Goal: Participate in discussion: Engage in conversation with other users on a specific topic

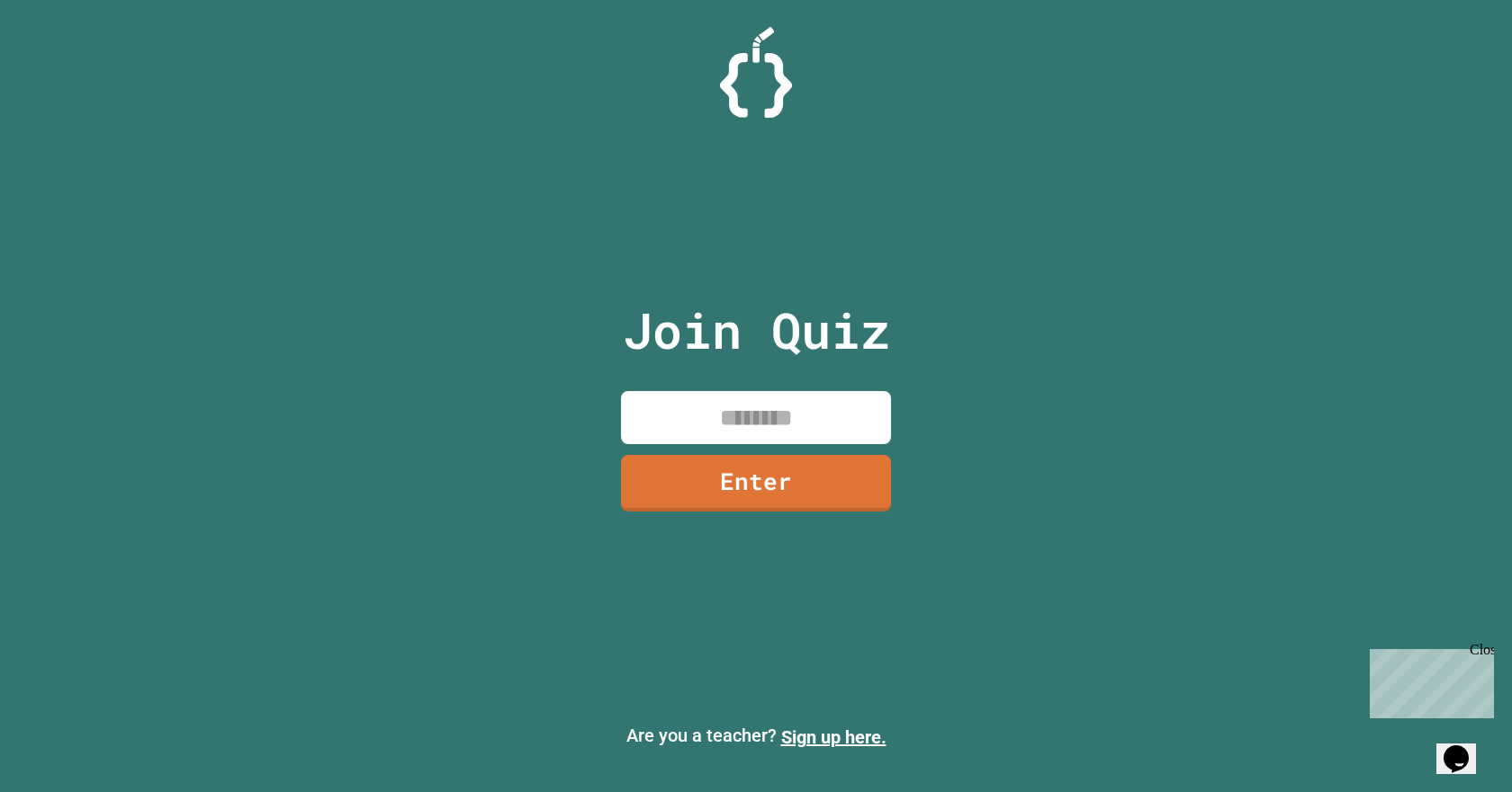
click at [678, 431] on input at bounding box center [755, 417] width 270 height 53
type input "********"
click at [688, 488] on link "Enter" at bounding box center [755, 480] width 247 height 59
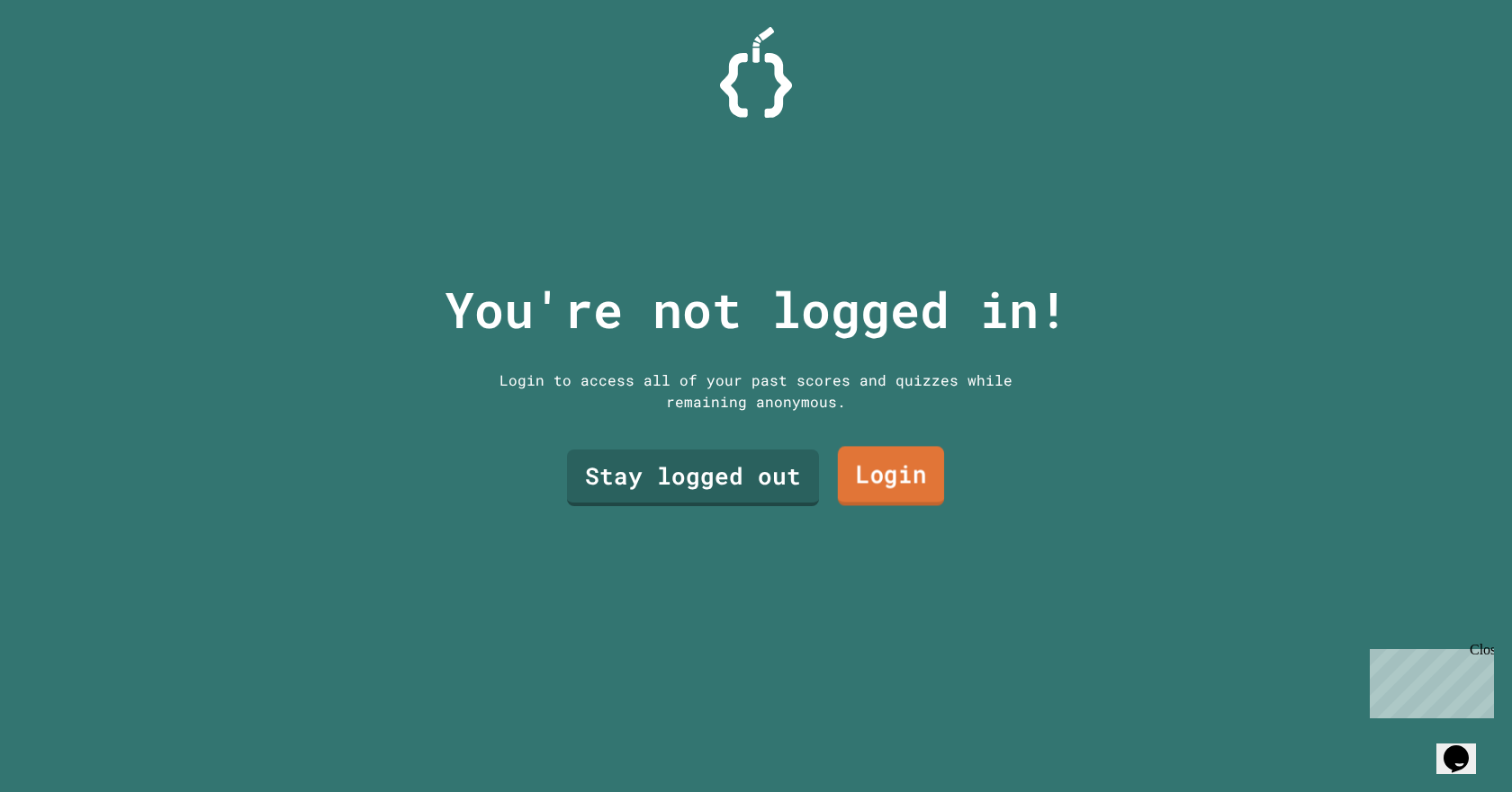
click at [921, 461] on link "Login" at bounding box center [890, 477] width 106 height 59
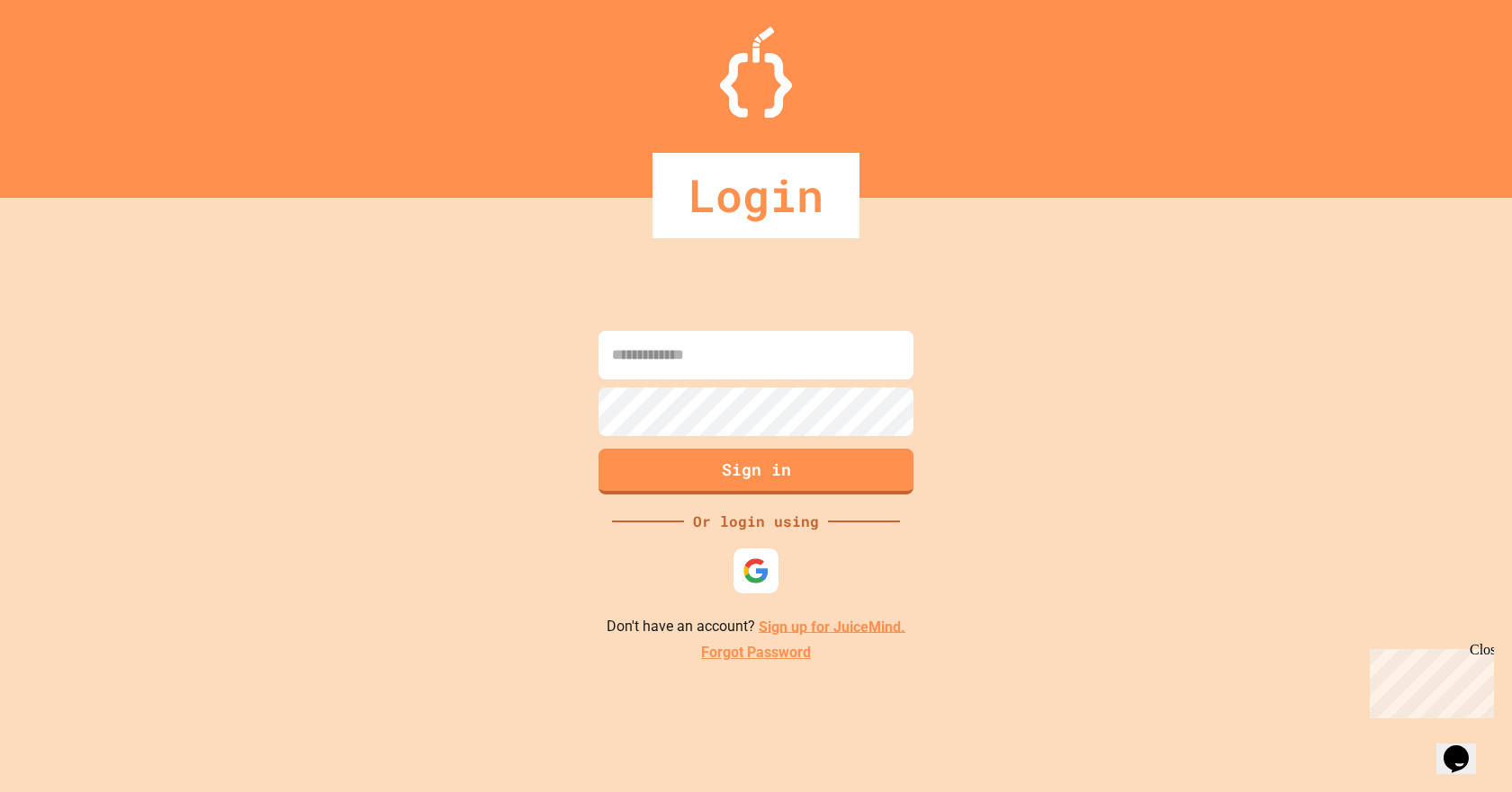
click at [771, 381] on div at bounding box center [756, 382] width 324 height 4
click at [748, 347] on input at bounding box center [756, 355] width 315 height 49
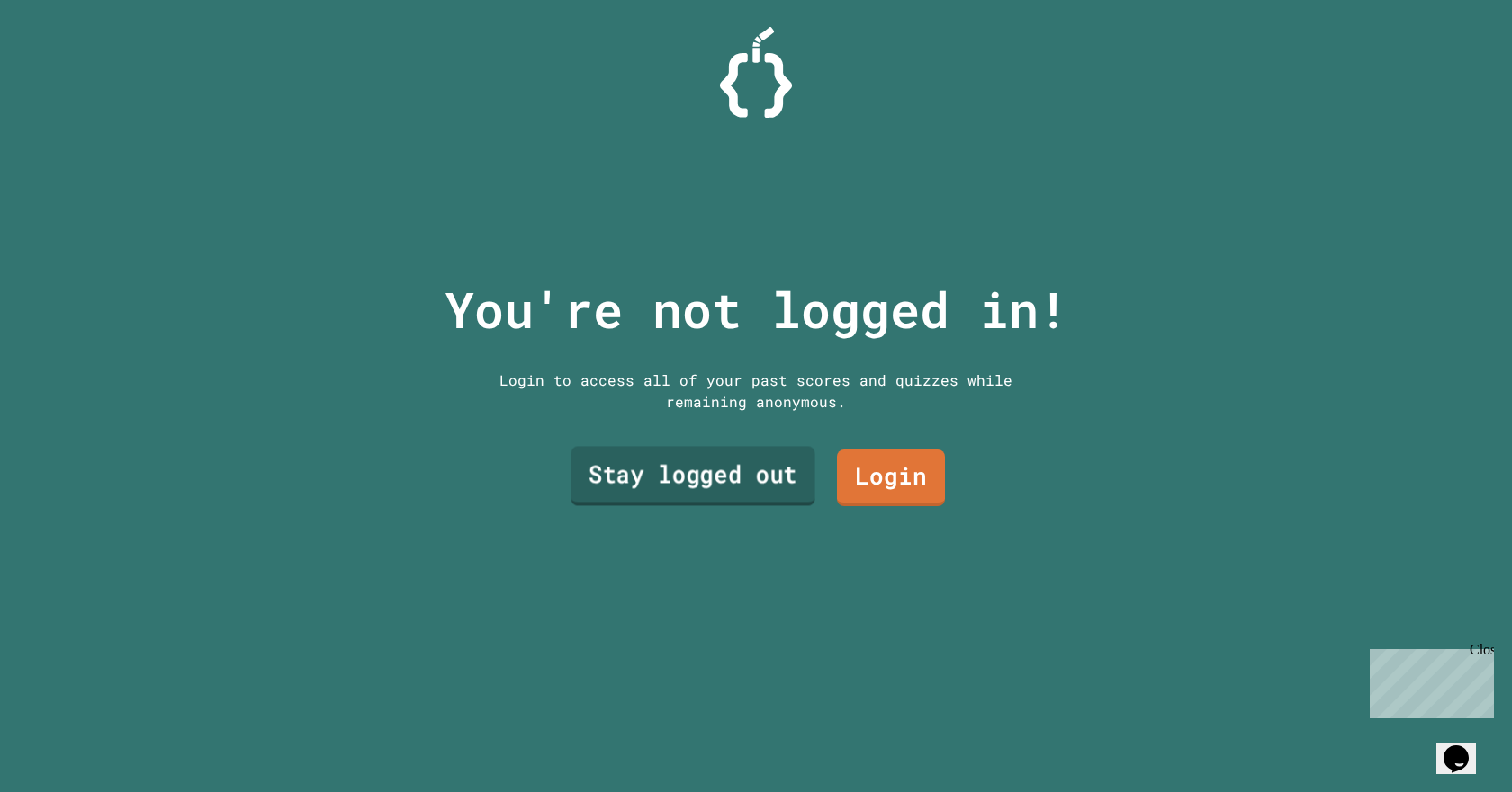
click at [626, 472] on link "Stay logged out" at bounding box center [693, 477] width 244 height 59
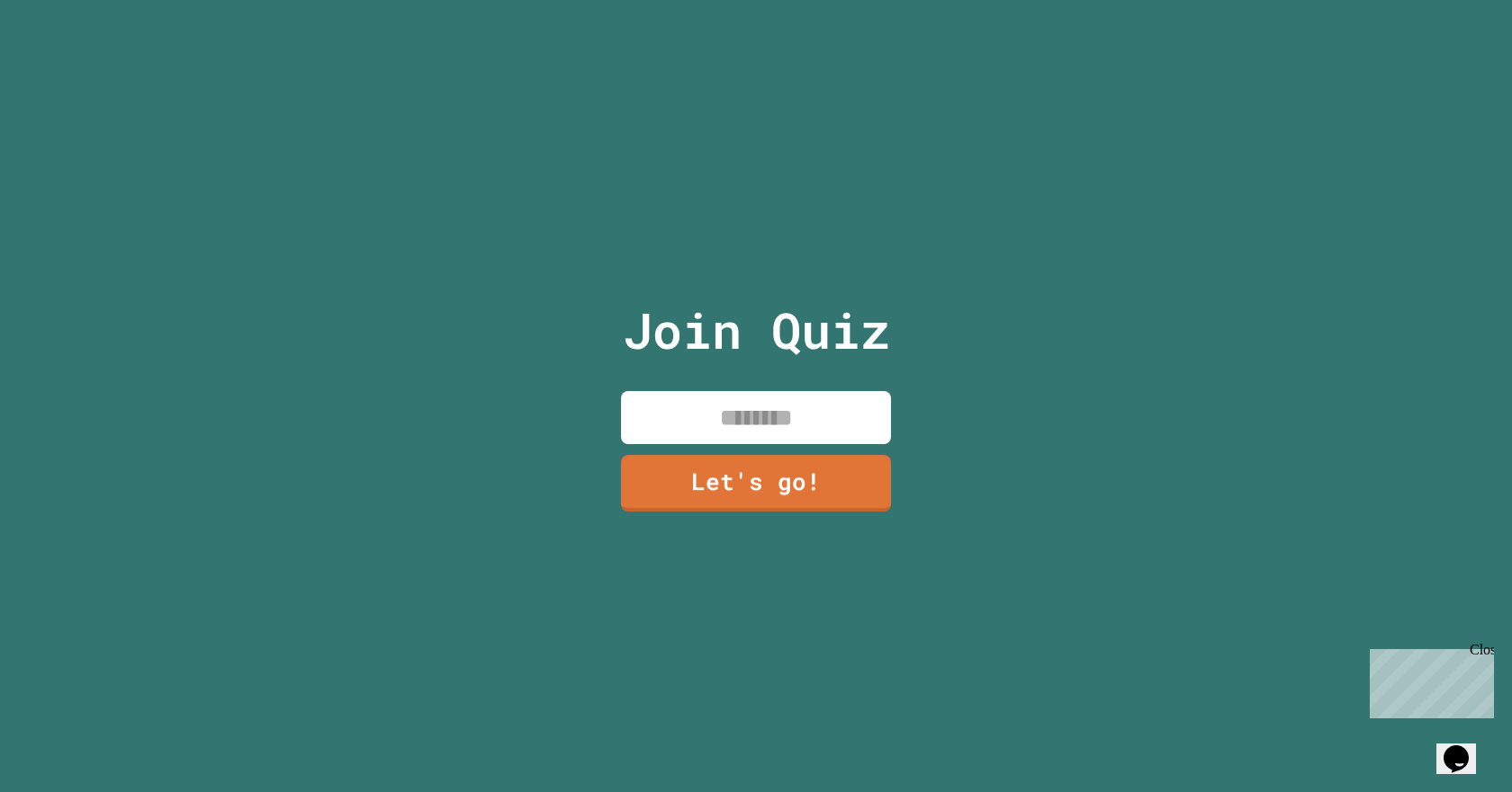
click at [664, 421] on input at bounding box center [755, 417] width 270 height 53
type input "*"
type input "********"
click at [745, 472] on link "Let's go!" at bounding box center [756, 481] width 266 height 59
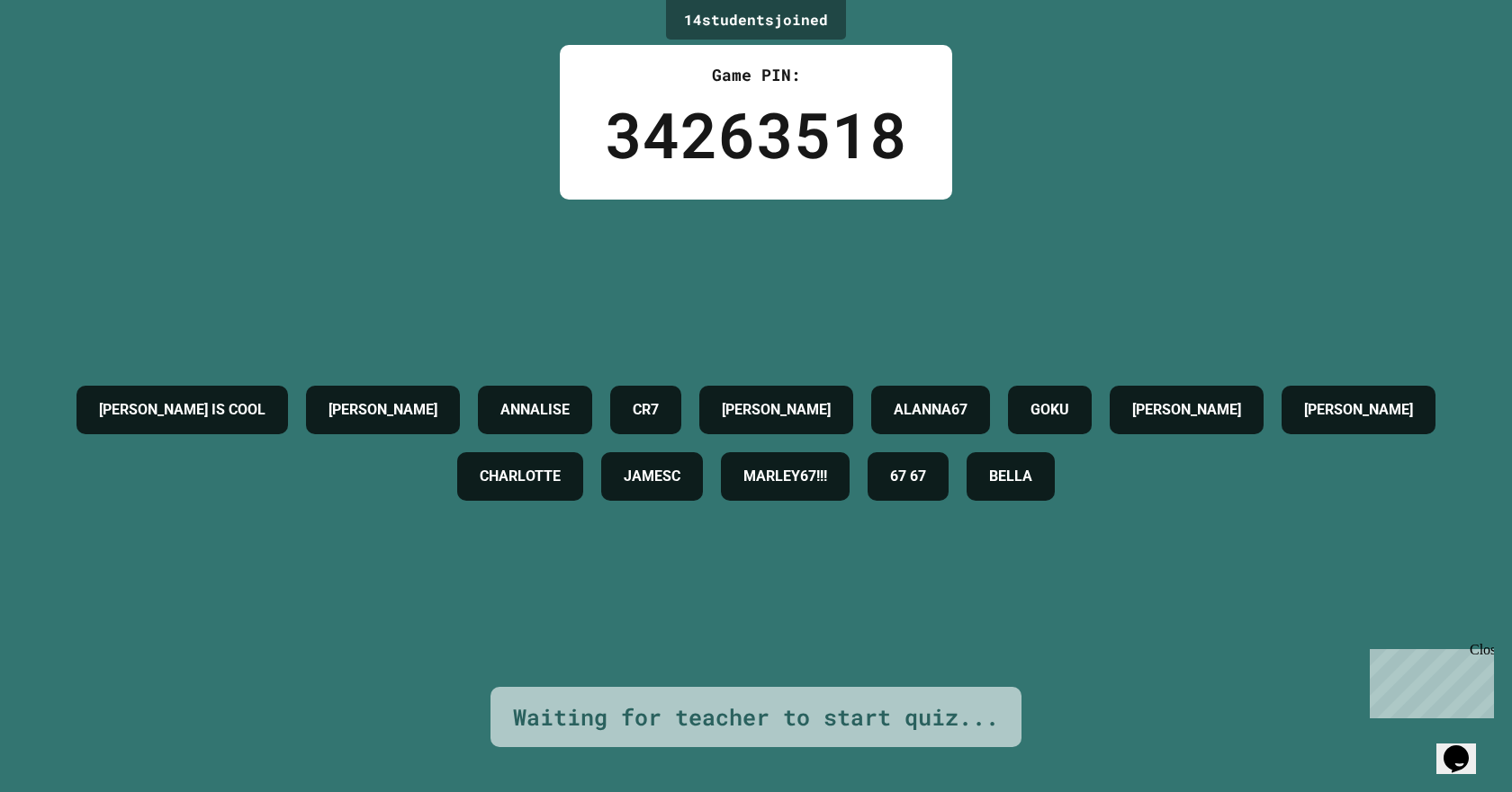
click at [1458, 746] on icon "Chat widget" at bounding box center [1456, 759] width 25 height 27
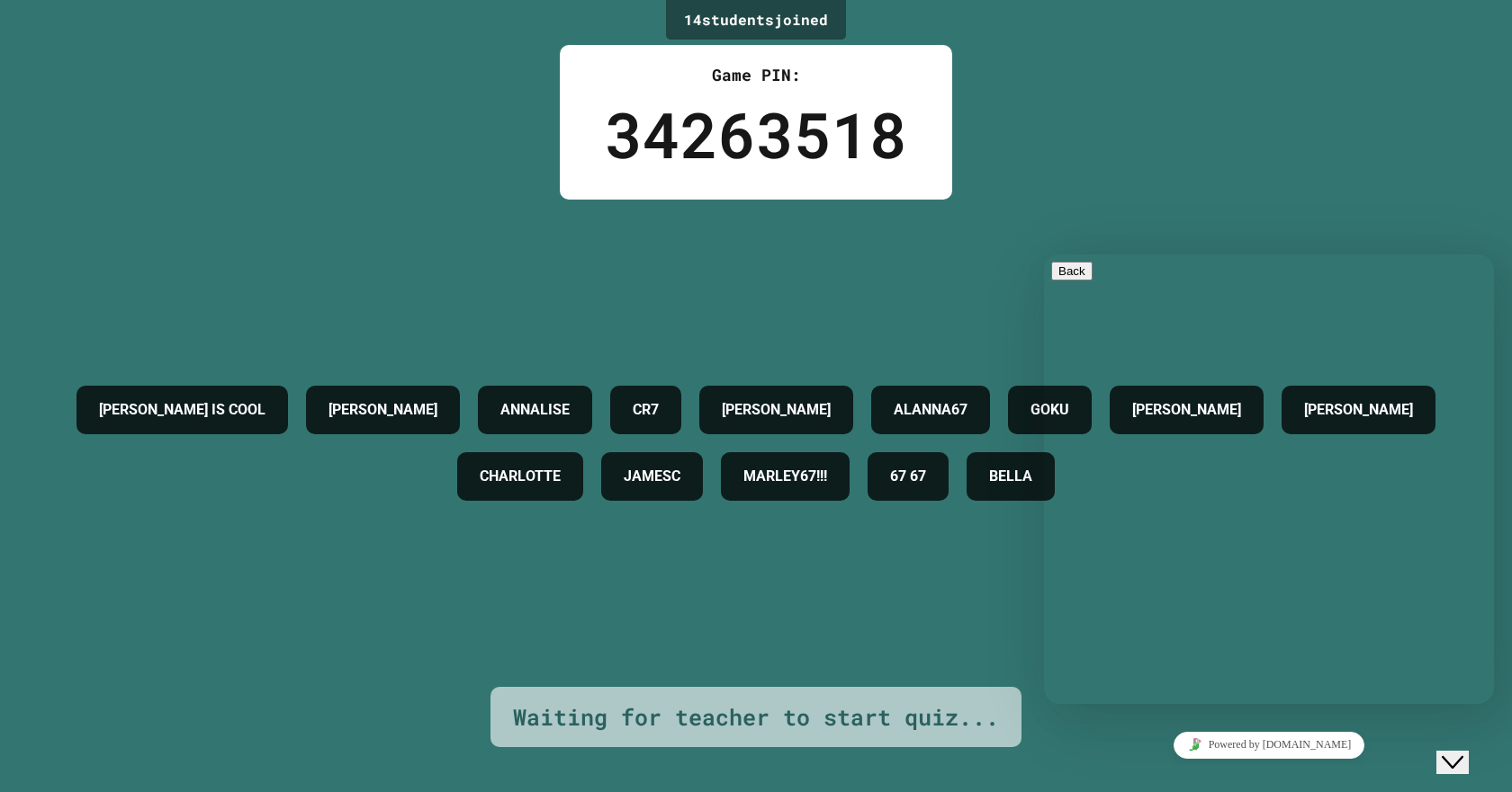
click at [1191, 768] on textarea at bounding box center [1121, 775] width 139 height 14
type textarea "*****"
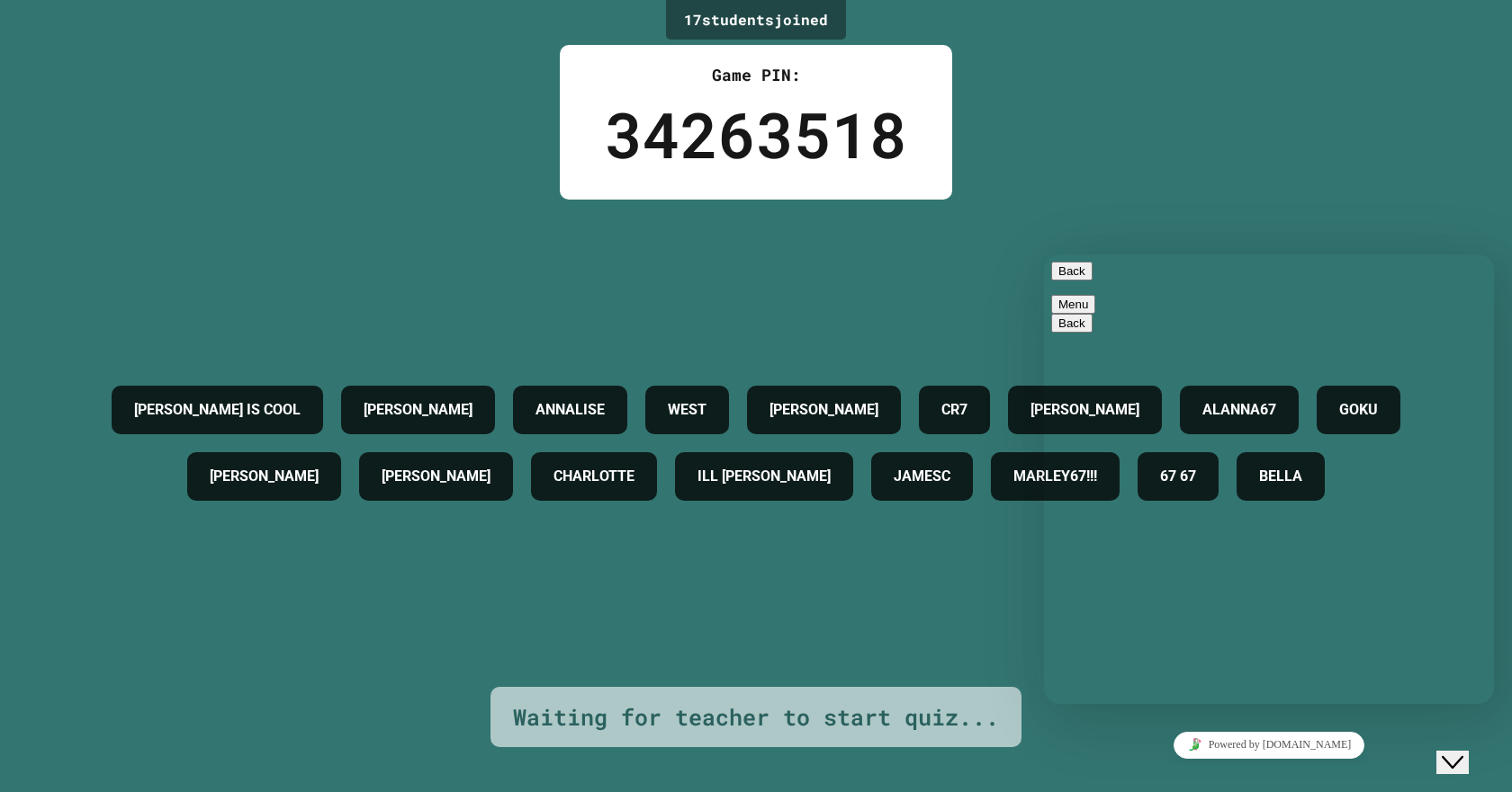
click at [1071, 280] on button "Back" at bounding box center [1072, 271] width 41 height 19
click at [1463, 752] on div "Close Chat This icon closes the chat window." at bounding box center [1453, 762] width 22 height 22
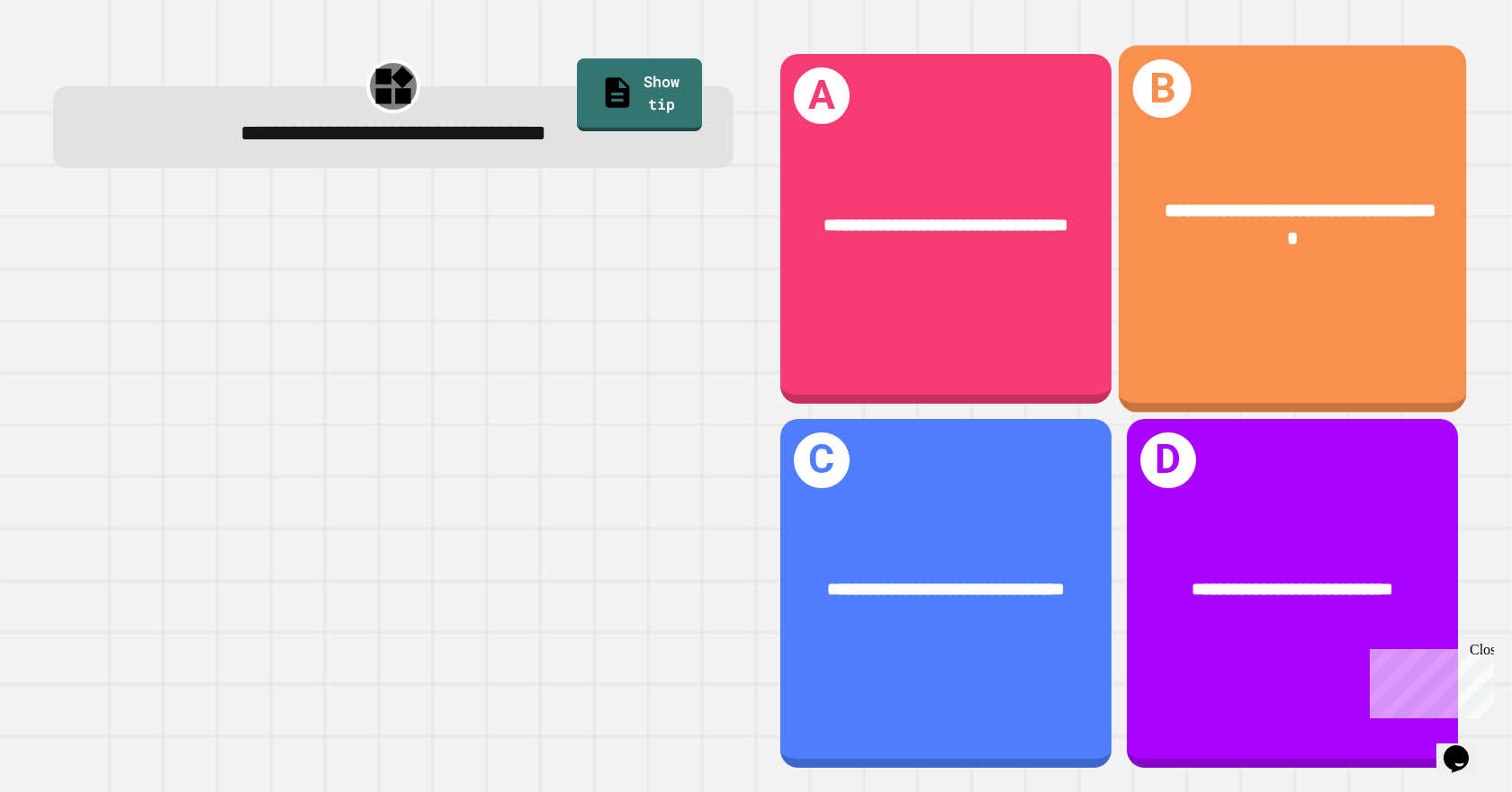
click at [1346, 338] on div "**********" at bounding box center [1291, 229] width 347 height 367
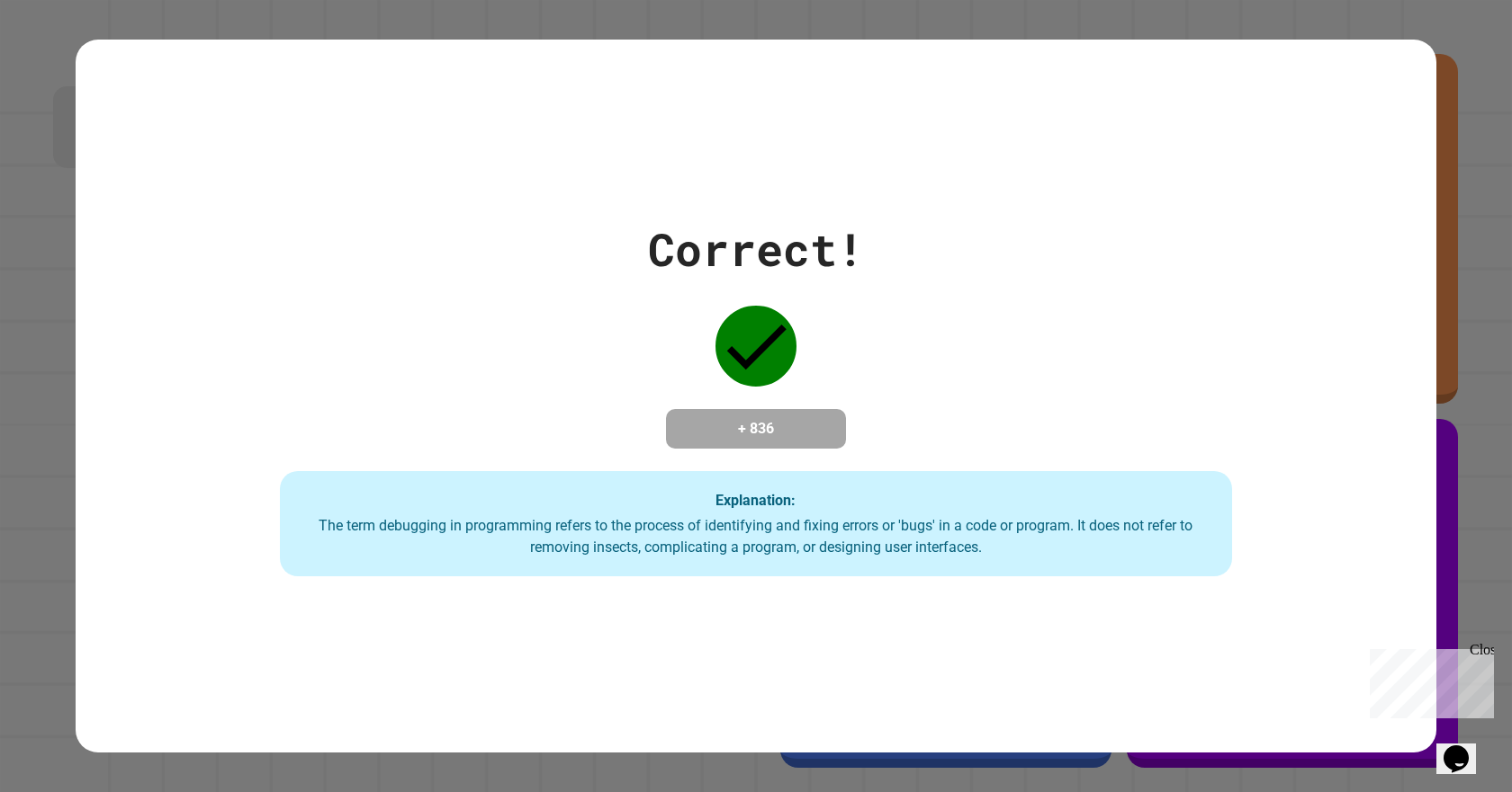
click at [1471, 746] on icon "Opens Chat This icon Opens the chat window." at bounding box center [1456, 759] width 29 height 29
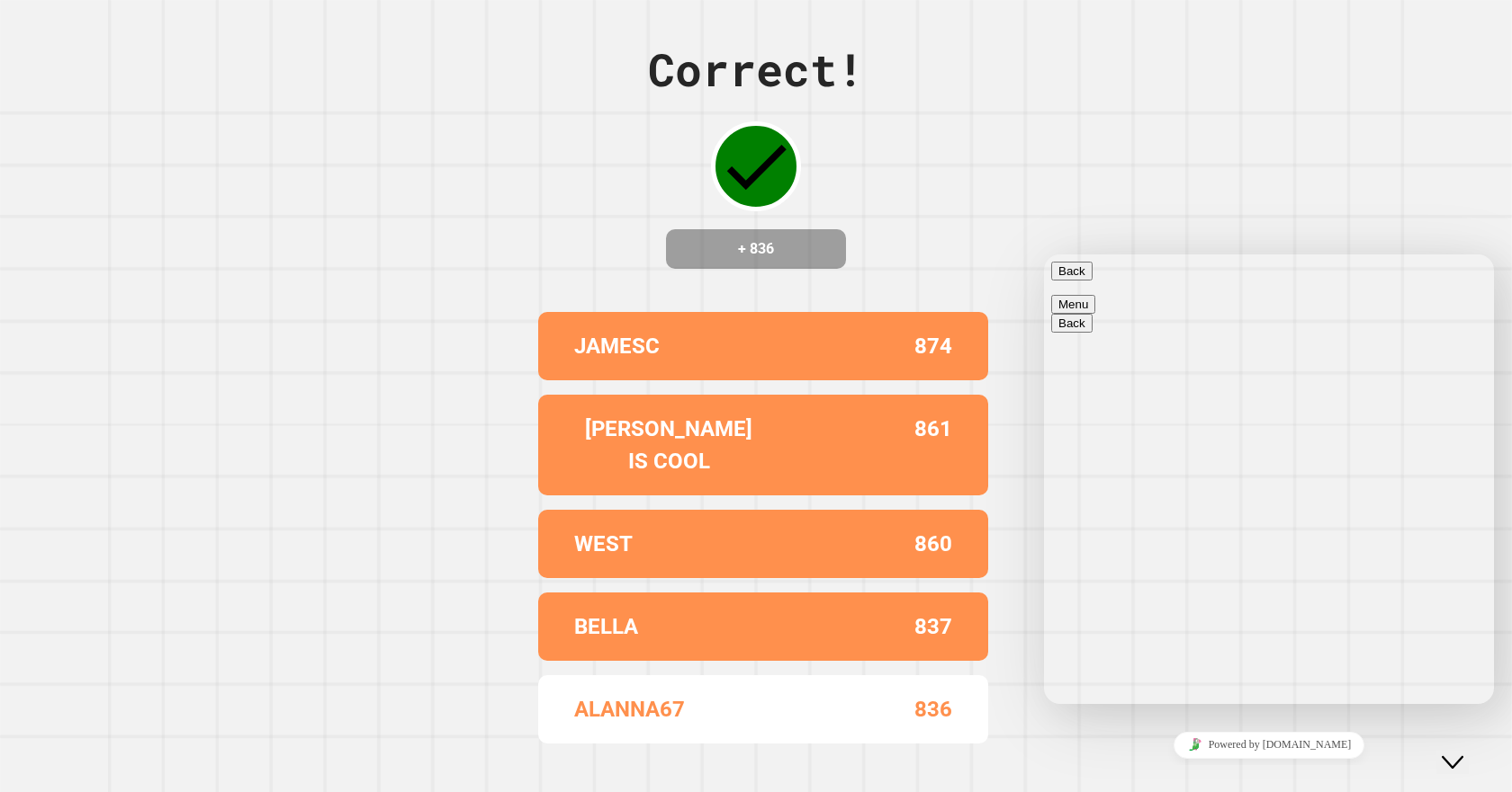
click at [1458, 751] on button "Close Chat This icon closes the chat window." at bounding box center [1453, 762] width 33 height 23
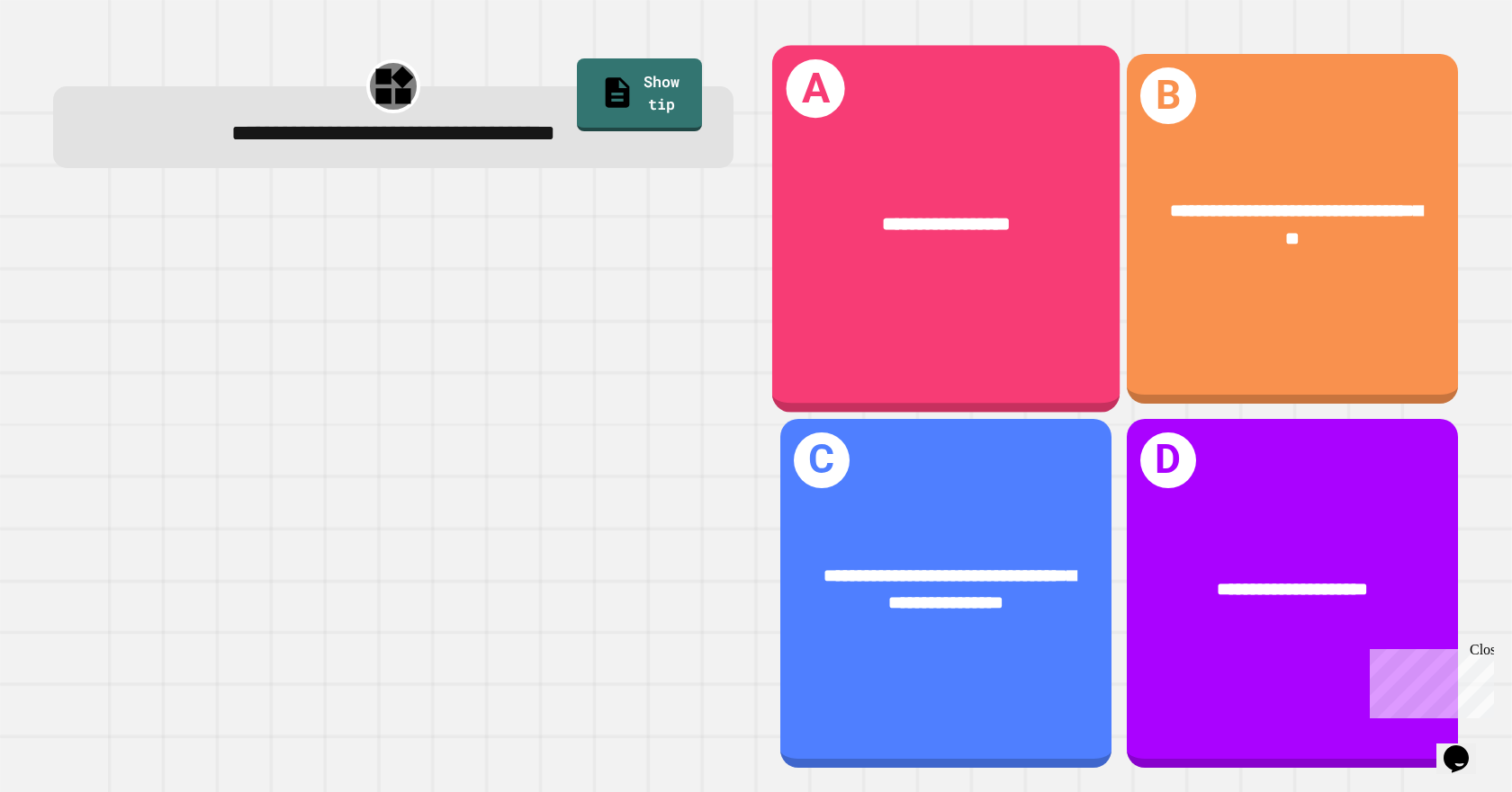
click at [924, 326] on div "**********" at bounding box center [946, 229] width 347 height 367
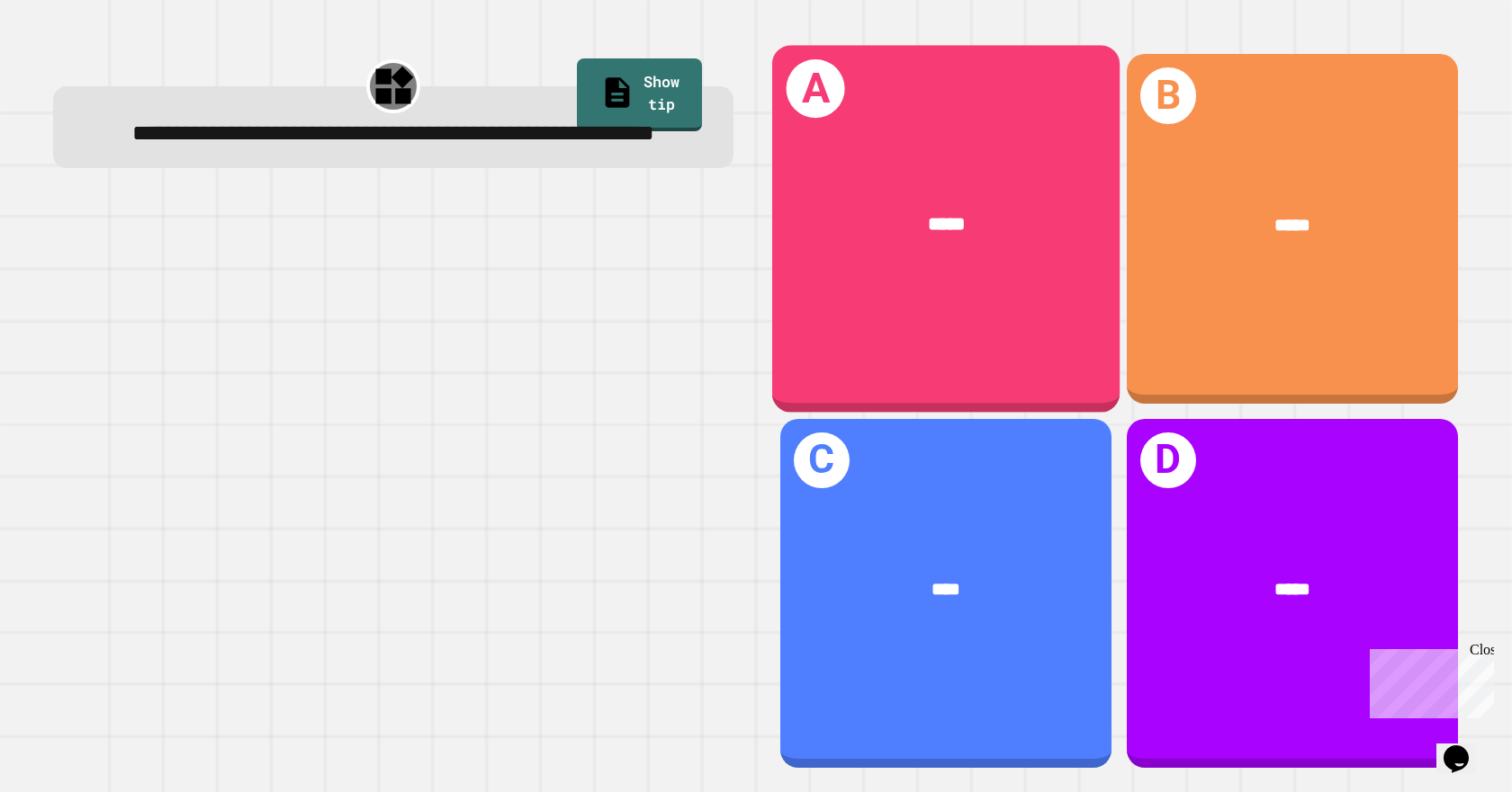
click at [989, 210] on div "*****" at bounding box center [946, 224] width 271 height 29
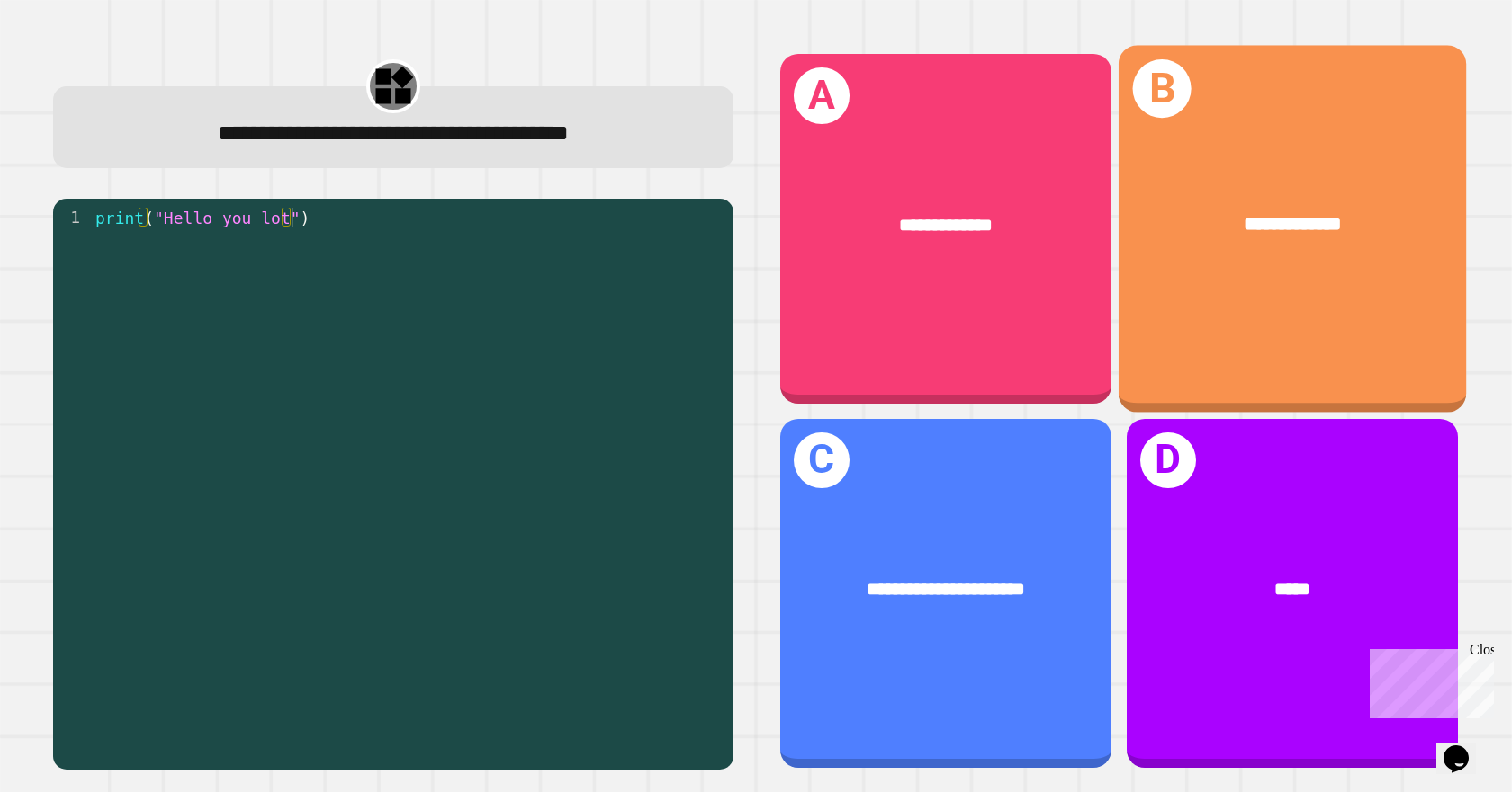
click at [1142, 269] on div "**********" at bounding box center [1291, 223] width 347 height 105
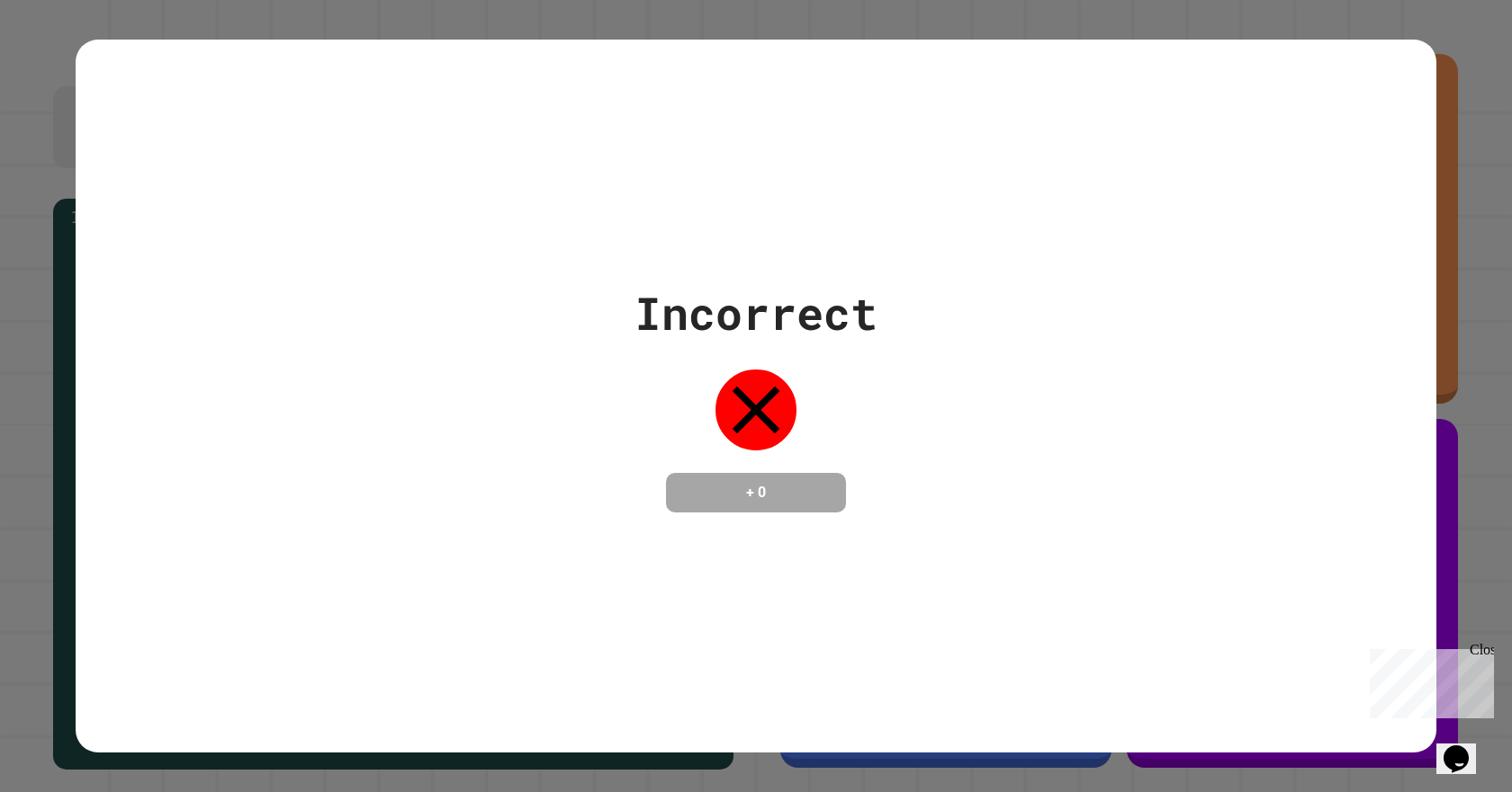
click at [1471, 757] on icon "Opens Chat This icon Opens the chat window." at bounding box center [1456, 759] width 29 height 29
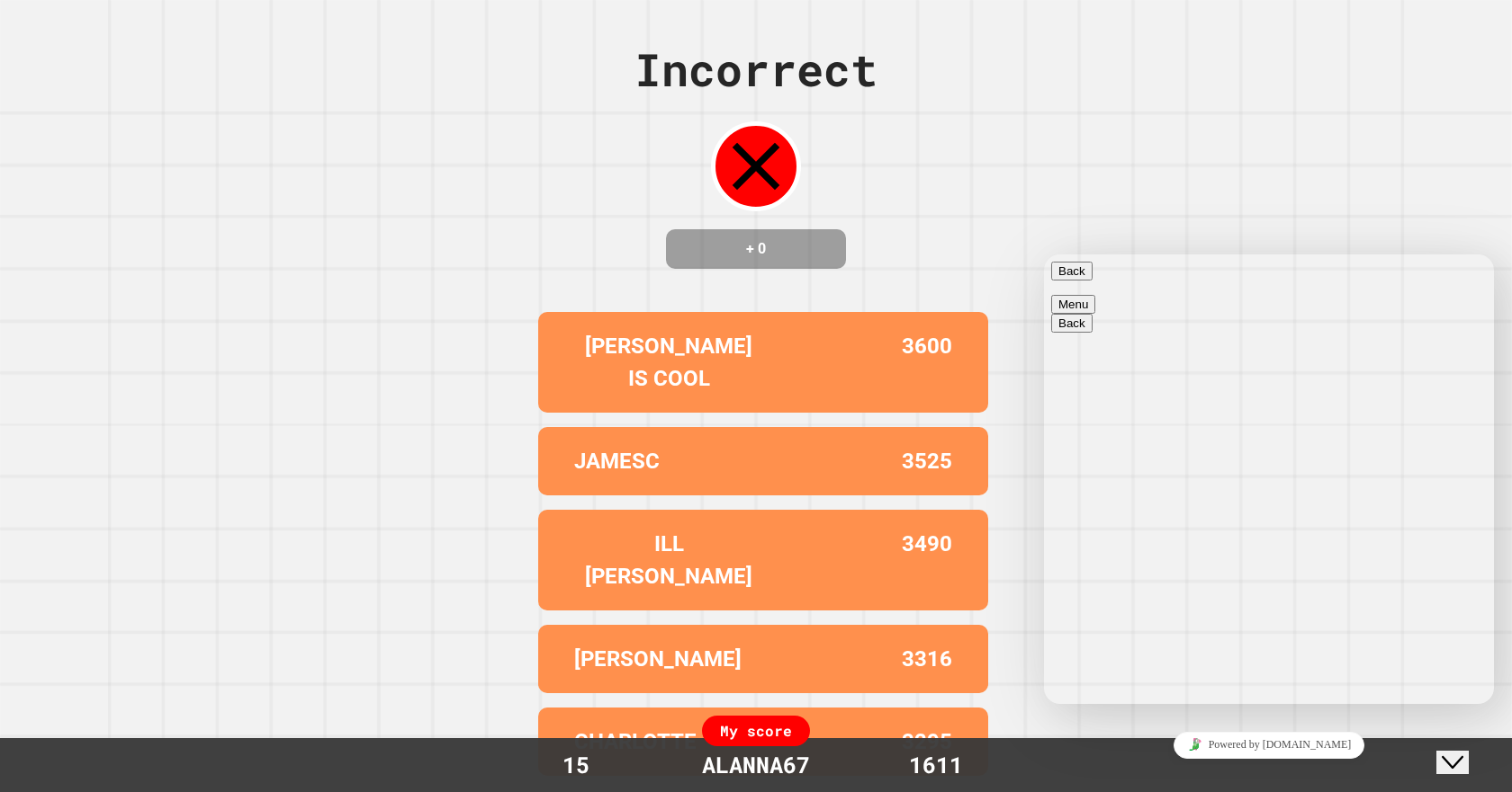
click at [1453, 751] on button "Close Chat This icon closes the chat window." at bounding box center [1453, 762] width 33 height 23
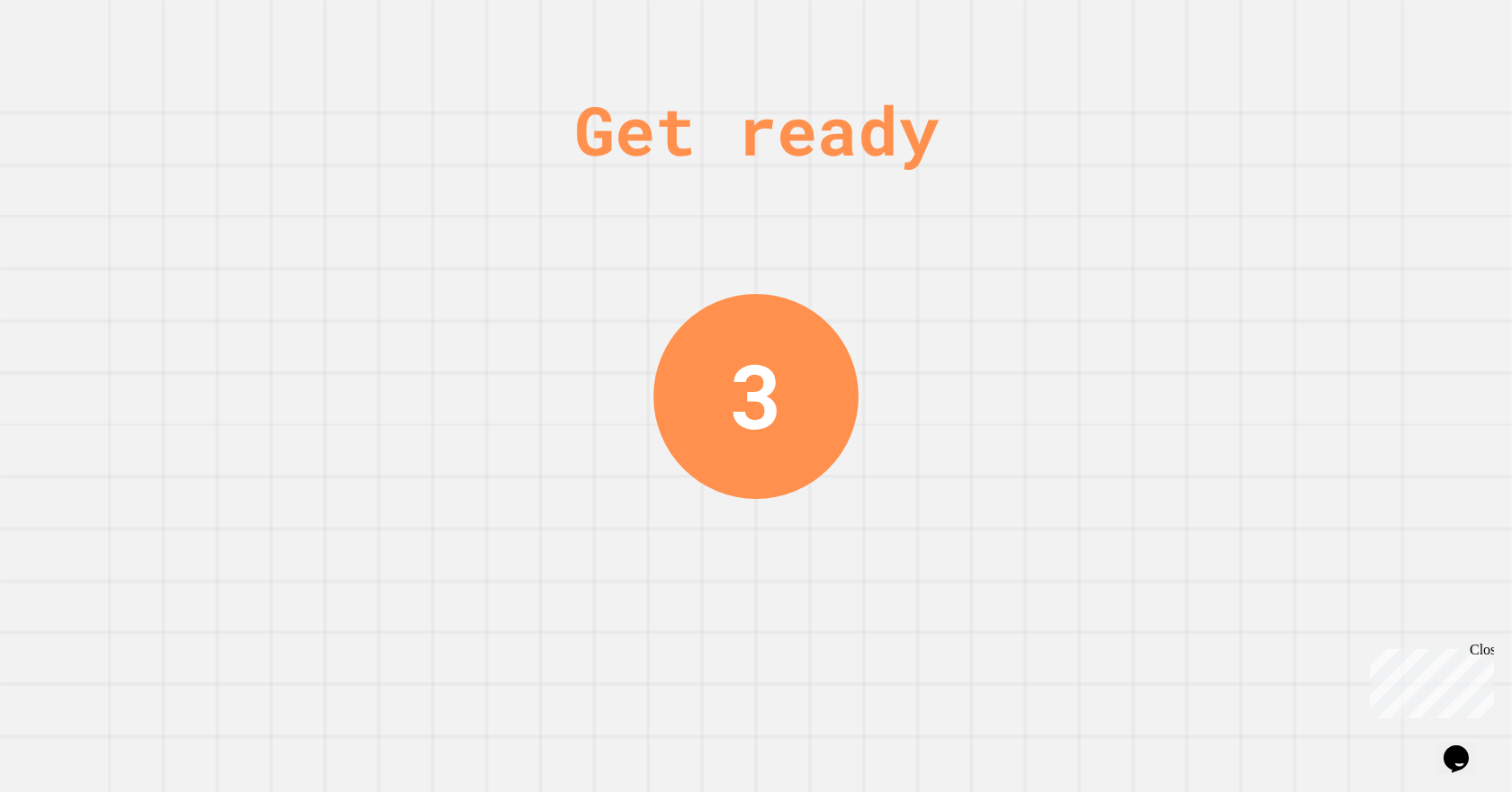
click at [1455, 750] on icon "Chat widget" at bounding box center [1456, 759] width 25 height 27
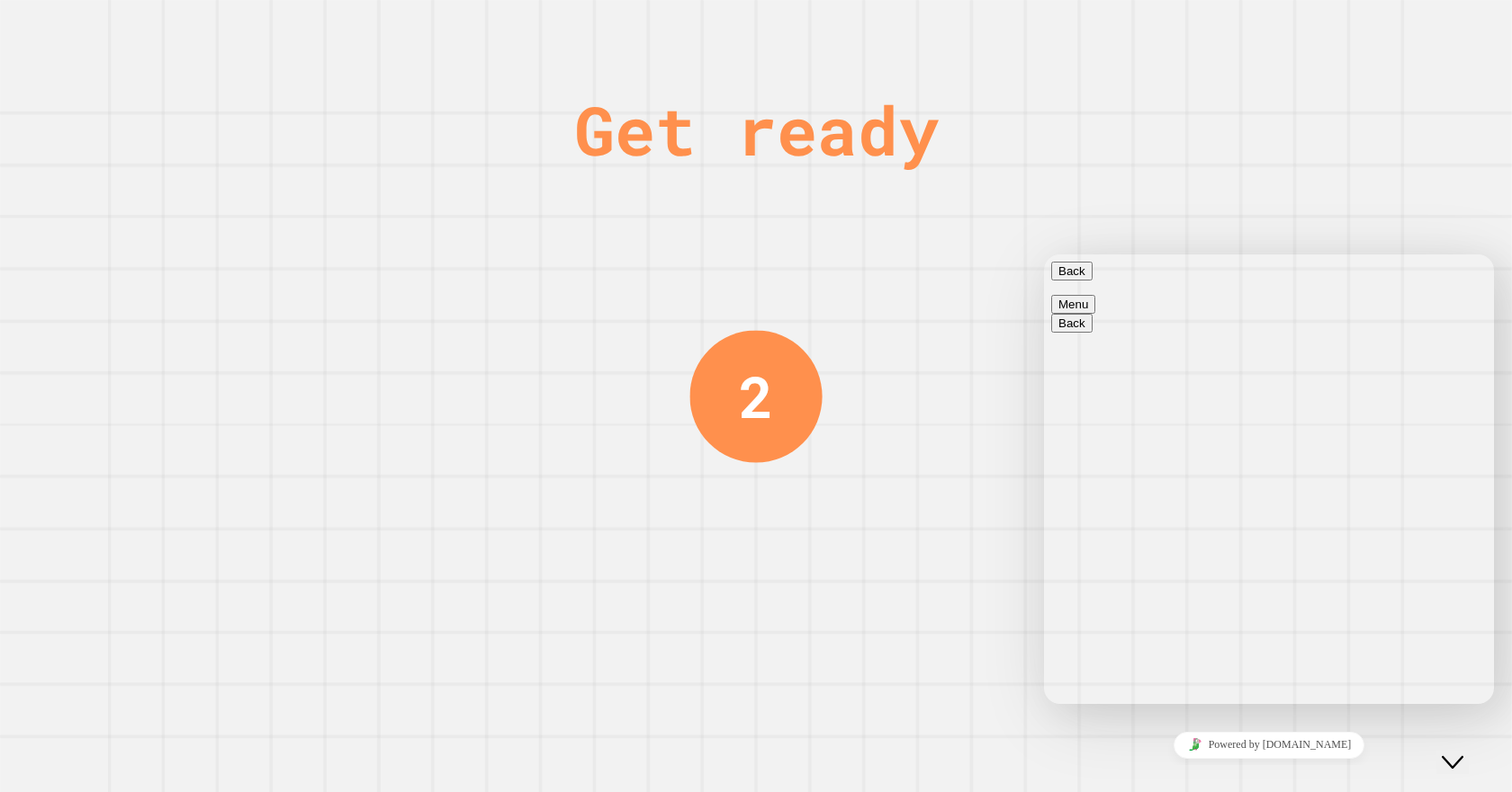
click at [1455, 752] on icon "Close Chat This icon closes the chat window." at bounding box center [1453, 762] width 22 height 22
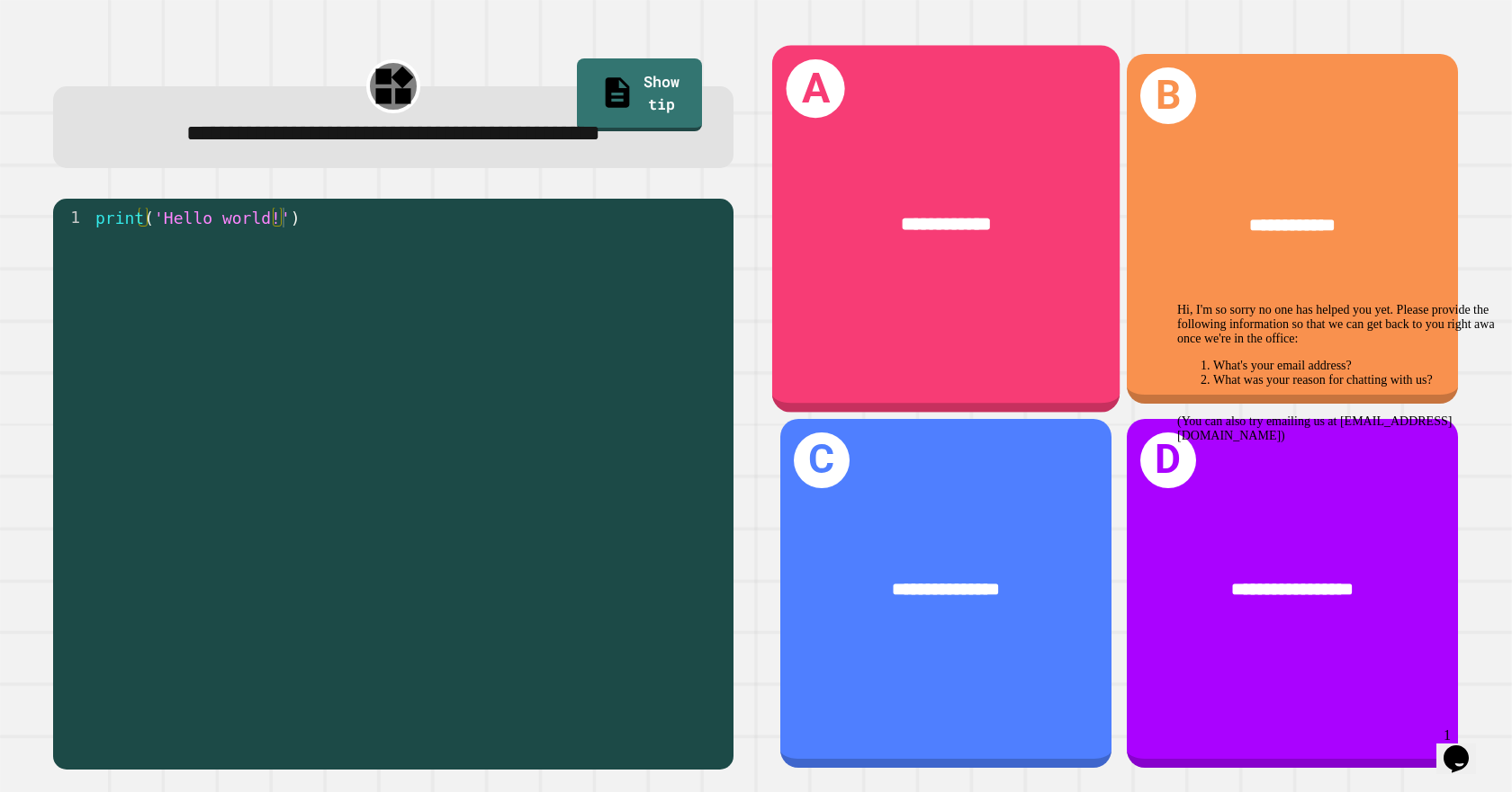
click at [1063, 248] on div "**********" at bounding box center [946, 223] width 347 height 105
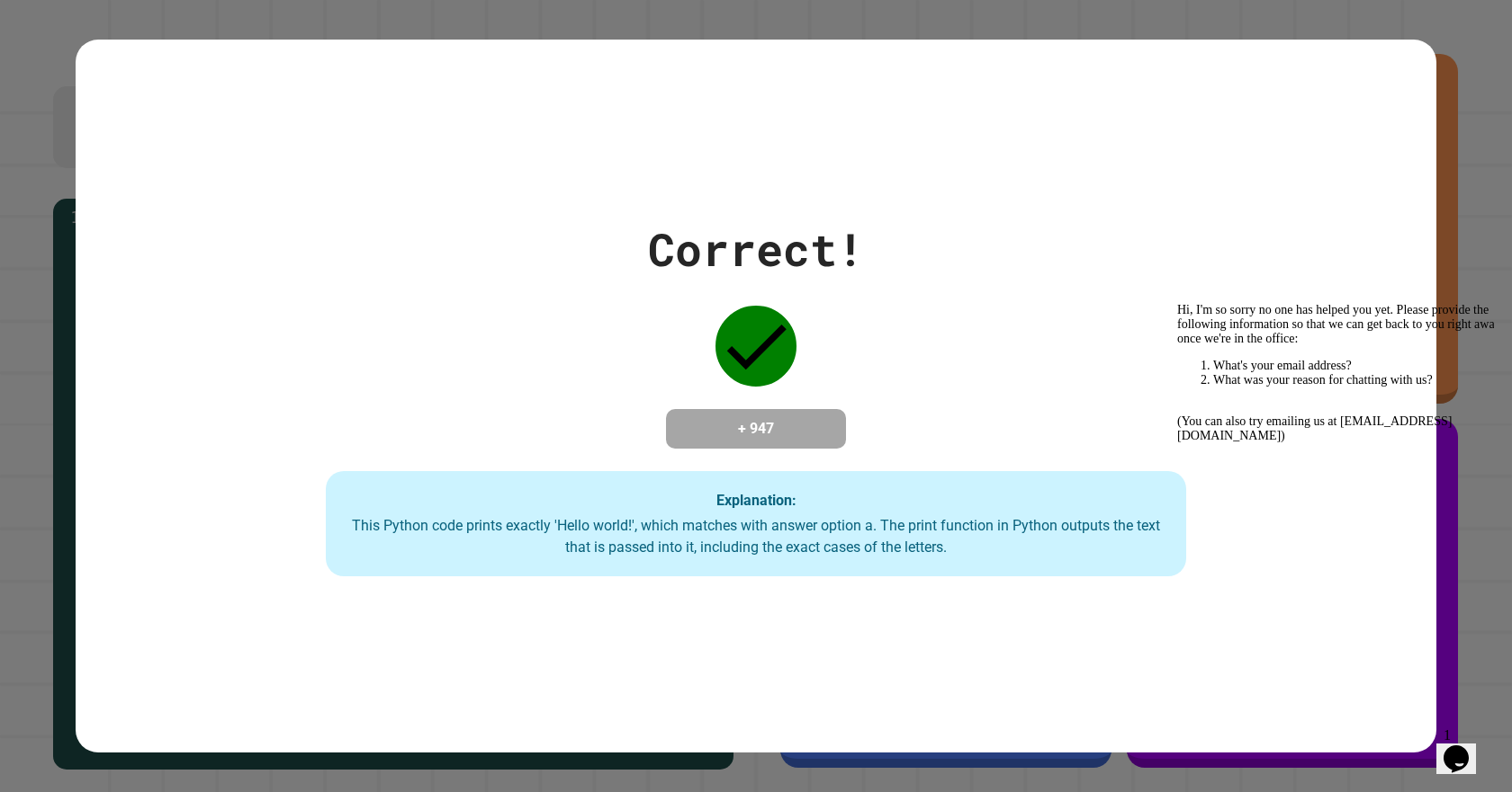
click at [1471, 745] on icon "Opens Chat This icon Opens the chat window." at bounding box center [1456, 759] width 29 height 29
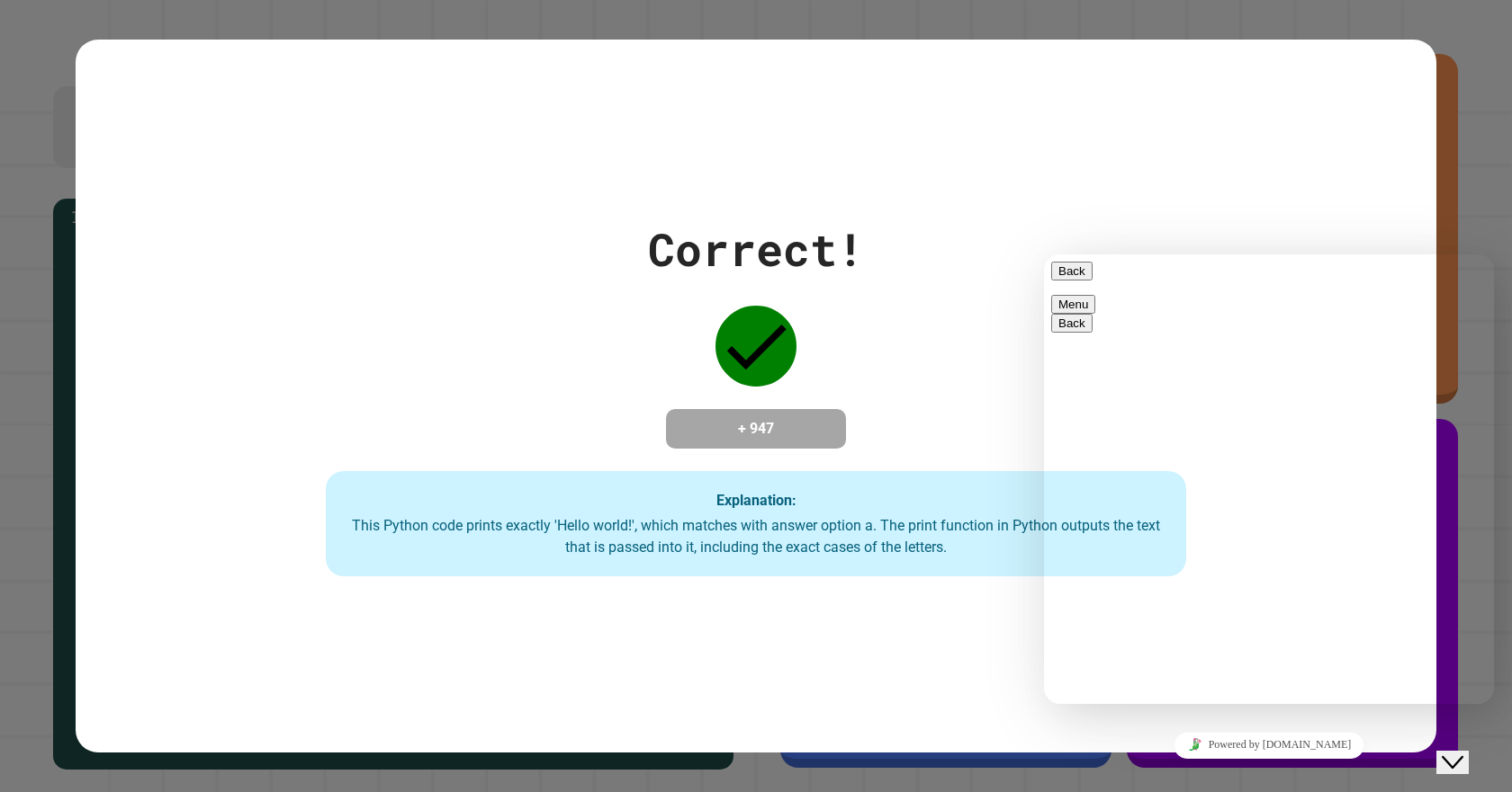
click at [1469, 751] on button "Close Chat This icon closes the chat window." at bounding box center [1453, 762] width 33 height 23
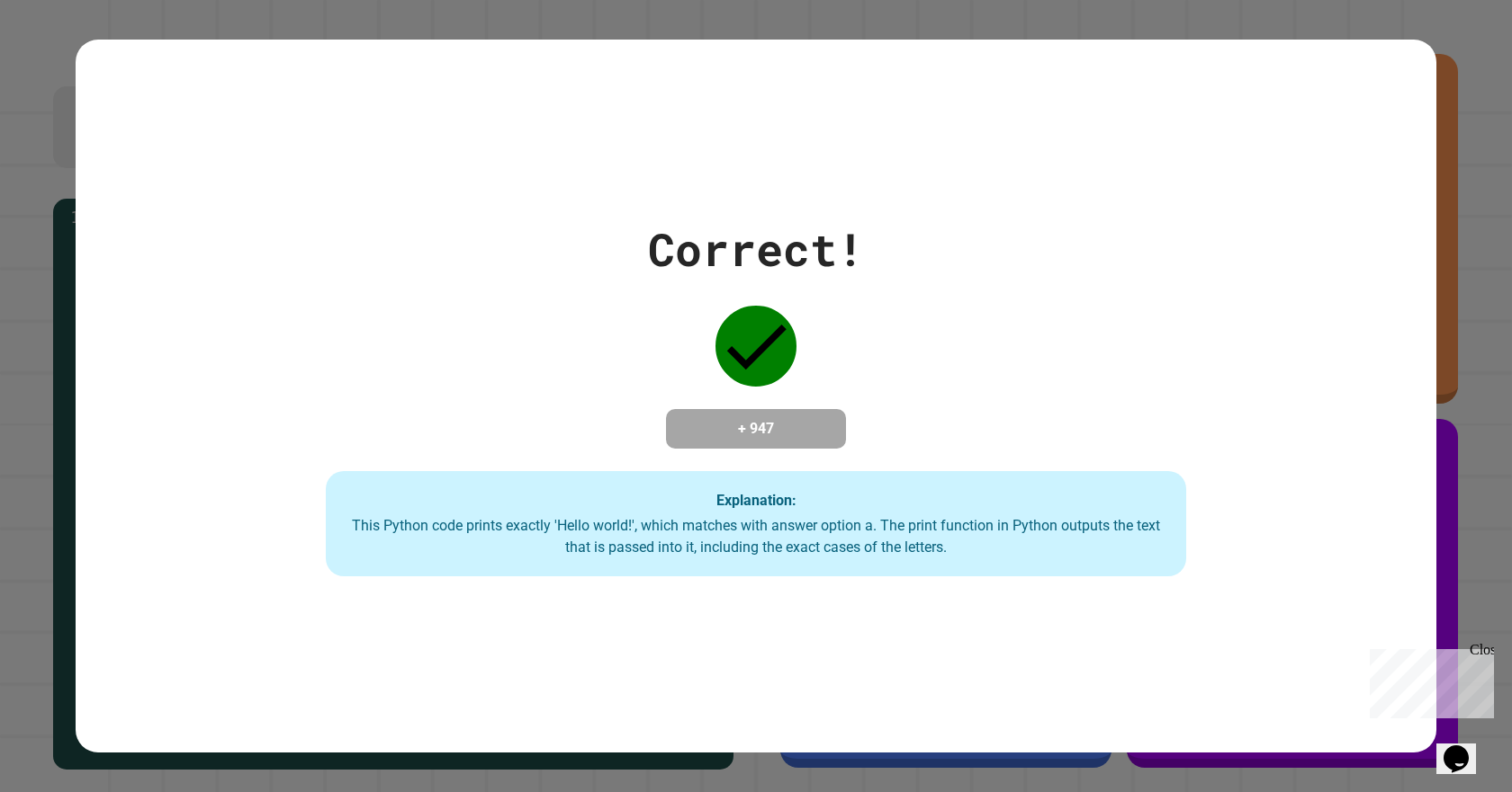
click at [1471, 745] on icon "Opens Chat This icon Opens the chat window." at bounding box center [1456, 759] width 29 height 29
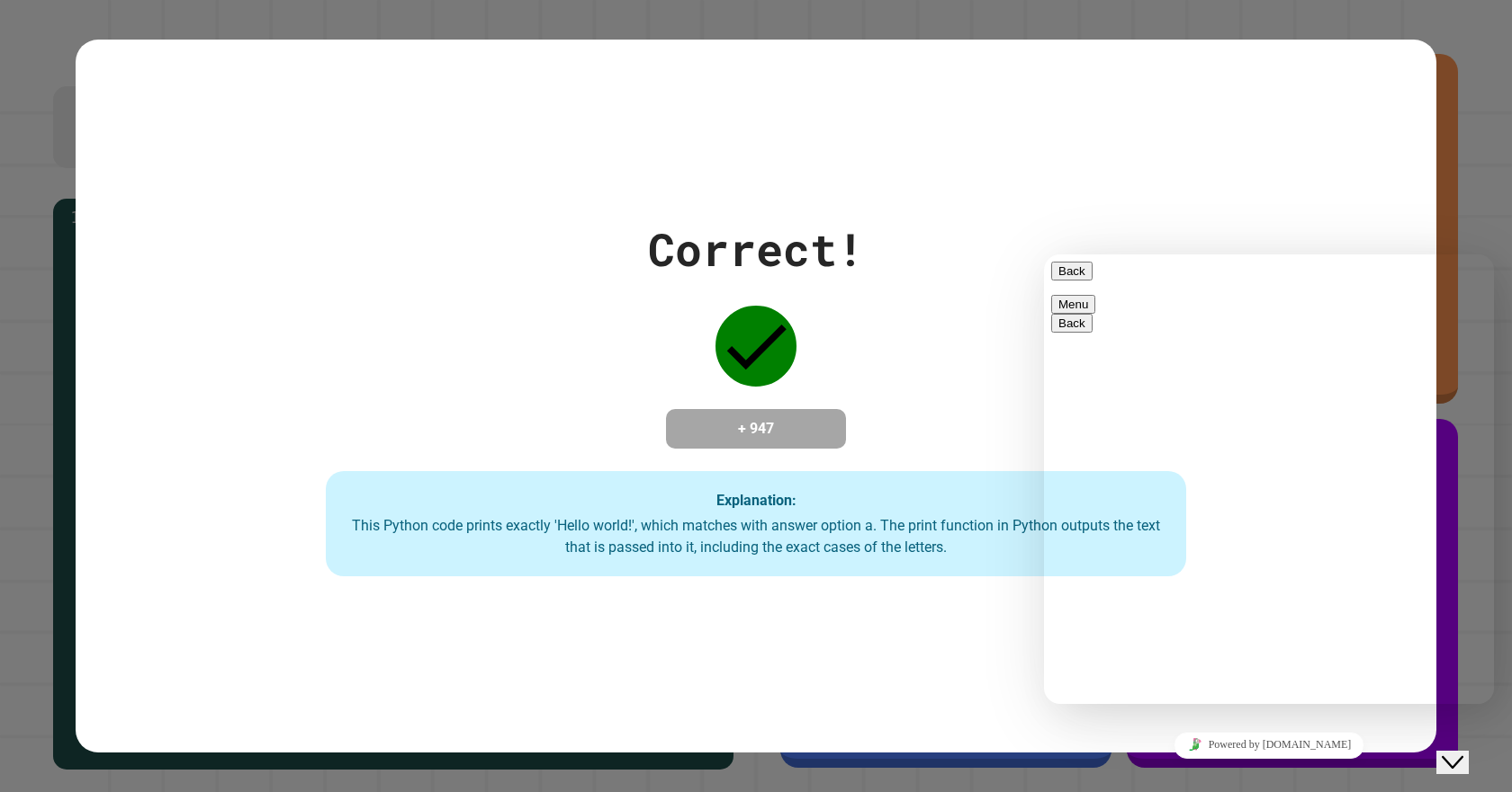
click at [1469, 751] on button "Close Chat This icon closes the chat window." at bounding box center [1453, 762] width 33 height 23
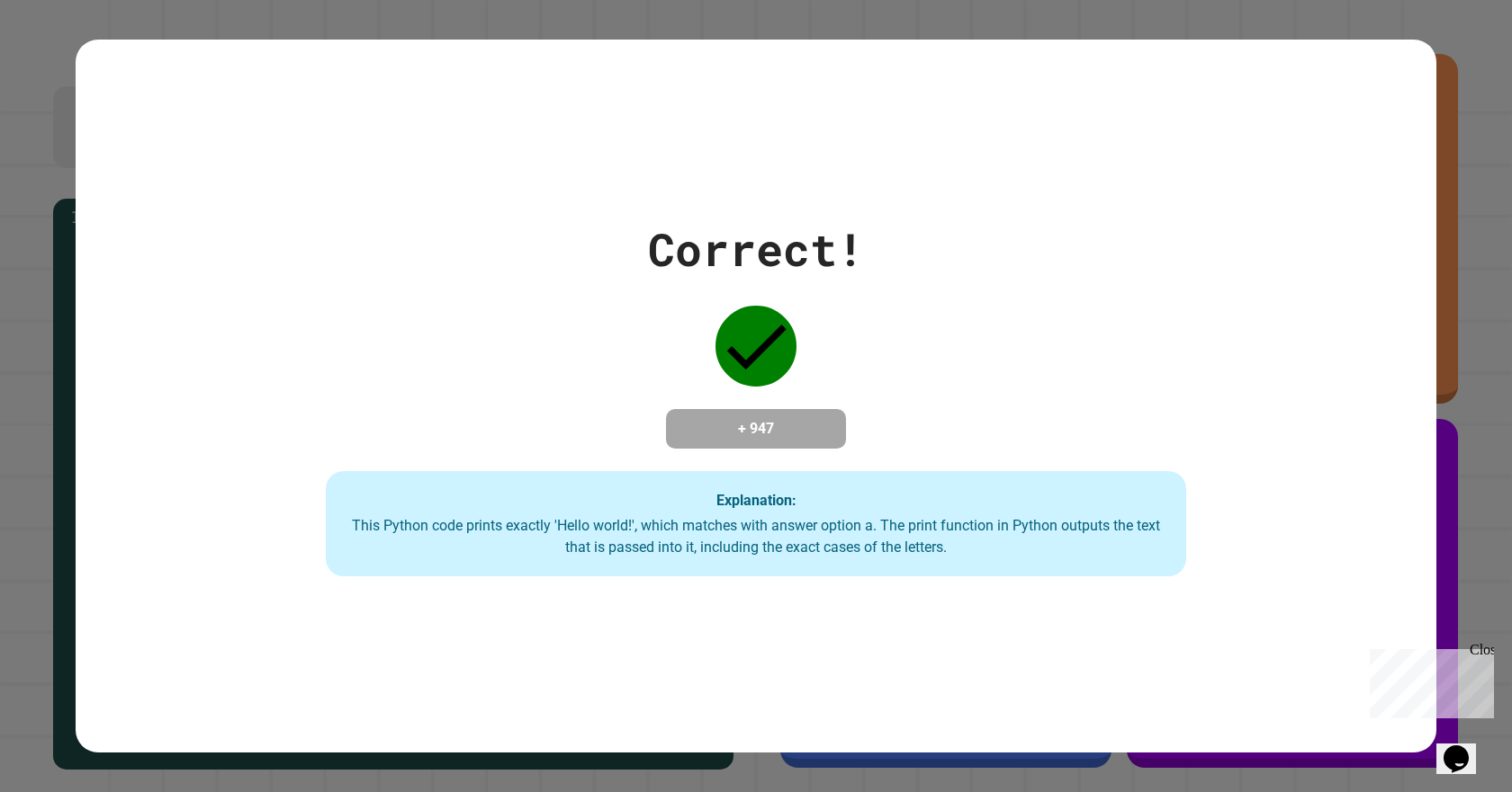
click at [1471, 745] on icon "Opens Chat This icon Opens the chat window." at bounding box center [1456, 759] width 29 height 29
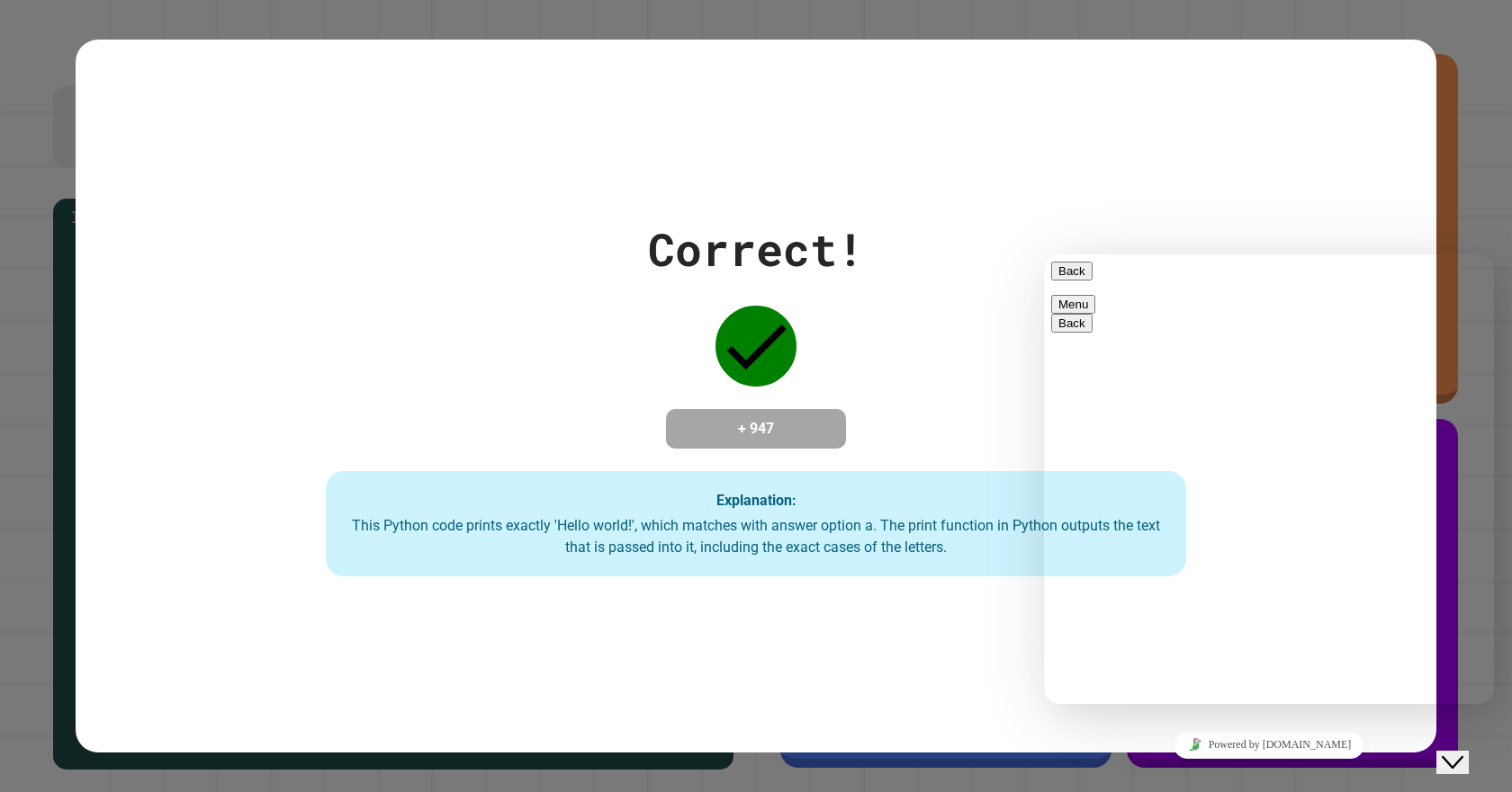
click at [1469, 751] on button "Close Chat This icon closes the chat window." at bounding box center [1453, 762] width 33 height 23
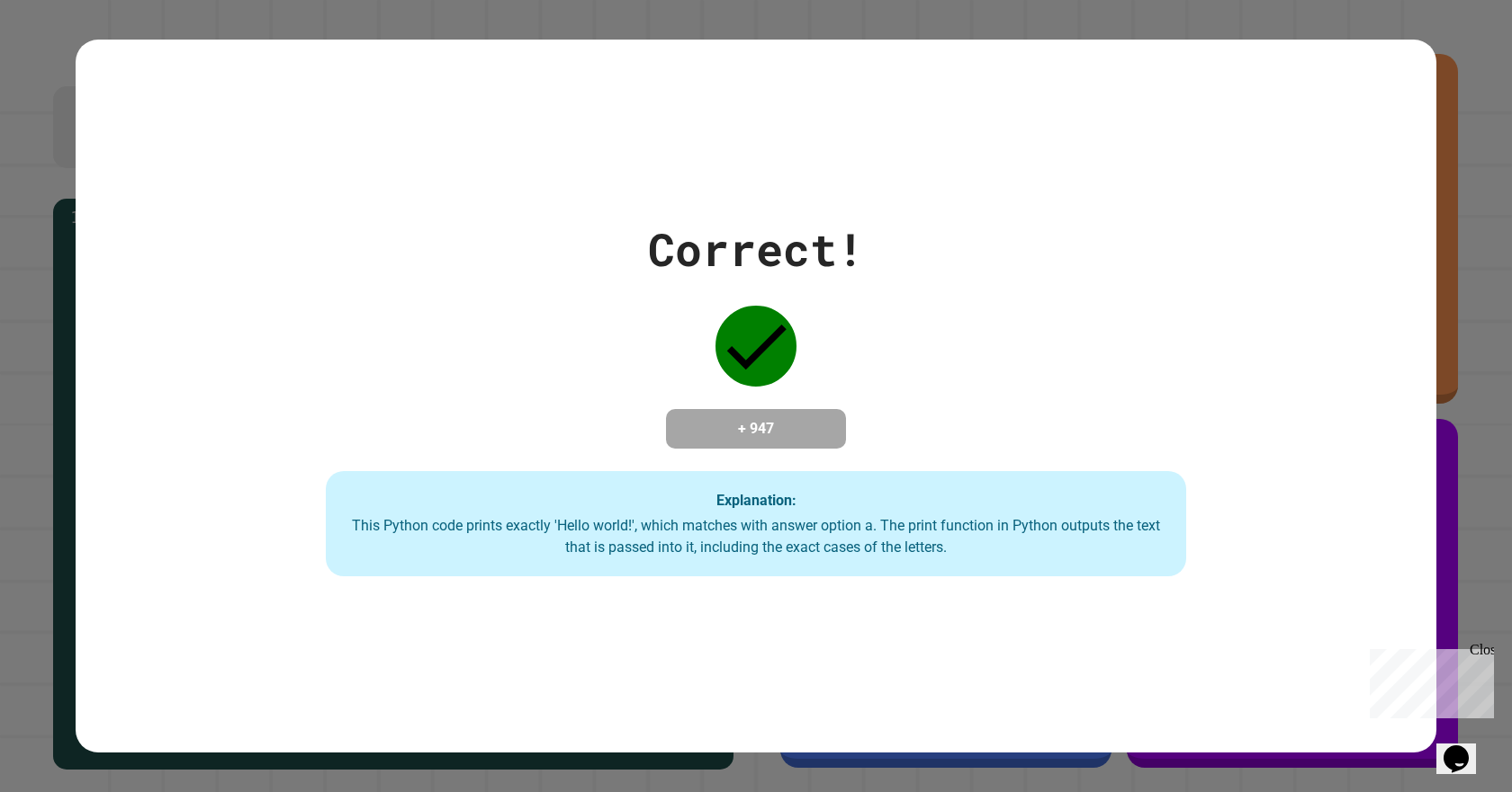
click at [1471, 745] on icon "Opens Chat This icon Opens the chat window." at bounding box center [1456, 759] width 29 height 29
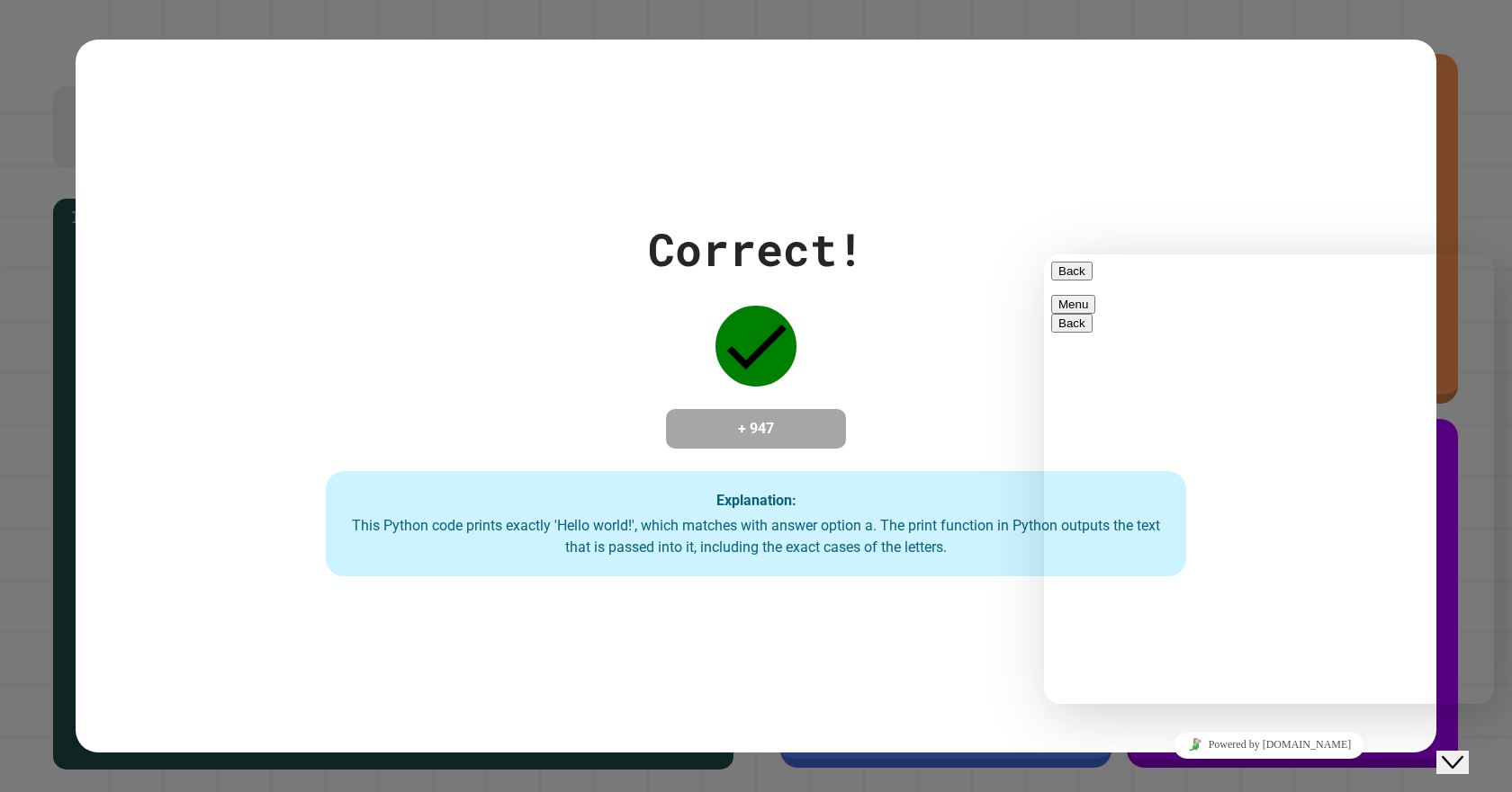
click at [1469, 751] on button "Close Chat This icon closes the chat window." at bounding box center [1453, 762] width 33 height 23
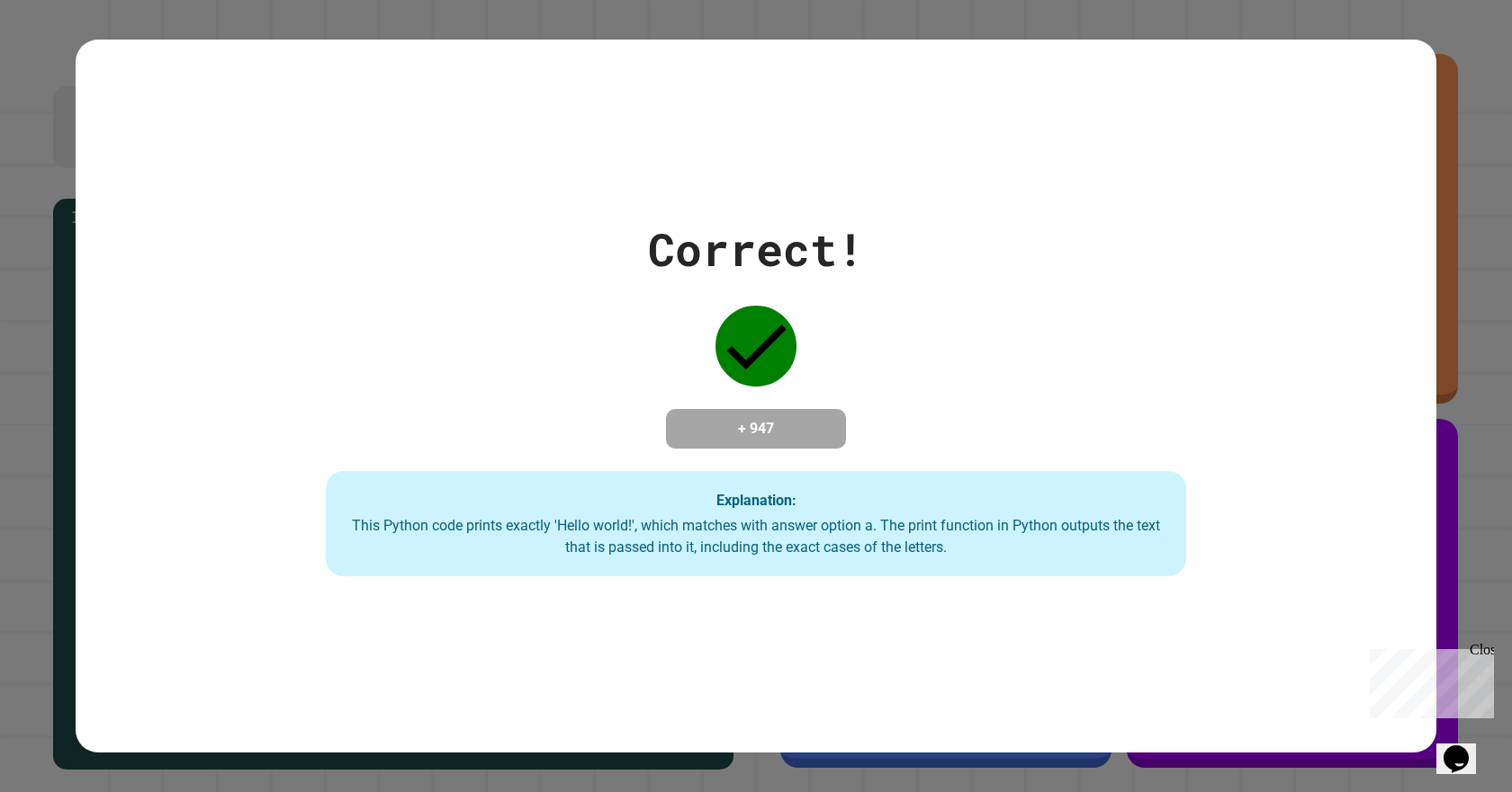
click at [1471, 745] on icon "Opens Chat This icon Opens the chat window." at bounding box center [1456, 759] width 29 height 29
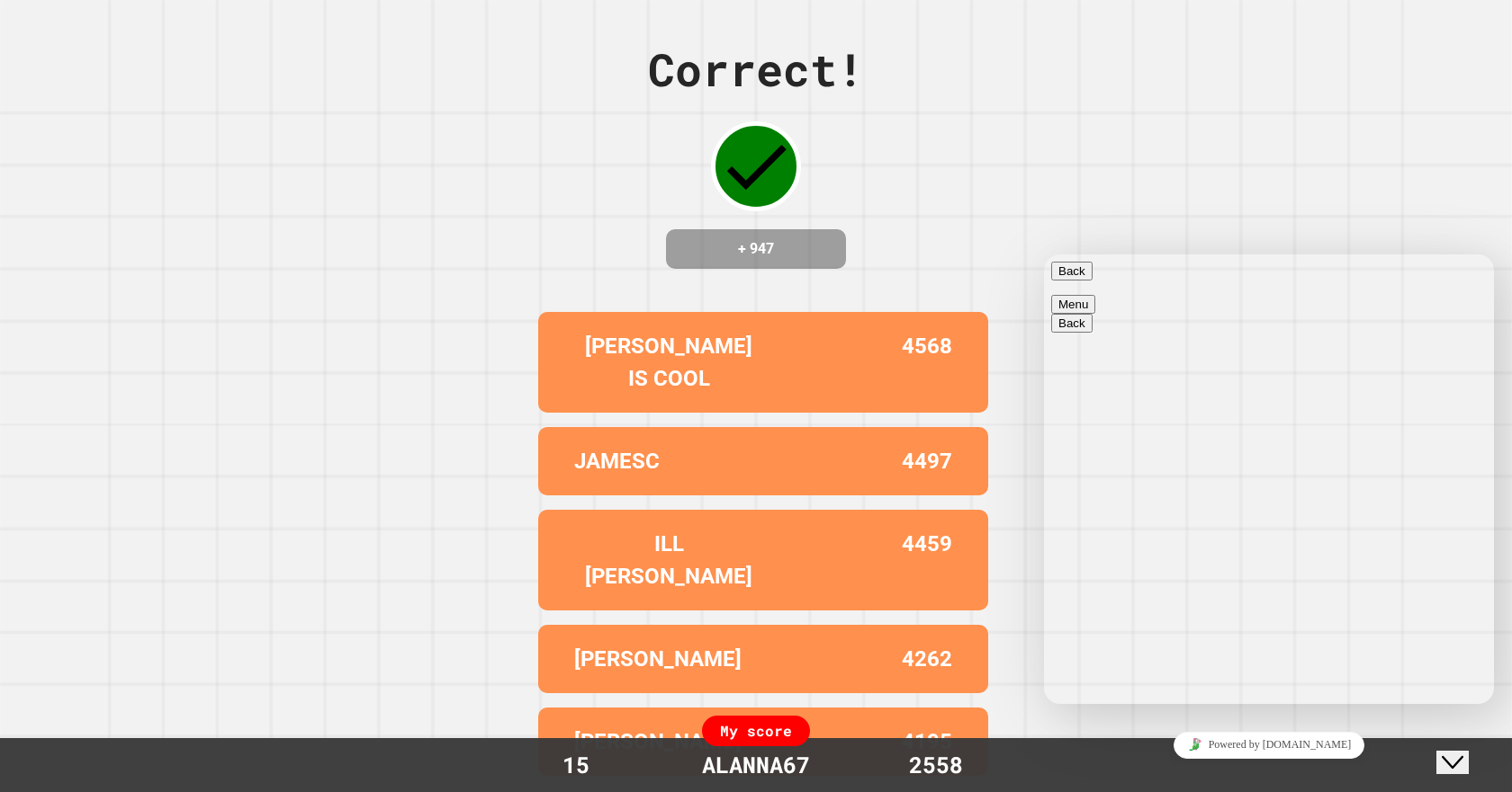
click at [1469, 751] on button "Close Chat This icon closes the chat window." at bounding box center [1453, 762] width 33 height 23
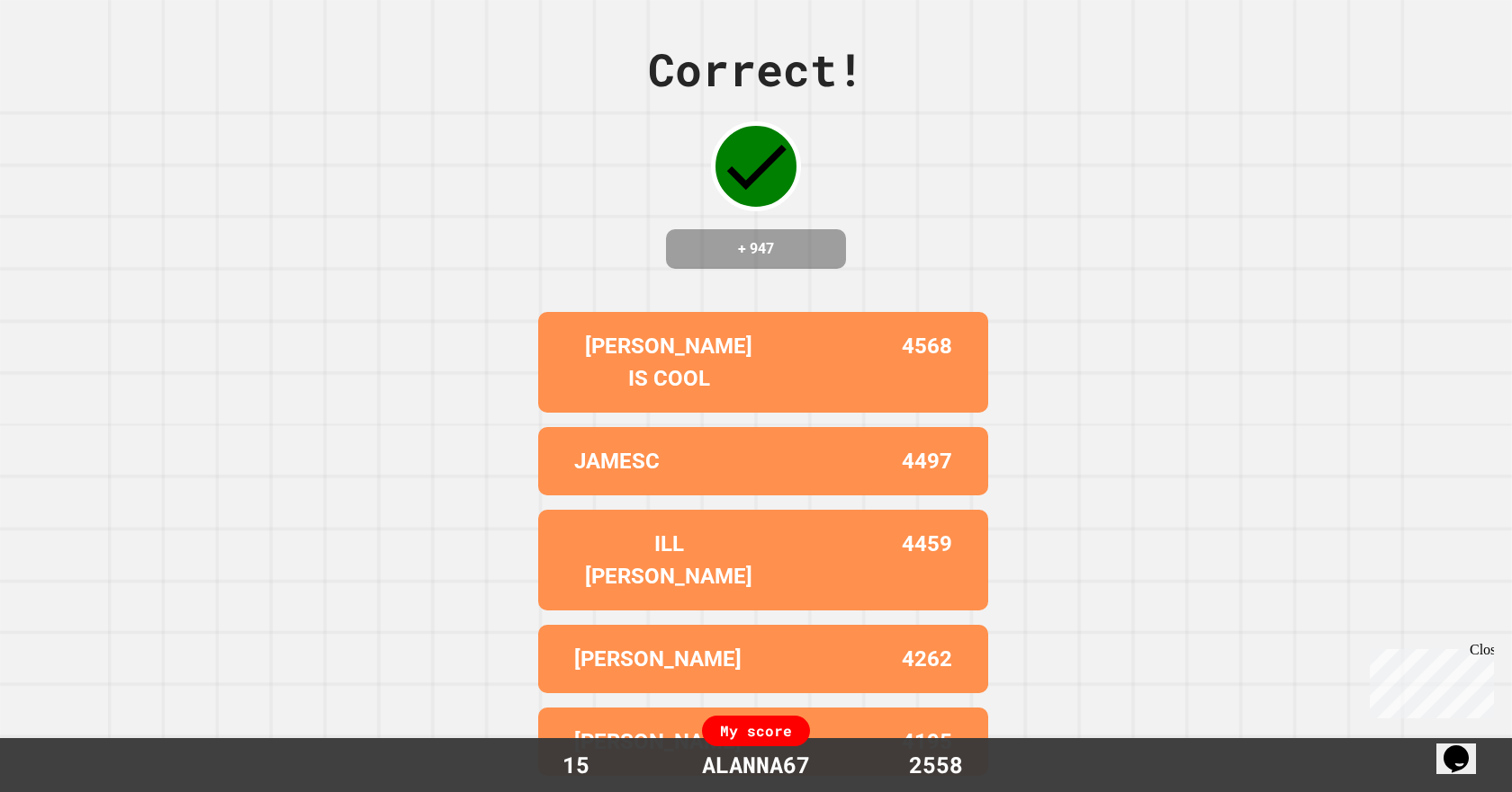
drag, startPoint x: 1065, startPoint y: 423, endPoint x: 1066, endPoint y: 394, distance: 29.0
click at [1066, 420] on div "Correct! + 947 [PERSON_NAME] IS COOL 4568 JAMESC 4497 ILL [PERSON_NAME] 4459 [P…" at bounding box center [756, 396] width 1512 height 792
click at [1066, 394] on div "Correct! + 947 [PERSON_NAME] IS COOL 4568 JAMESC 4497 ILL [PERSON_NAME] 4459 [P…" at bounding box center [756, 396] width 1512 height 792
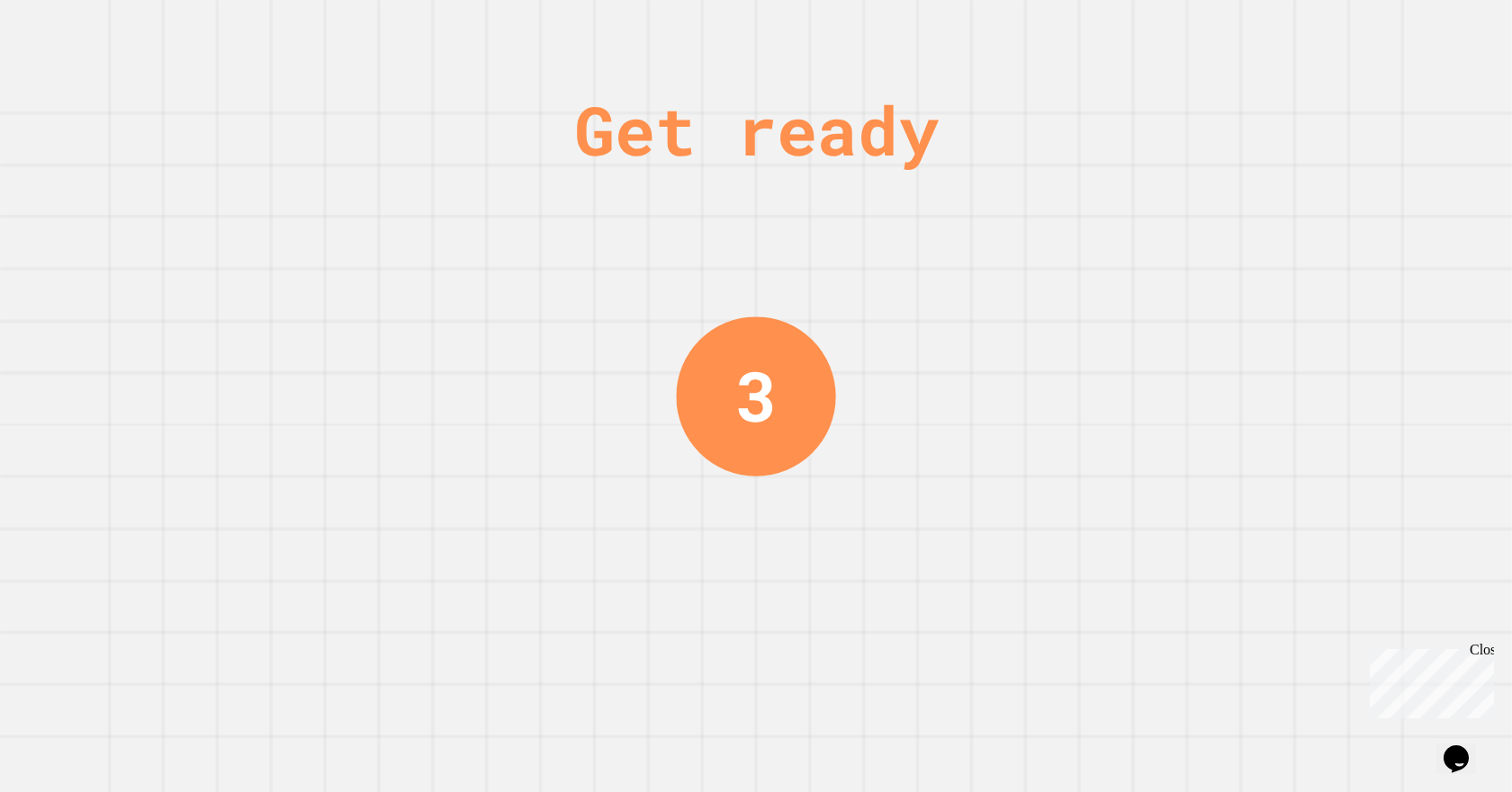
click at [761, 384] on div "3" at bounding box center [755, 396] width 41 height 104
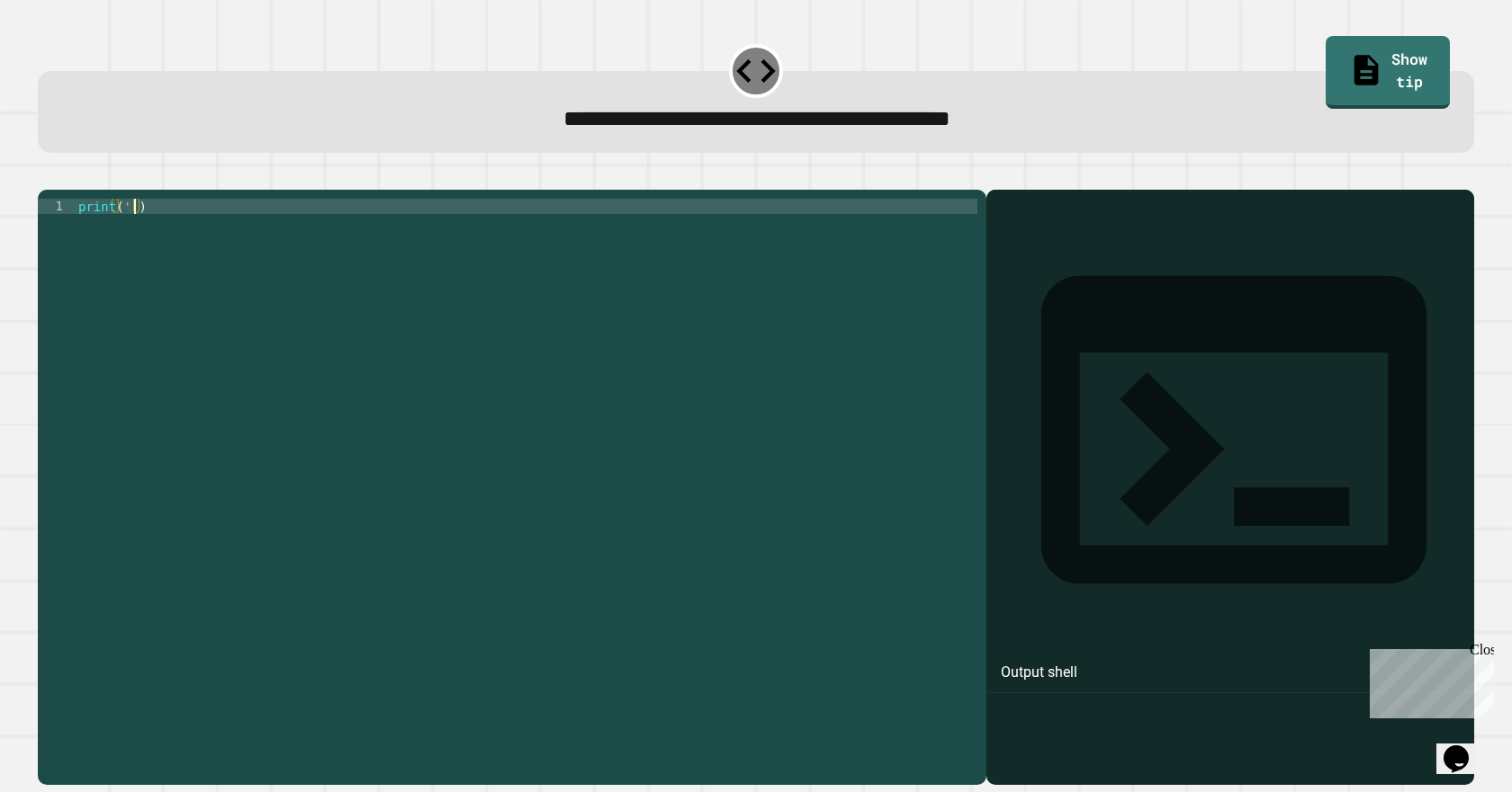
click at [131, 238] on div "print ( '' )" at bounding box center [526, 466] width 903 height 535
click at [126, 230] on div "print ( '' )" at bounding box center [526, 466] width 903 height 535
click at [47, 175] on button "button" at bounding box center [47, 175] width 0 height 0
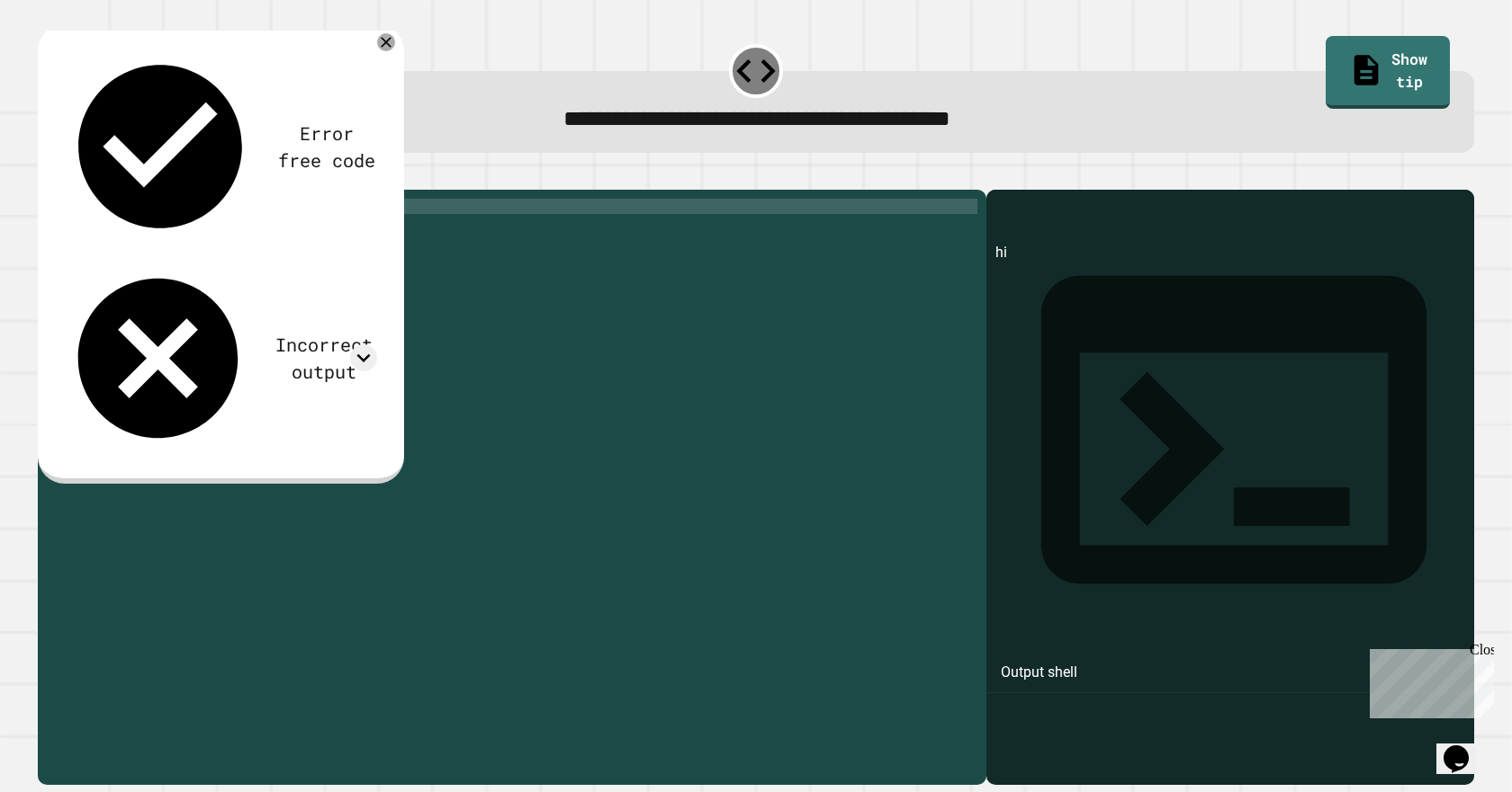
click at [131, 232] on div "print ( 'hi' )" at bounding box center [526, 466] width 903 height 535
click at [1013, 269] on div "hi" at bounding box center [1230, 513] width 470 height 543
click at [1004, 272] on div "hi" at bounding box center [1230, 513] width 470 height 543
click at [64, 192] on icon "button" at bounding box center [59, 186] width 10 height 12
click at [363, 355] on icon at bounding box center [363, 359] width 13 height 8
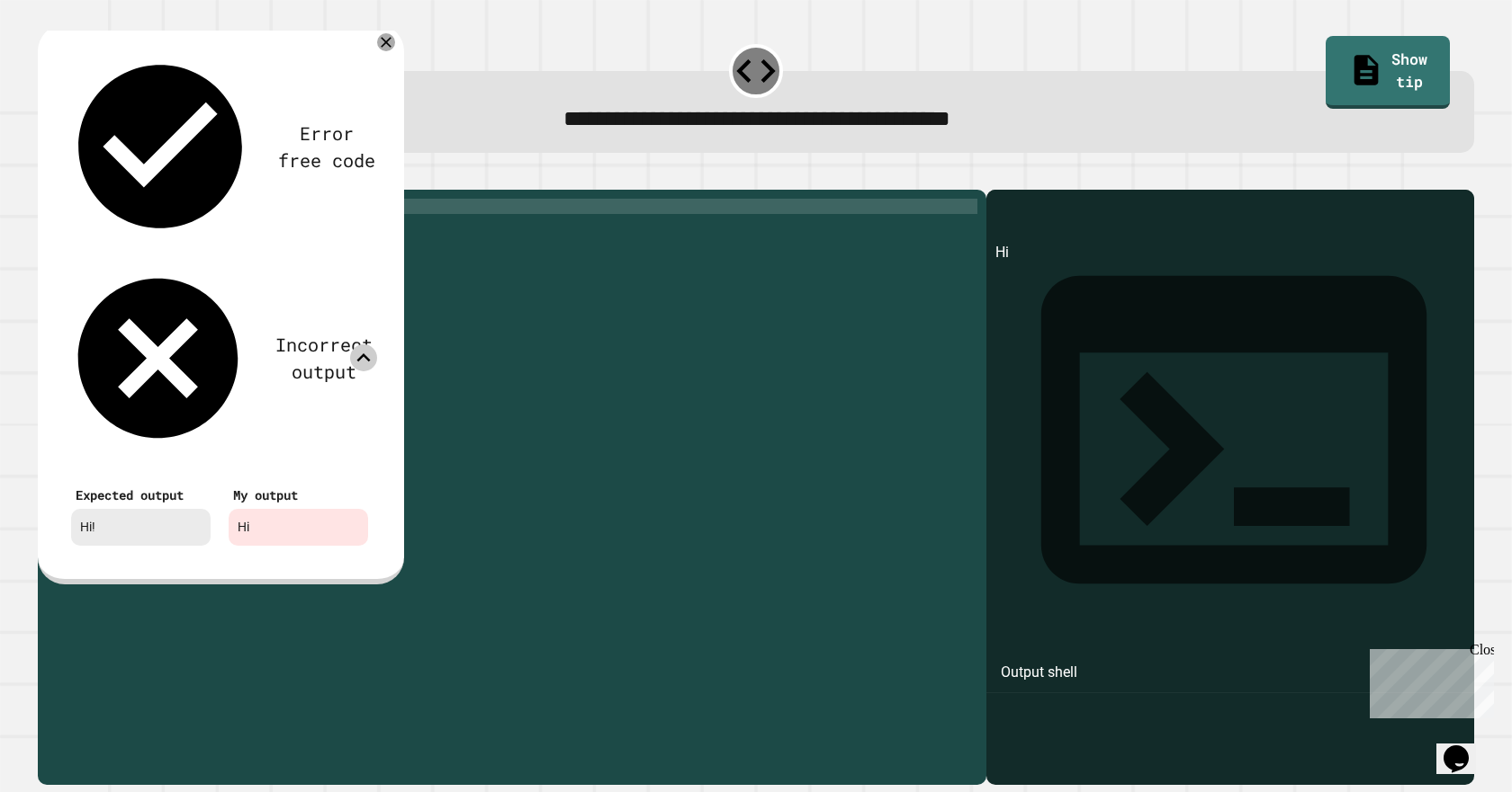
click at [363, 344] on icon at bounding box center [364, 358] width 27 height 27
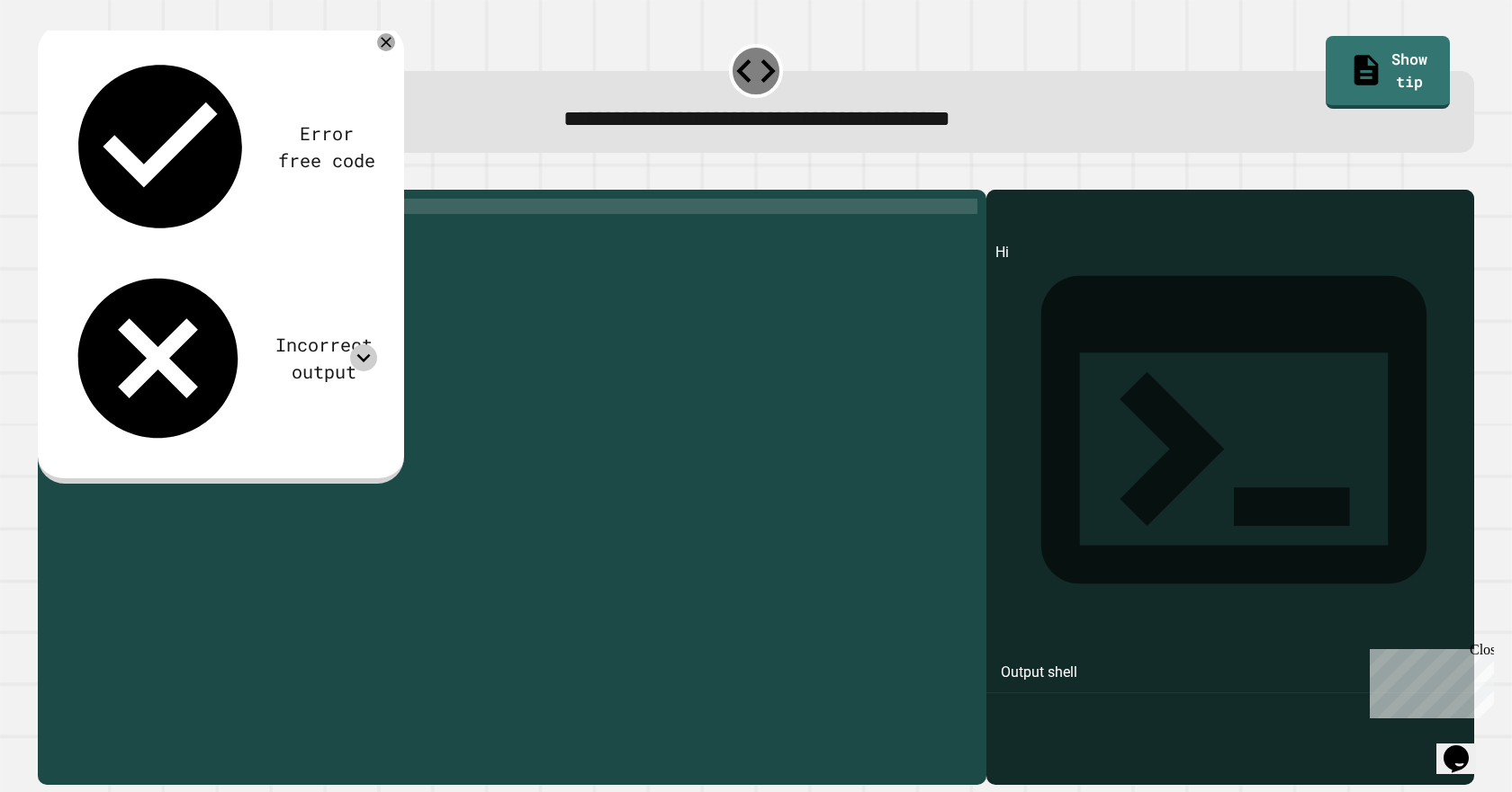
click at [132, 230] on div "print ( 'Hi' )" at bounding box center [526, 466] width 903 height 535
click at [137, 234] on div "print ( 'Hi' )" at bounding box center [526, 466] width 903 height 535
click at [138, 234] on div "print ( 'Hi' )" at bounding box center [526, 466] width 903 height 535
type textarea "**********"
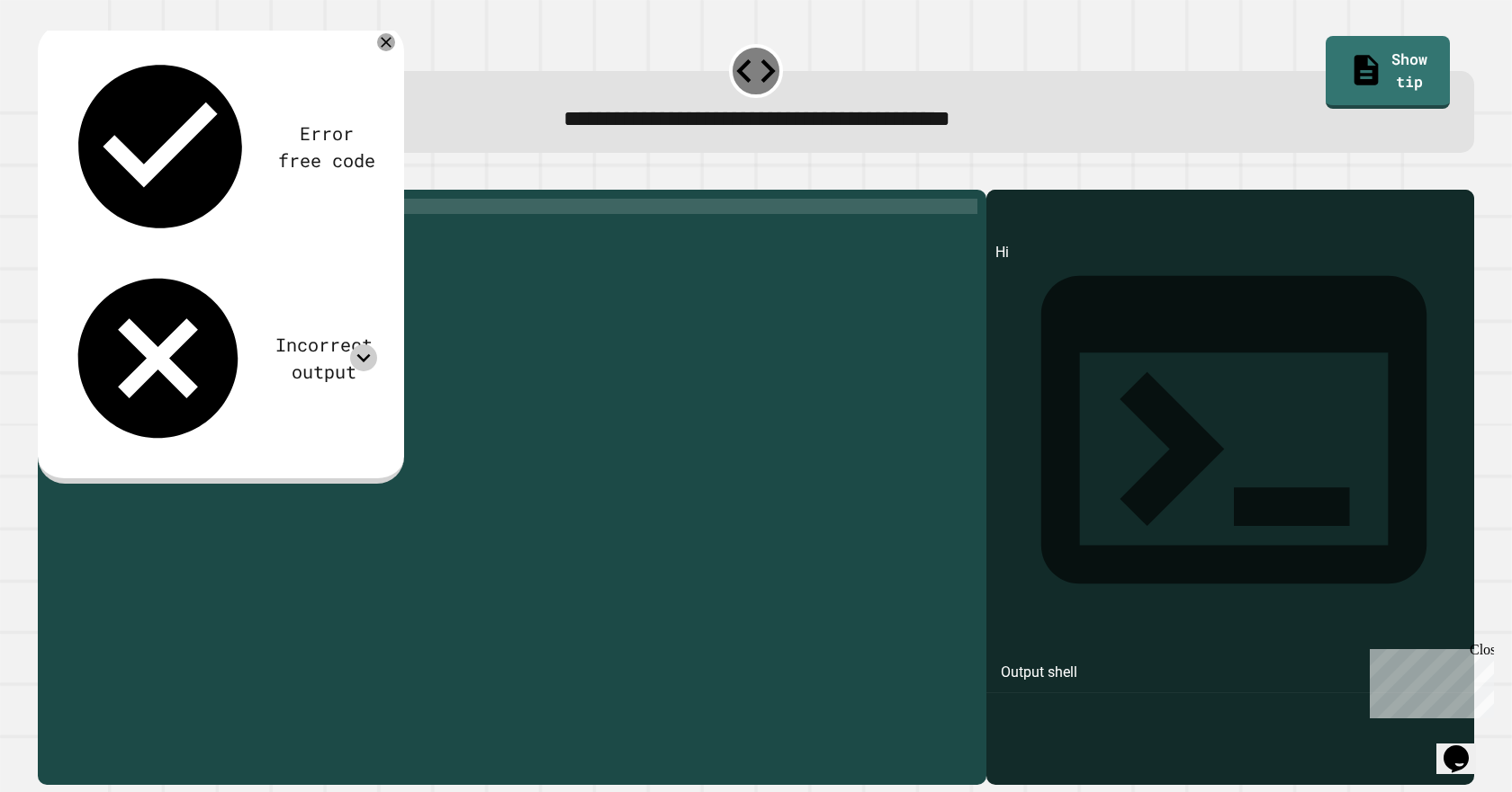
click at [72, 169] on div "**********" at bounding box center [756, 477] width 1452 height 631
click at [47, 175] on icon "button" at bounding box center [47, 175] width 0 height 0
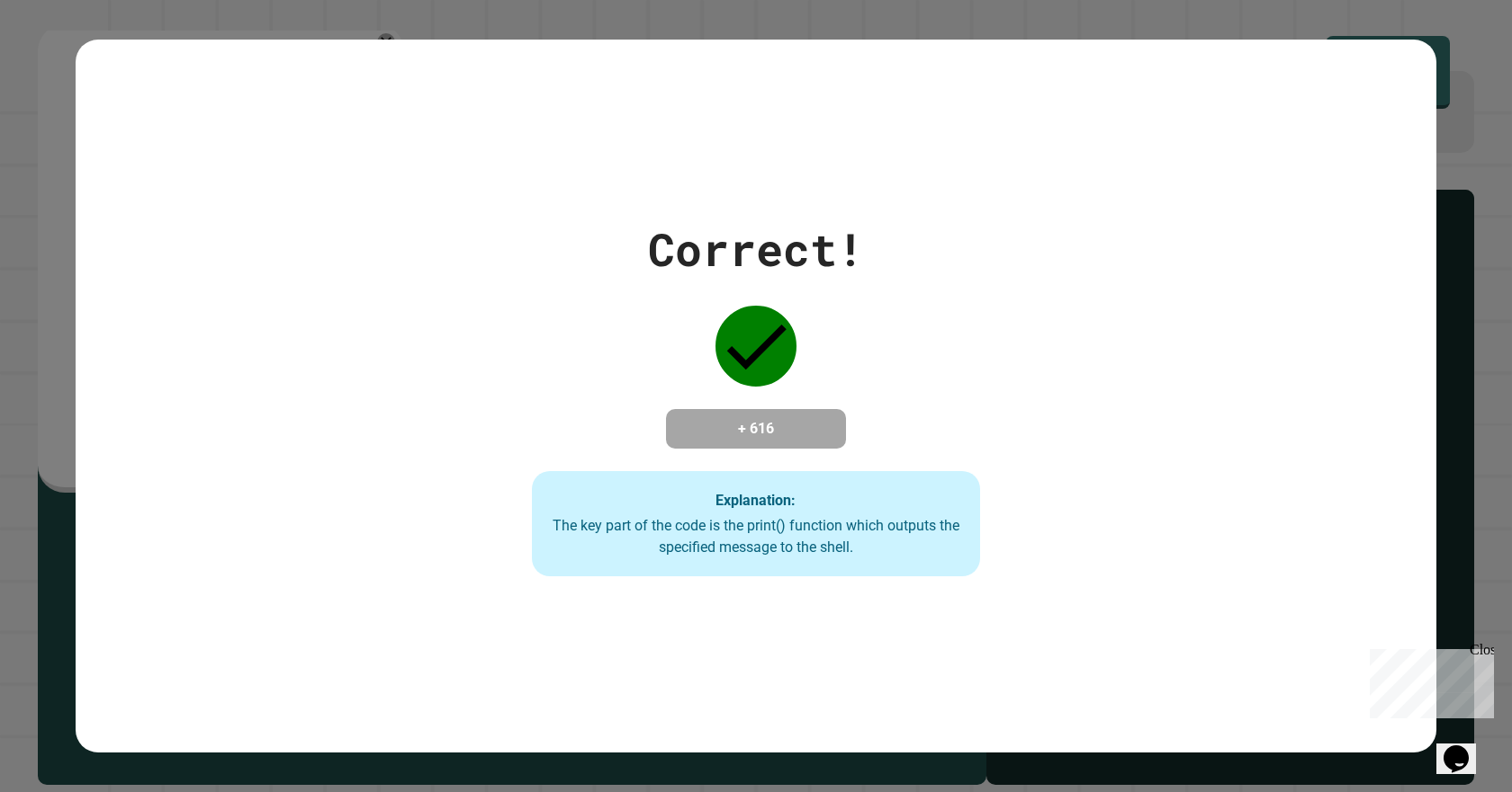
click at [1471, 745] on div "Opens Chat This icon Opens the chat window." at bounding box center [1456, 759] width 29 height 29
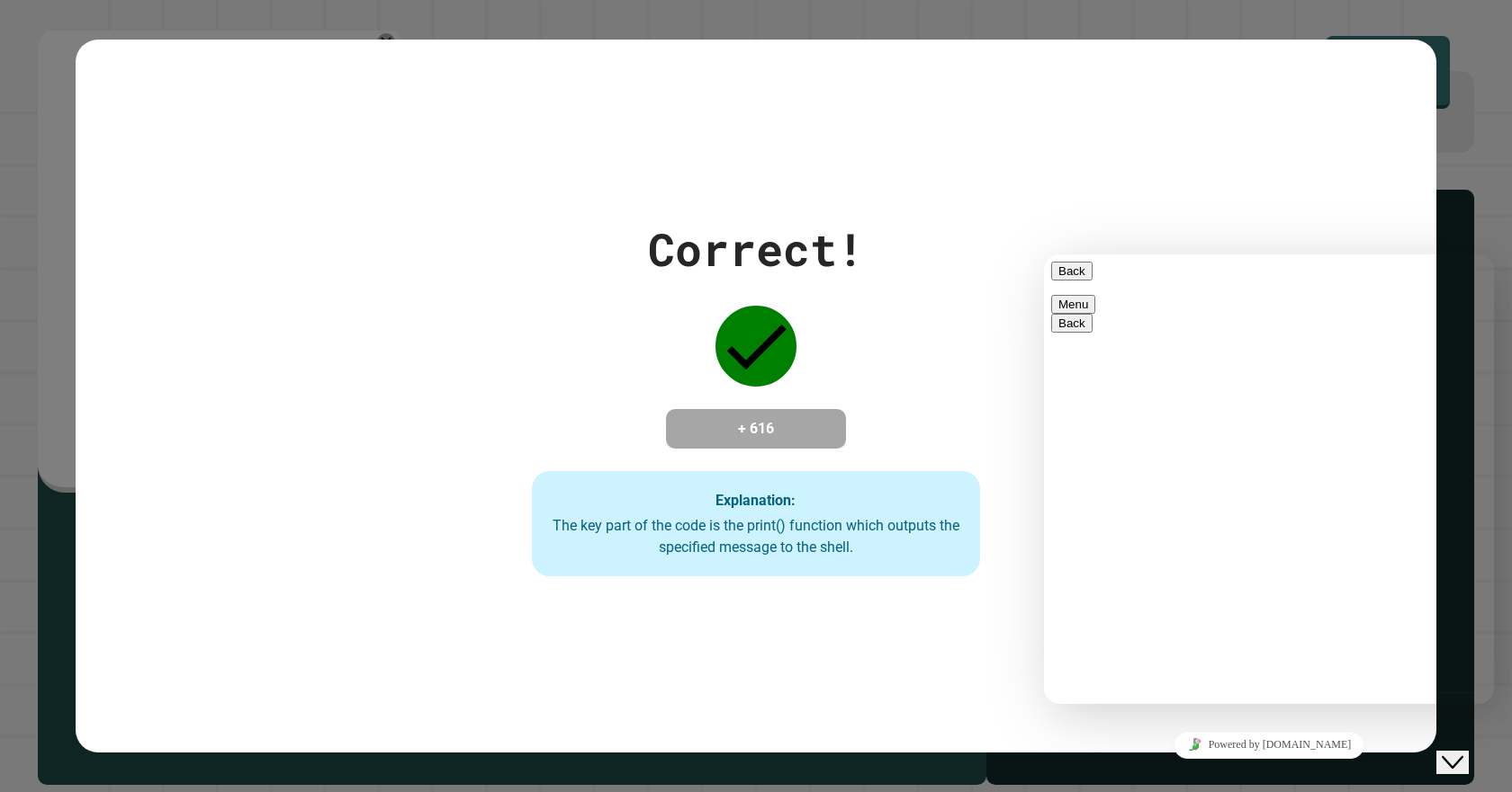
type textarea "****"
click at [1452, 752] on div "Close Chat This icon closes the chat window." at bounding box center [1453, 762] width 22 height 22
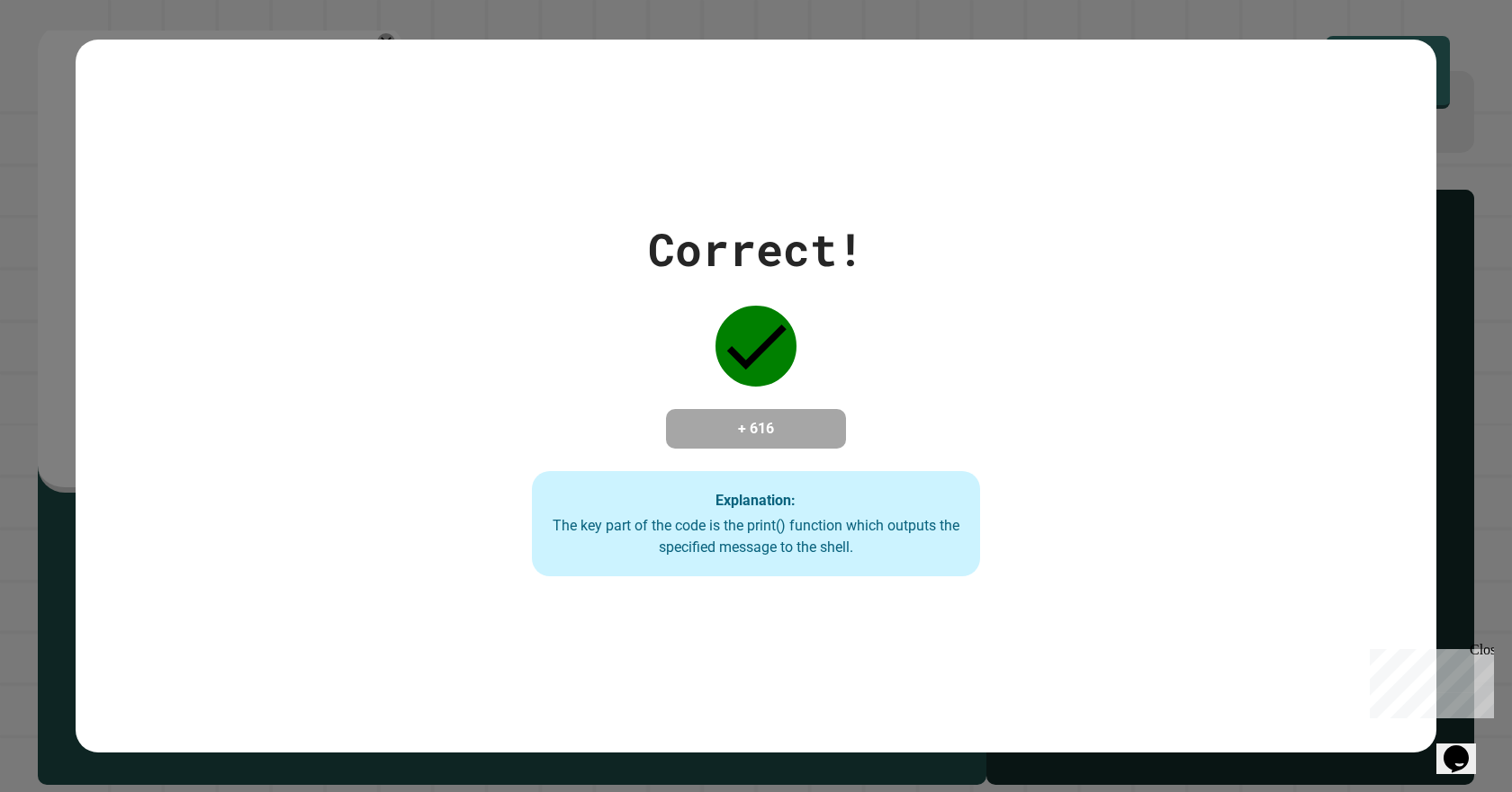
click at [1486, 728] on div "Opens Chat This icon Opens the chat window." at bounding box center [1465, 728] width 43 height 0
click at [1442, 758] on div "Opens Chat This icon Opens the chat window." at bounding box center [1456, 759] width 29 height 29
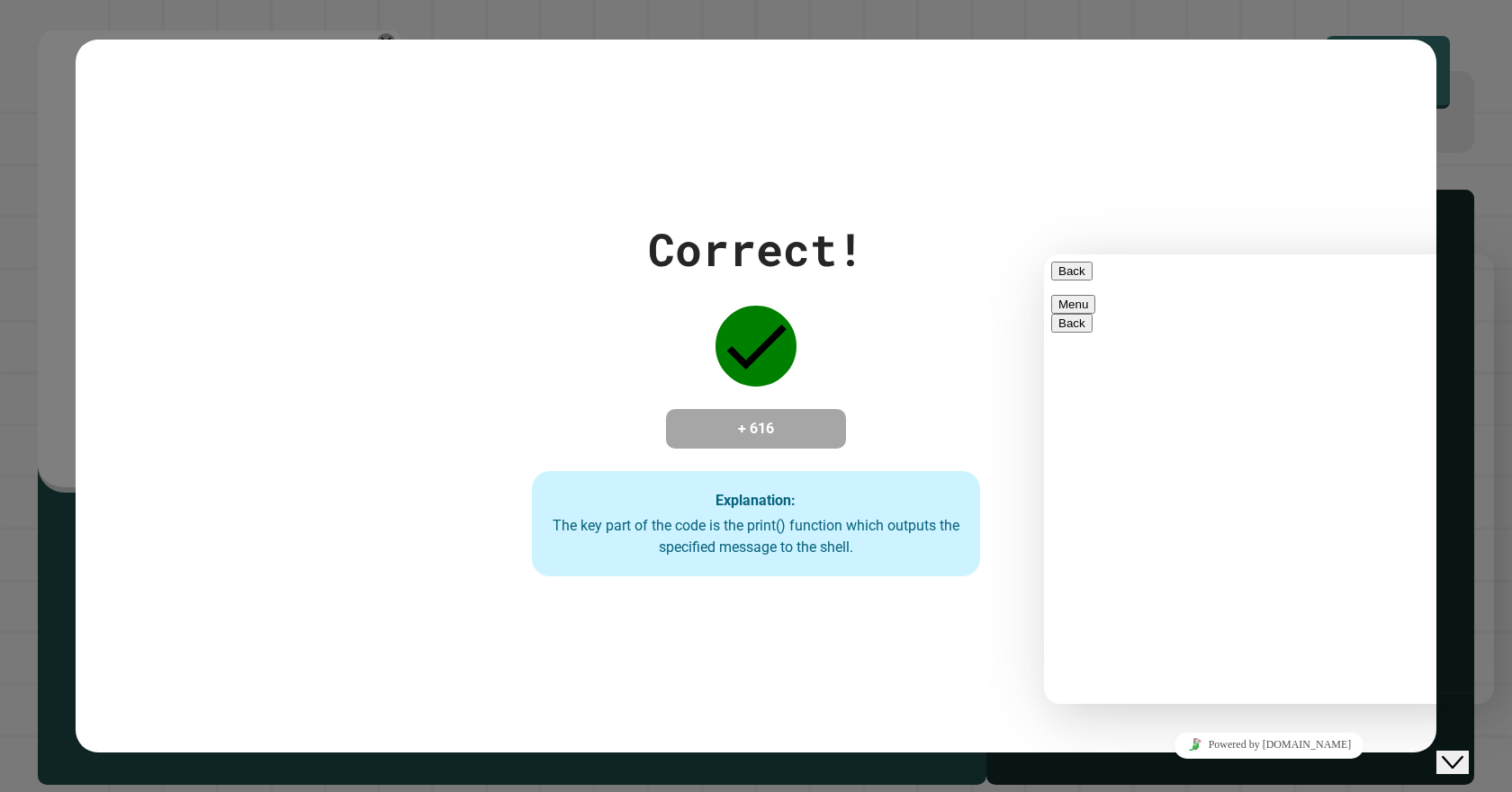
type textarea "********"
click at [1469, 751] on button "Close Chat This icon closes the chat window." at bounding box center [1453, 762] width 33 height 23
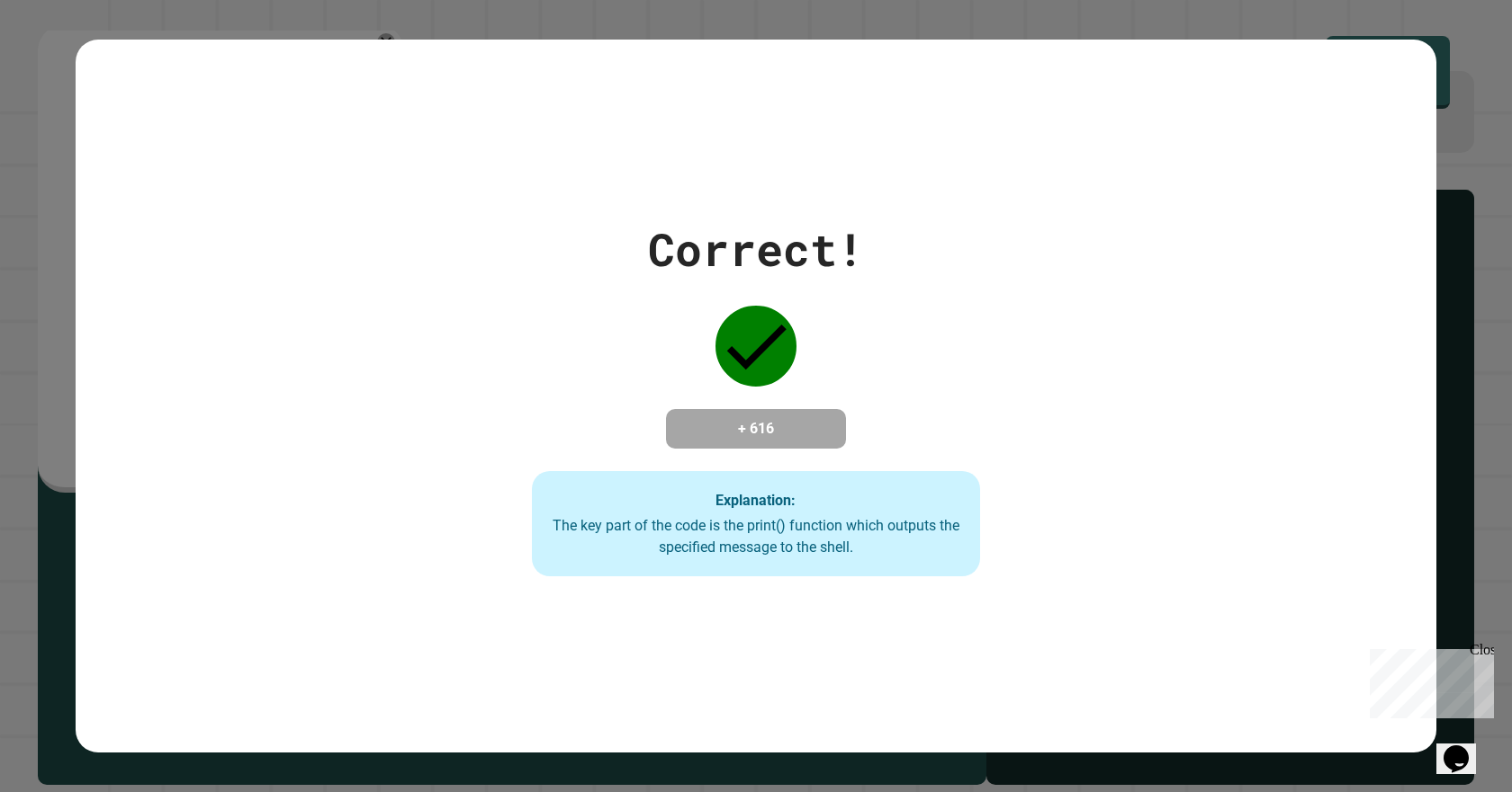
click at [1461, 752] on icon "Chat widget" at bounding box center [1456, 759] width 25 height 27
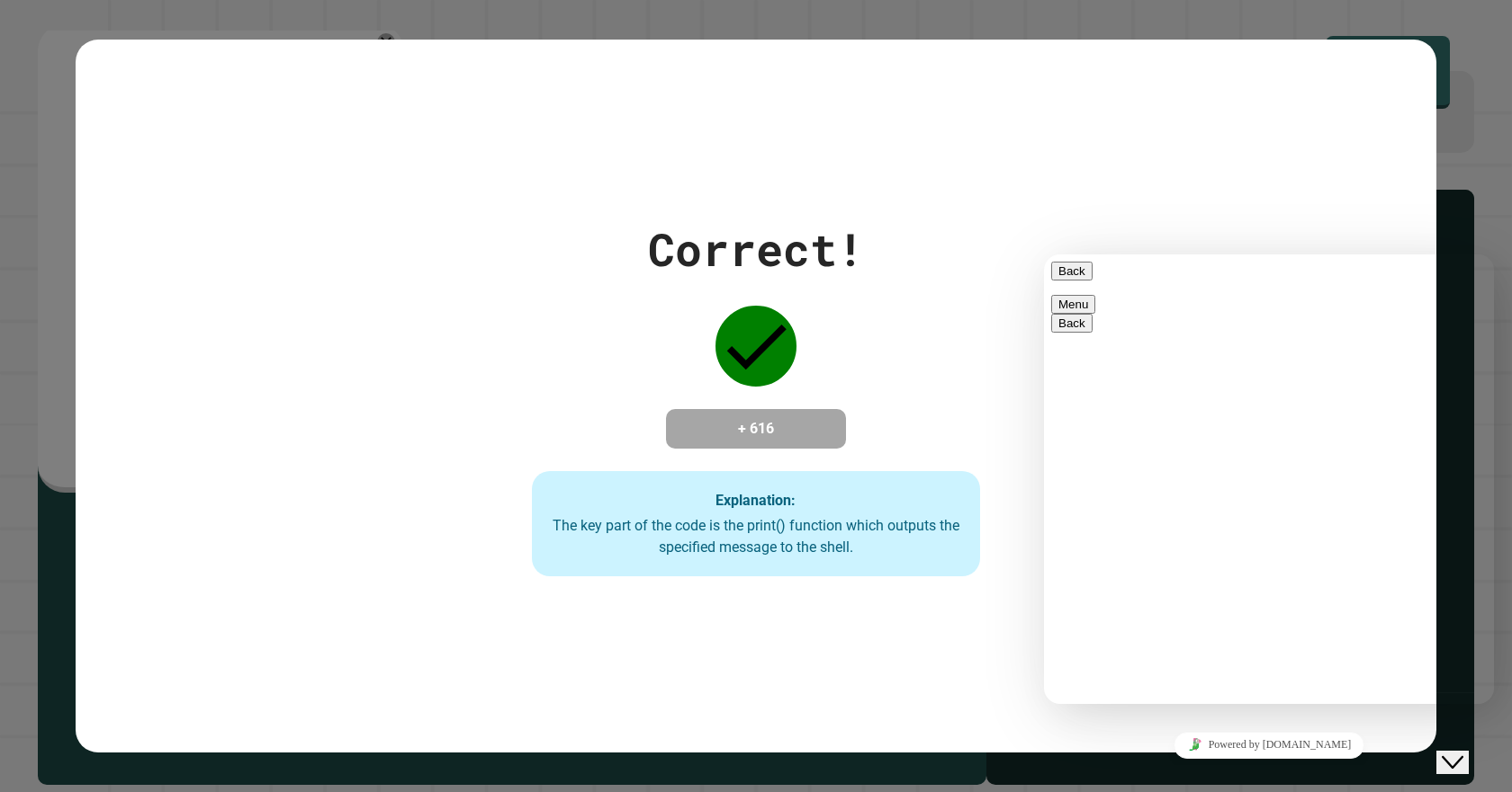
drag, startPoint x: 1464, startPoint y: 688, endPoint x: 1069, endPoint y: 255, distance: 586.1
click at [1461, 752] on icon "Close Chat This icon closes the chat window." at bounding box center [1453, 762] width 22 height 22
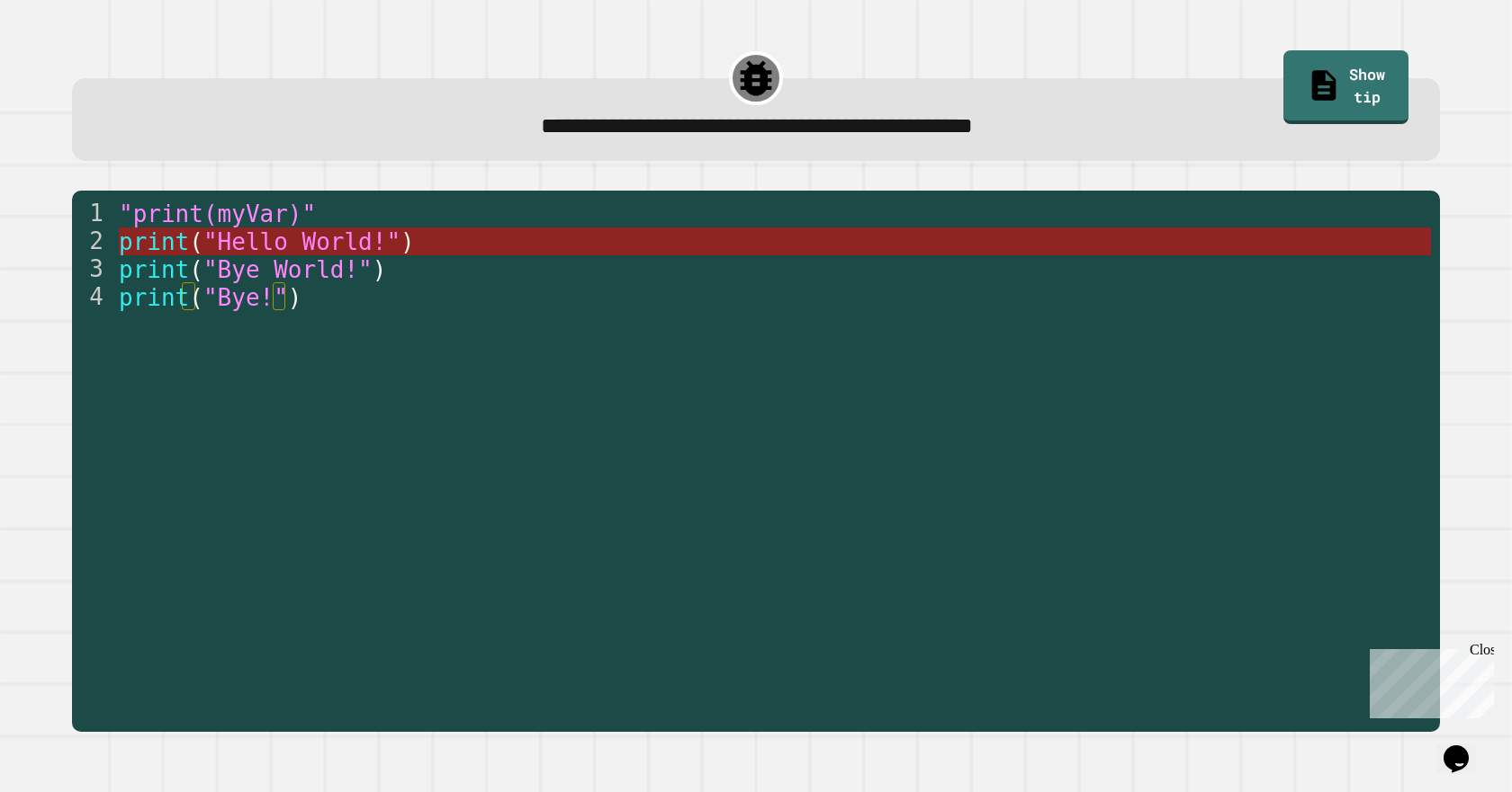
click at [326, 240] on span ""Hello World!"" at bounding box center [301, 242] width 197 height 27
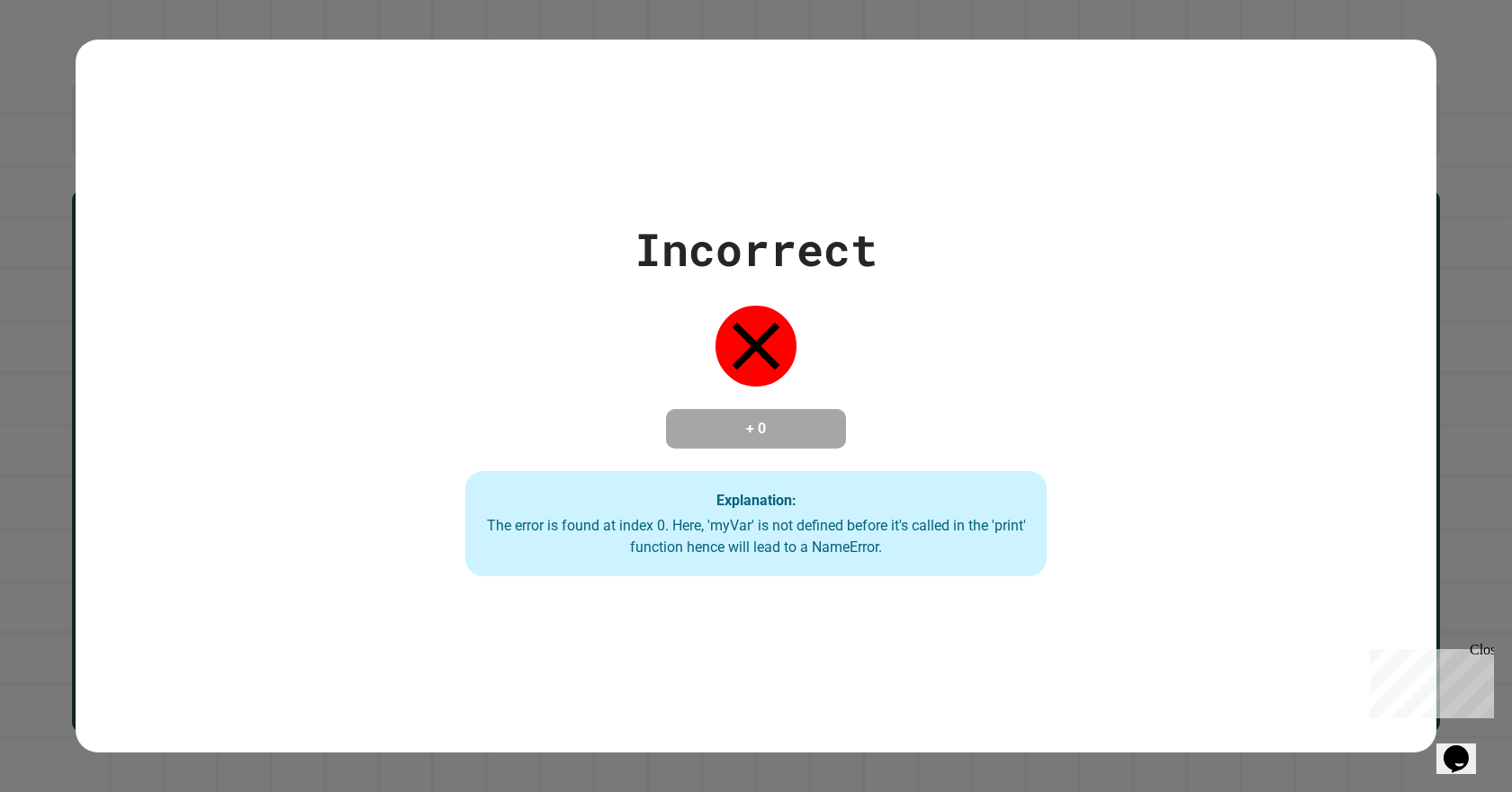
click at [1476, 744] on button "Opens Chat This icon Opens the chat window." at bounding box center [1455, 759] width 39 height 31
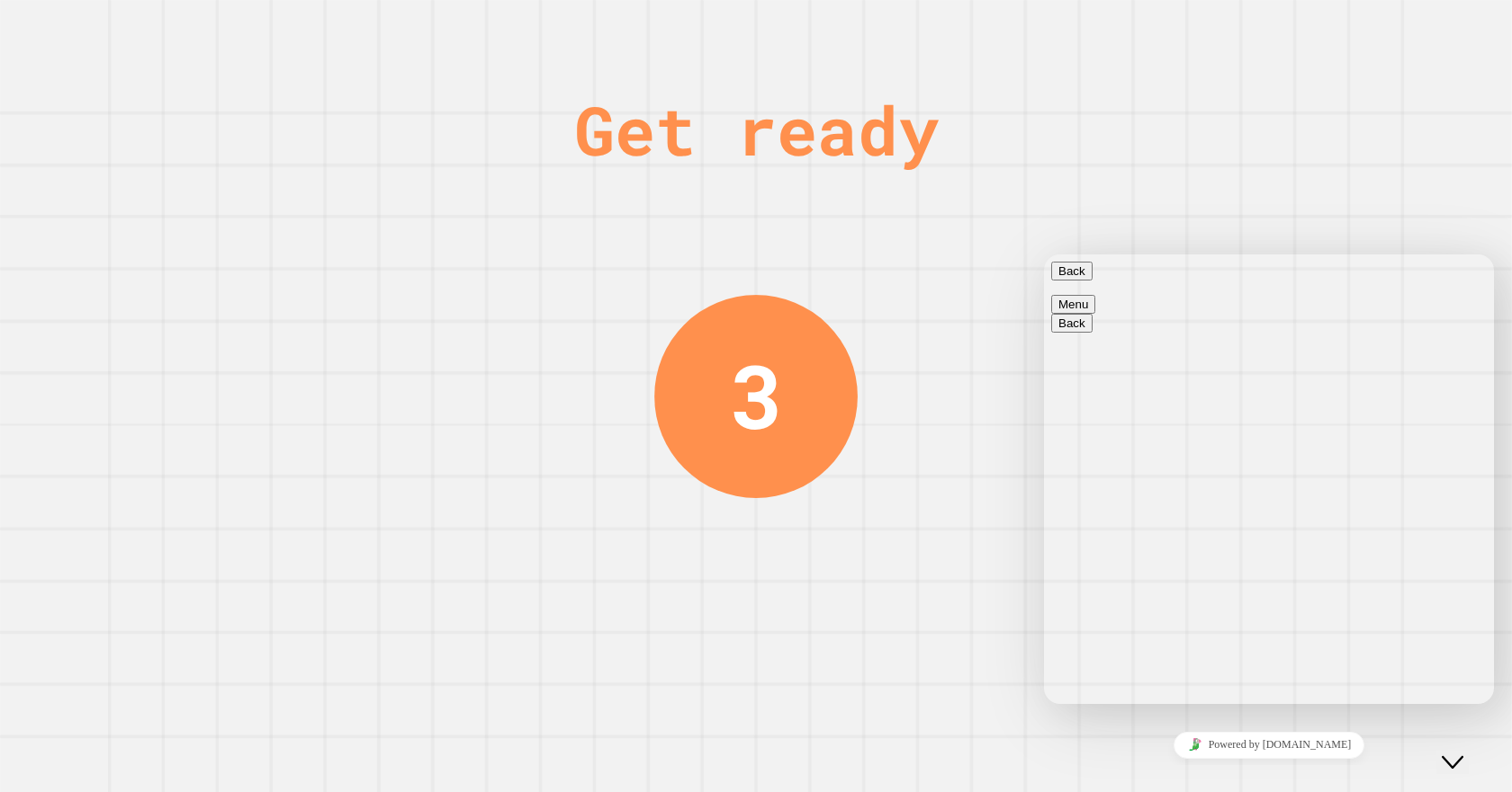
type textarea "*******"
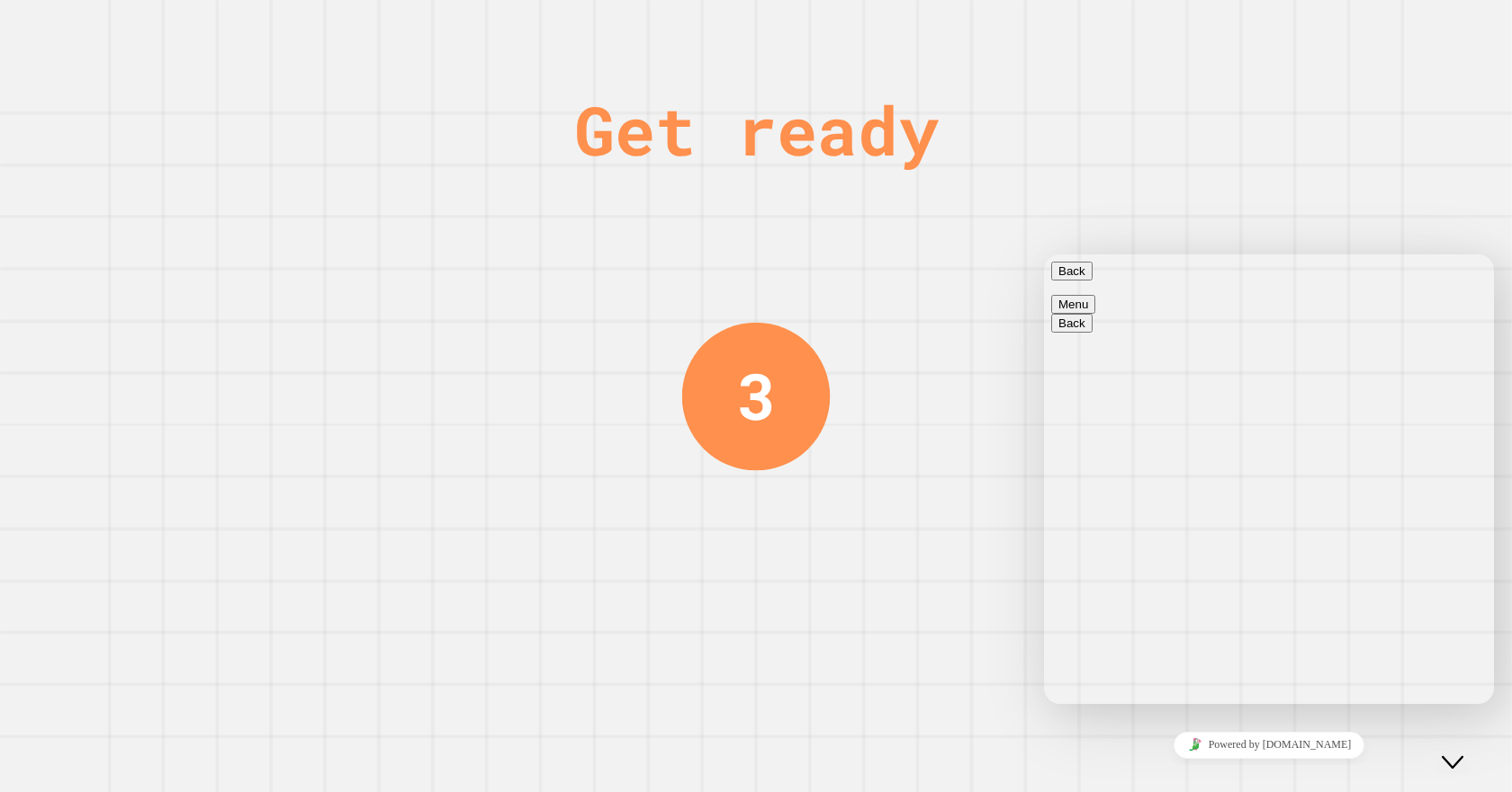
click at [1463, 752] on icon "Close Chat This icon closes the chat window." at bounding box center [1453, 762] width 22 height 22
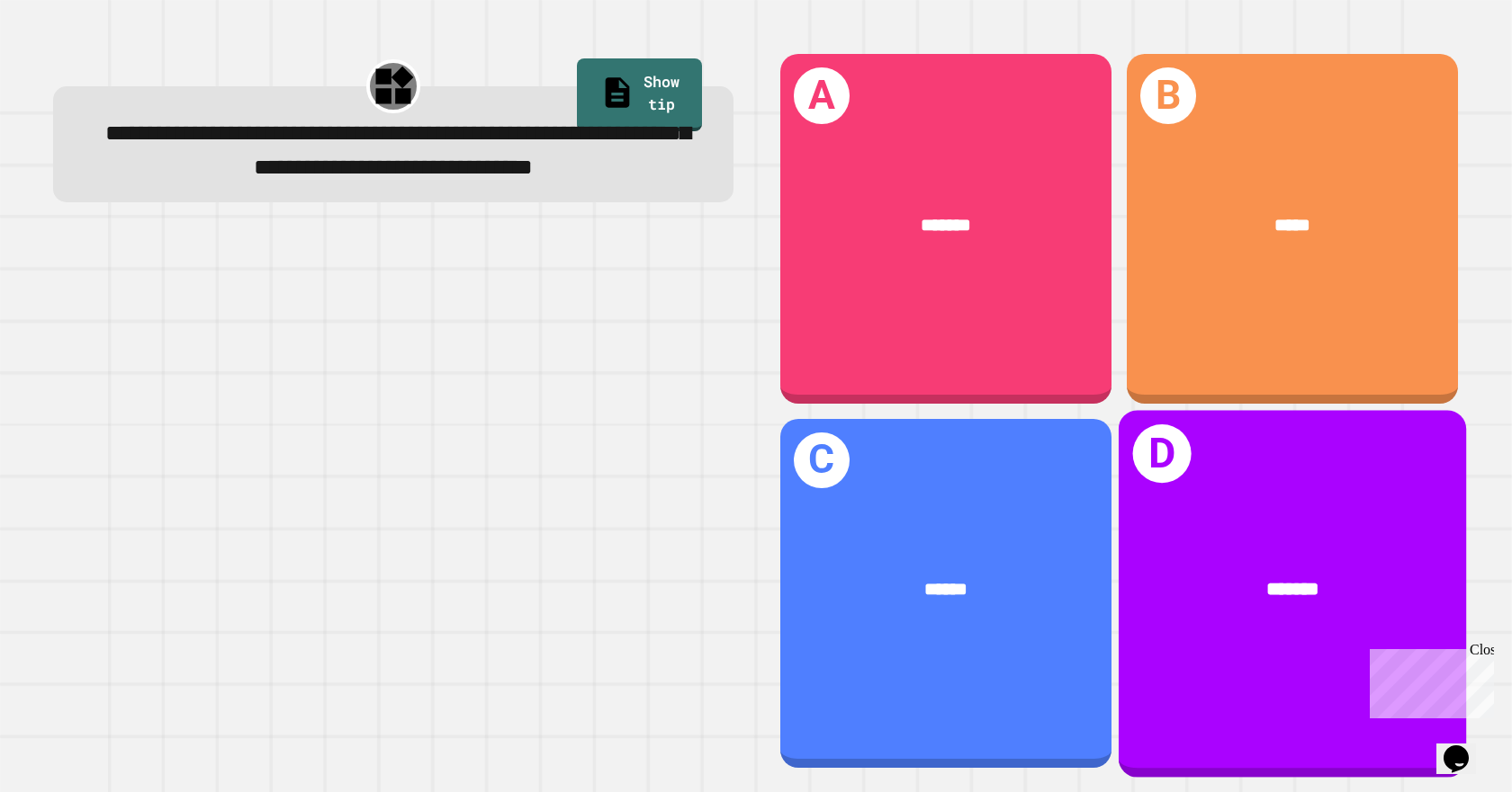
click at [1379, 574] on div "*******" at bounding box center [1292, 589] width 271 height 29
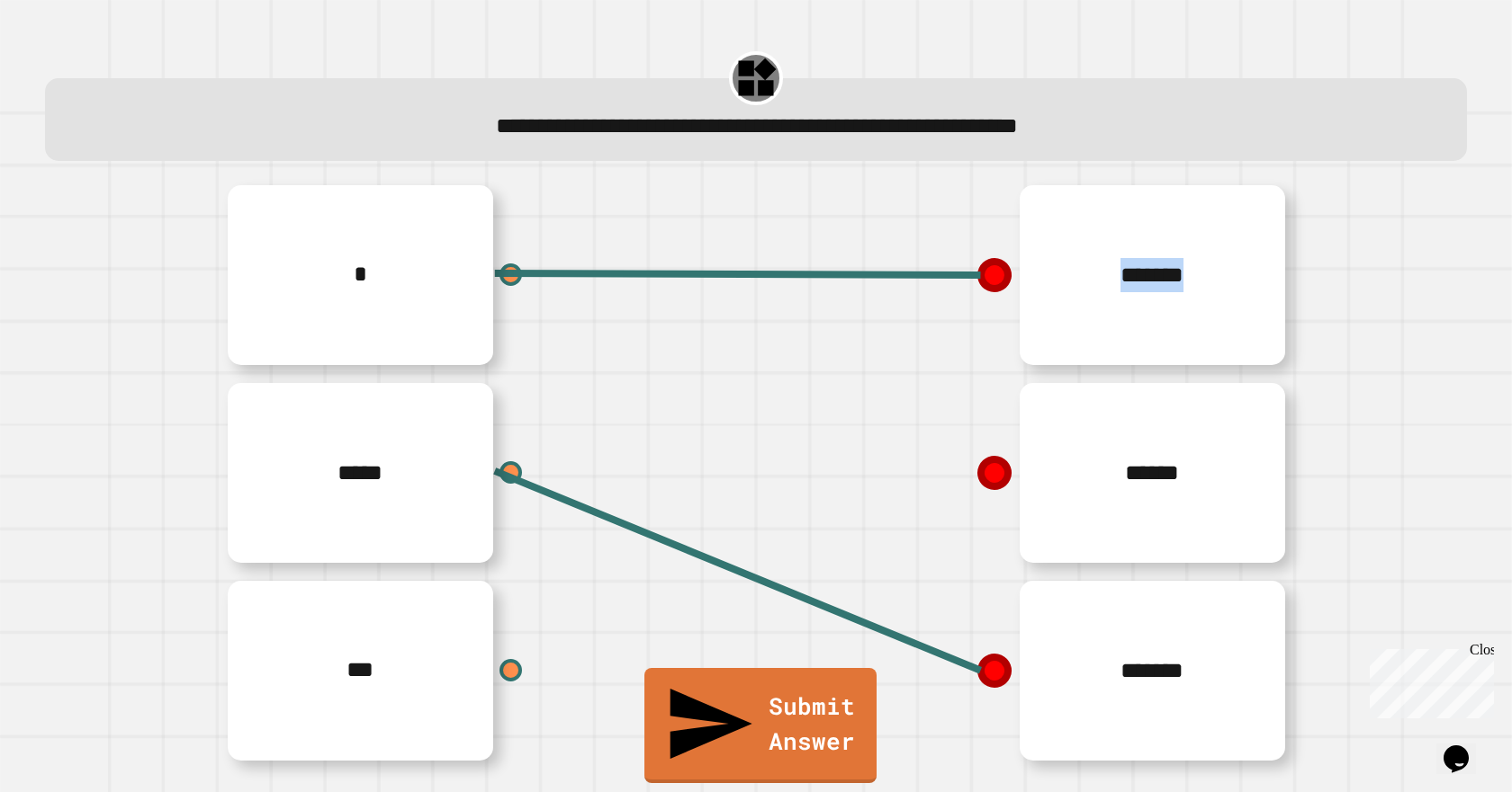
drag, startPoint x: 984, startPoint y: 475, endPoint x: 595, endPoint y: 626, distance: 417.3
click at [596, 626] on div "* ***** *** ******* ****** *******" at bounding box center [756, 473] width 1080 height 594
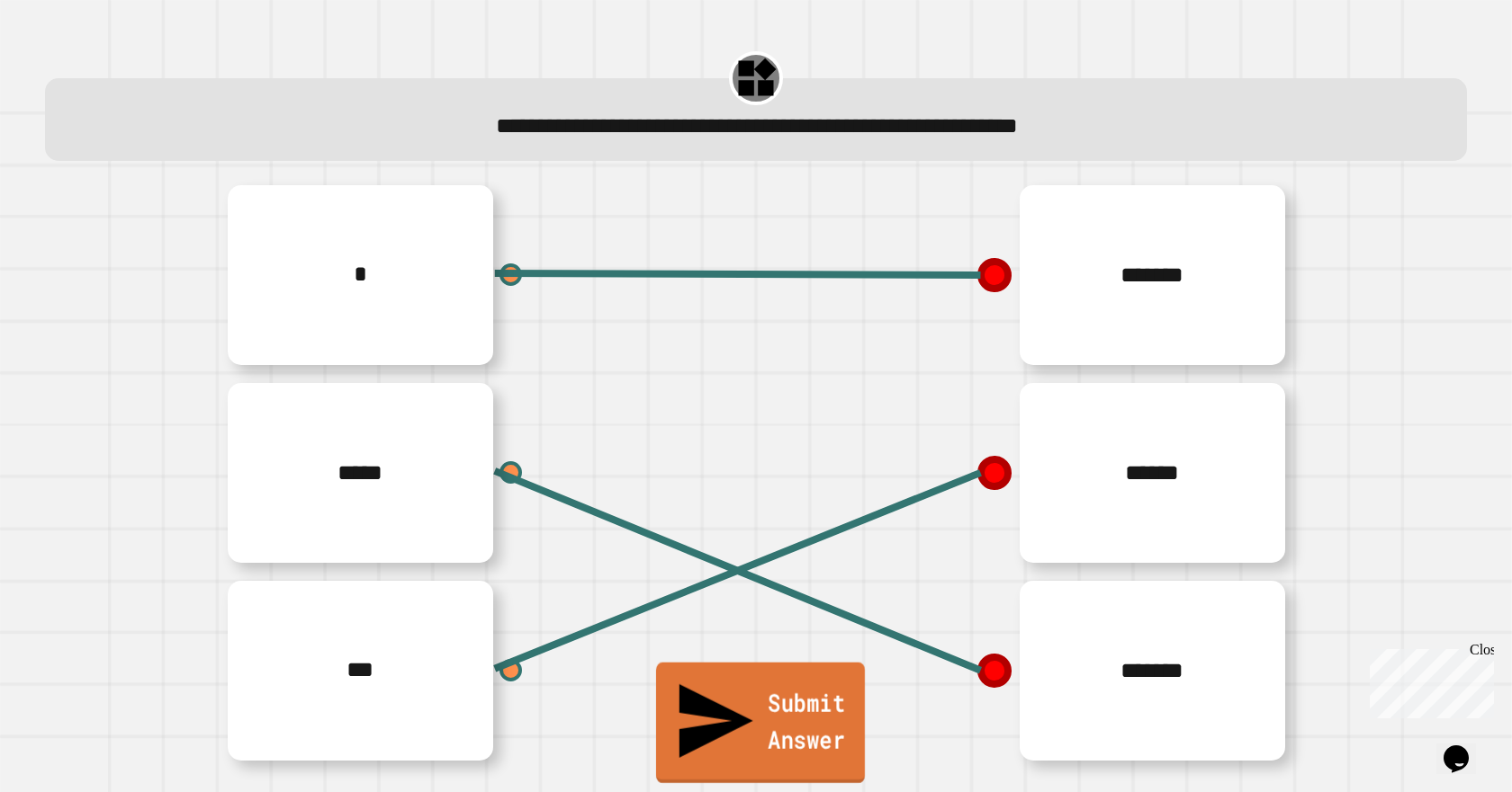
click at [832, 768] on link "Submit Answer" at bounding box center [761, 723] width 209 height 121
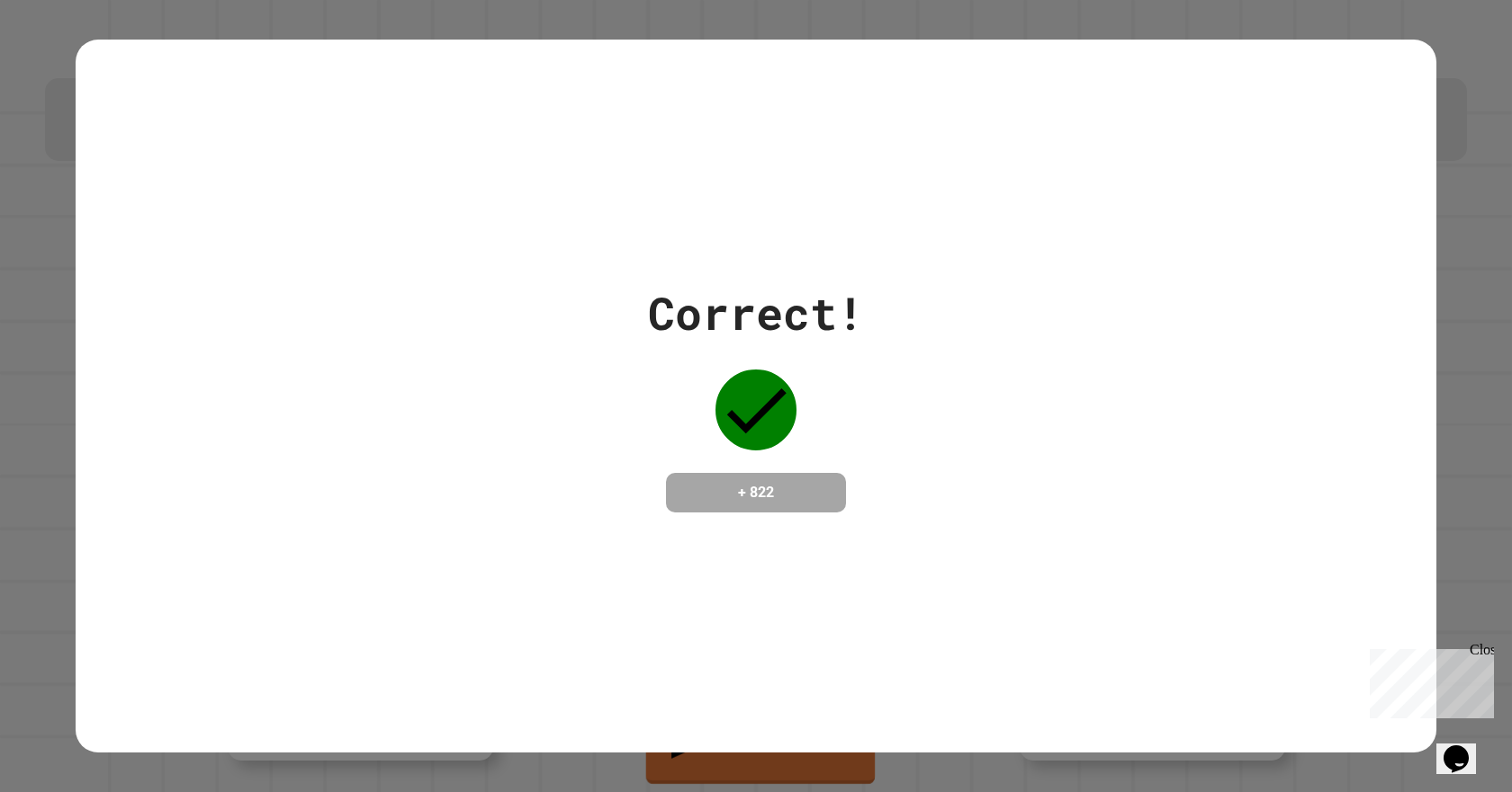
drag, startPoint x: 915, startPoint y: 567, endPoint x: 902, endPoint y: 549, distance: 22.2
click at [916, 566] on div "Correct! + 822" at bounding box center [756, 396] width 1360 height 713
click at [1488, 651] on div "Close" at bounding box center [1480, 653] width 22 height 22
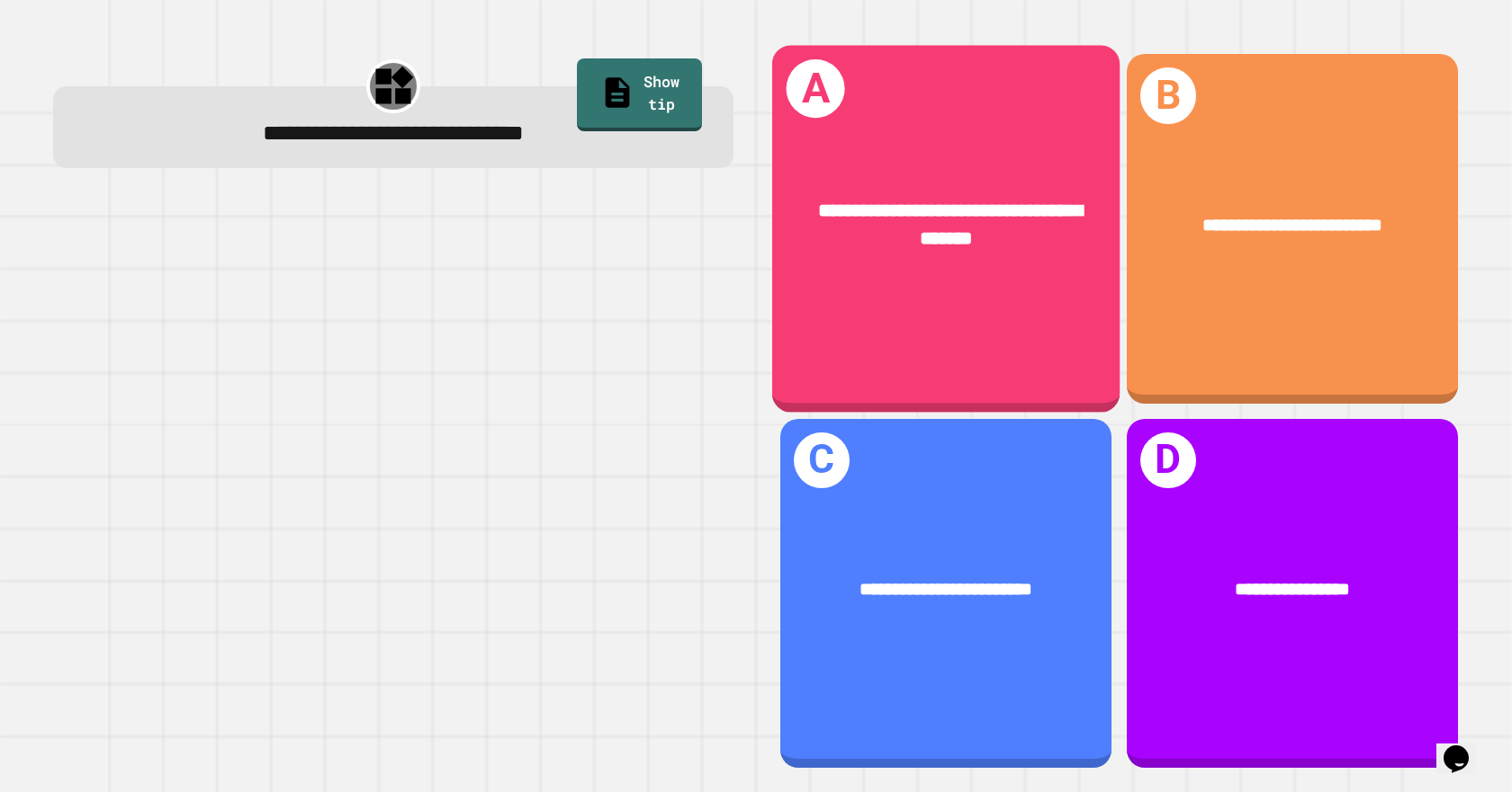
click at [980, 231] on span "**********" at bounding box center [951, 224] width 265 height 48
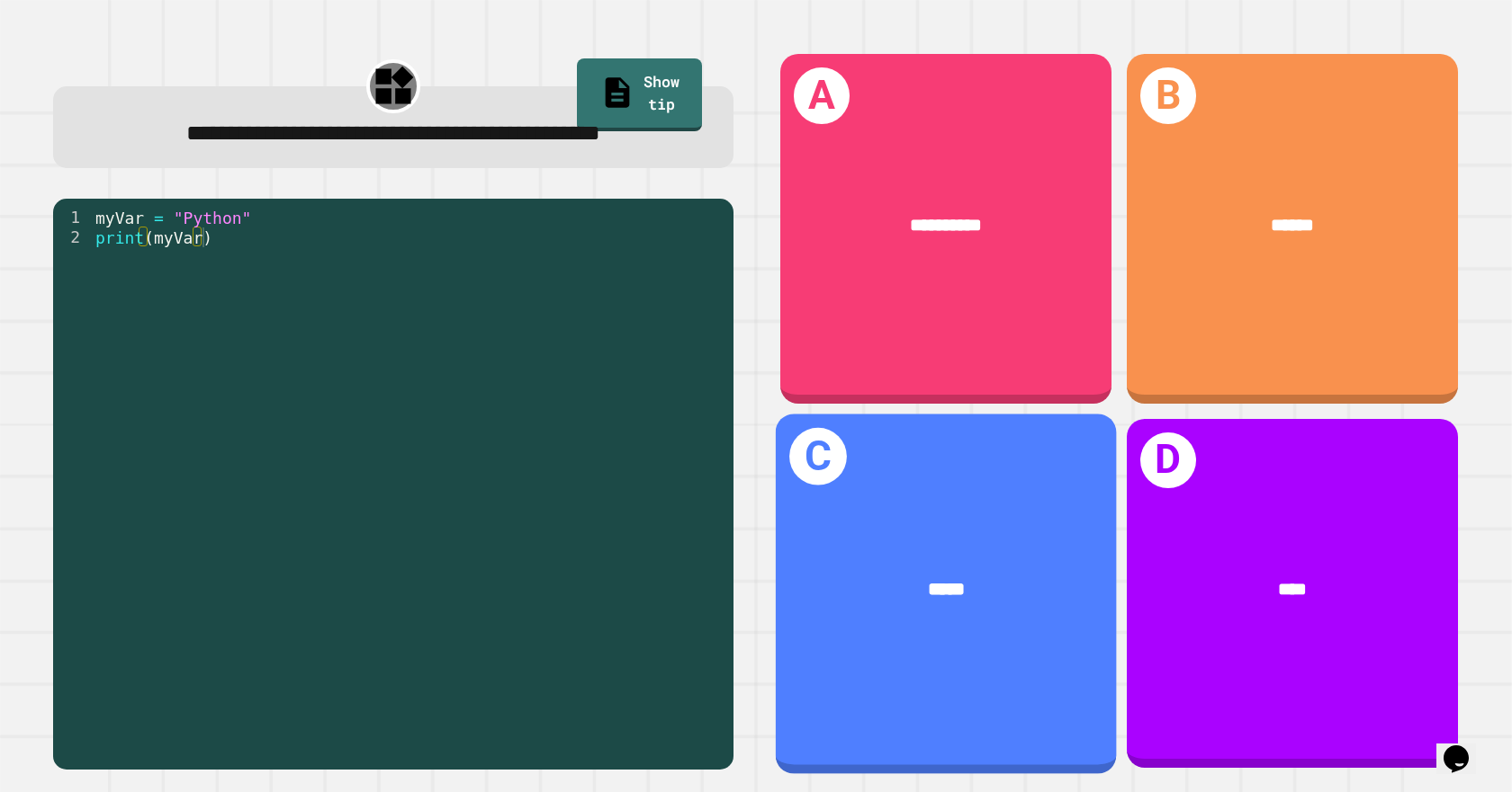
click at [1013, 538] on div "*****" at bounding box center [945, 589] width 341 height 103
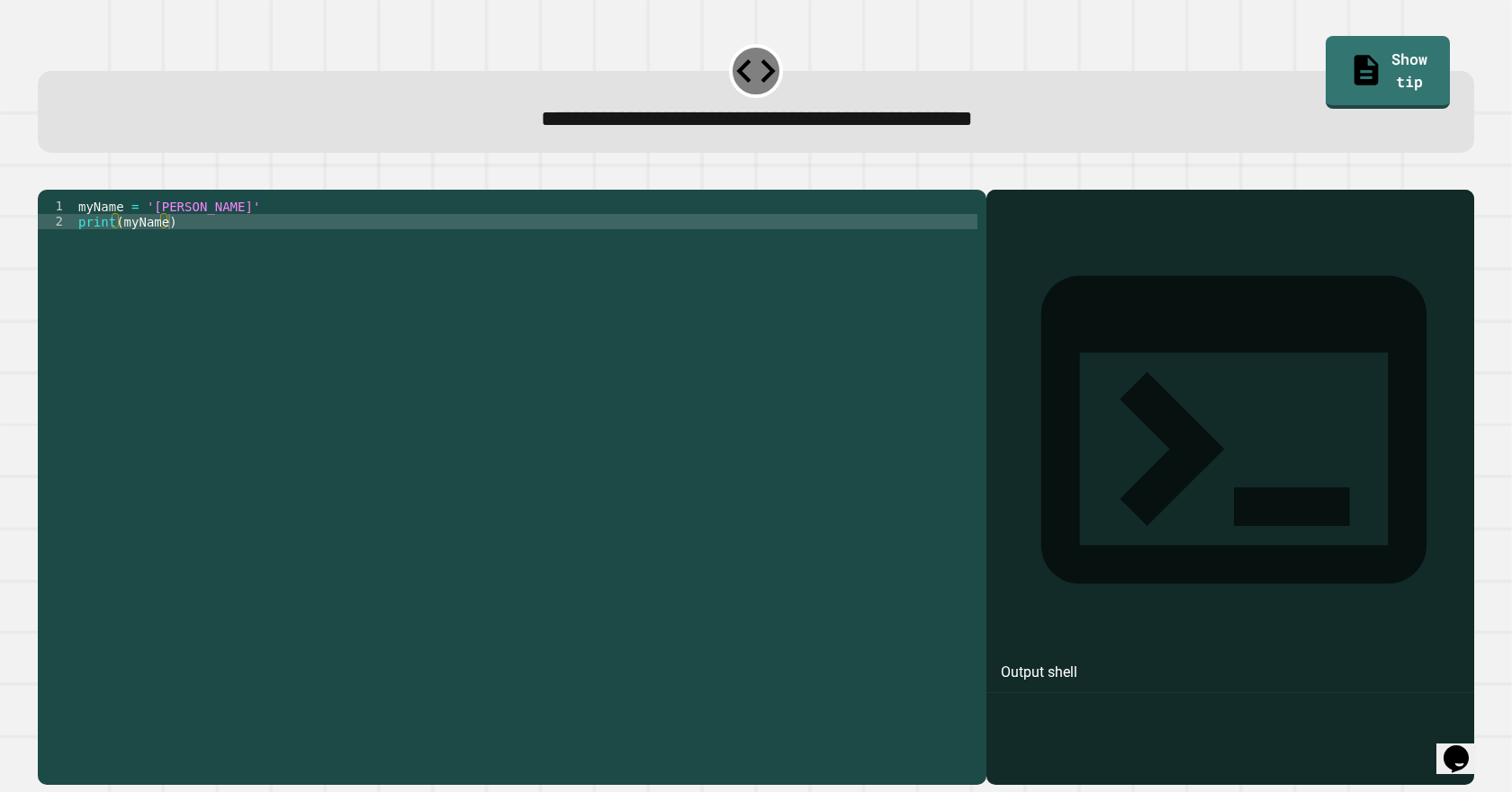
click at [162, 243] on div "myName = '[PERSON_NAME]' print ( myName )" at bounding box center [526, 466] width 903 height 535
click at [175, 231] on div "myName = '[PERSON_NAME]' print ( myName )" at bounding box center [526, 466] width 903 height 535
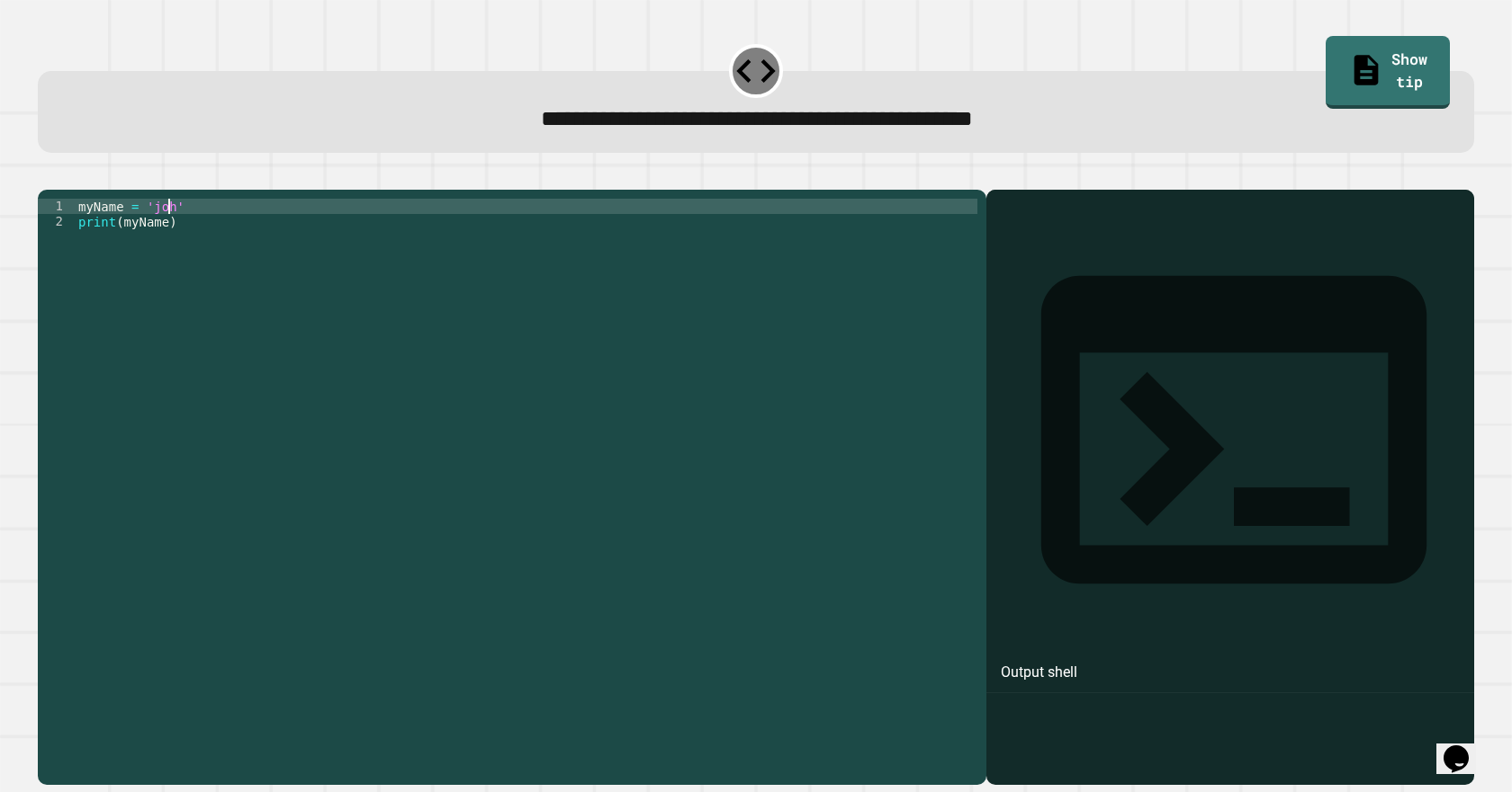
scroll to position [0, 7]
click at [47, 175] on icon "button" at bounding box center [47, 175] width 0 height 0
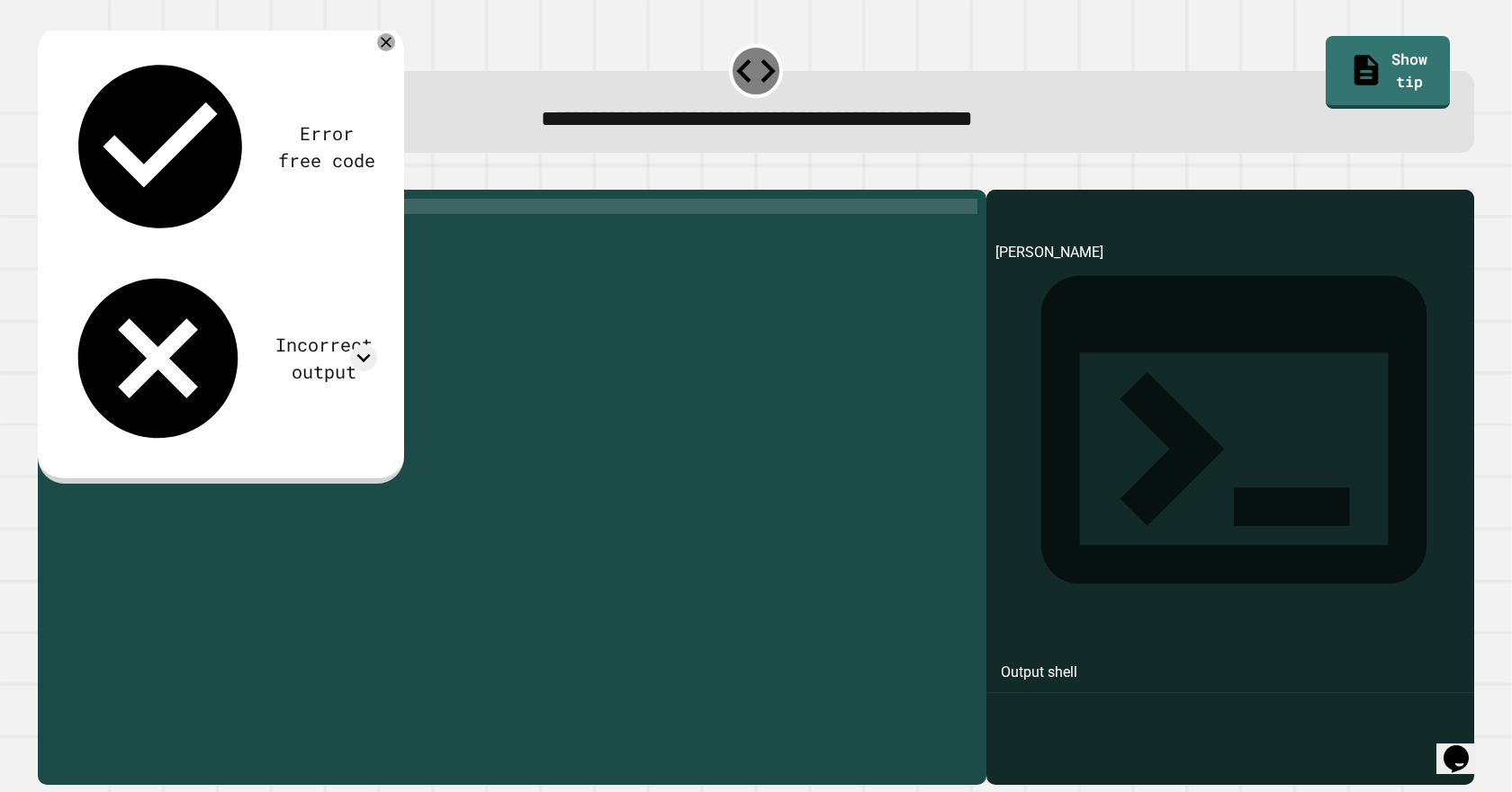
click at [47, 175] on button "button" at bounding box center [47, 175] width 0 height 0
click at [162, 244] on div "myName = '[PERSON_NAME]' print ( myName )" at bounding box center [526, 466] width 903 height 535
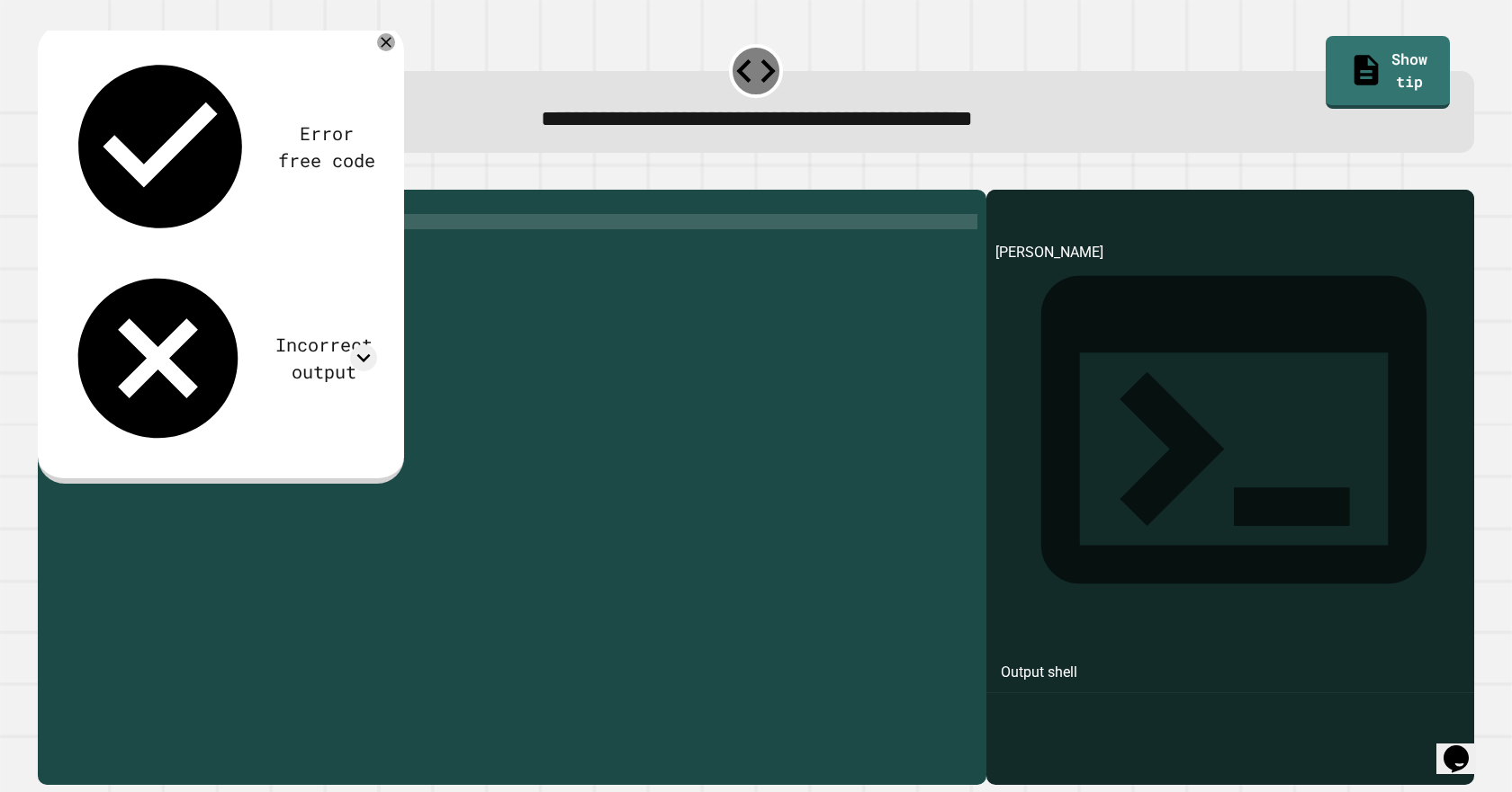
click at [47, 175] on icon "button" at bounding box center [47, 175] width 0 height 0
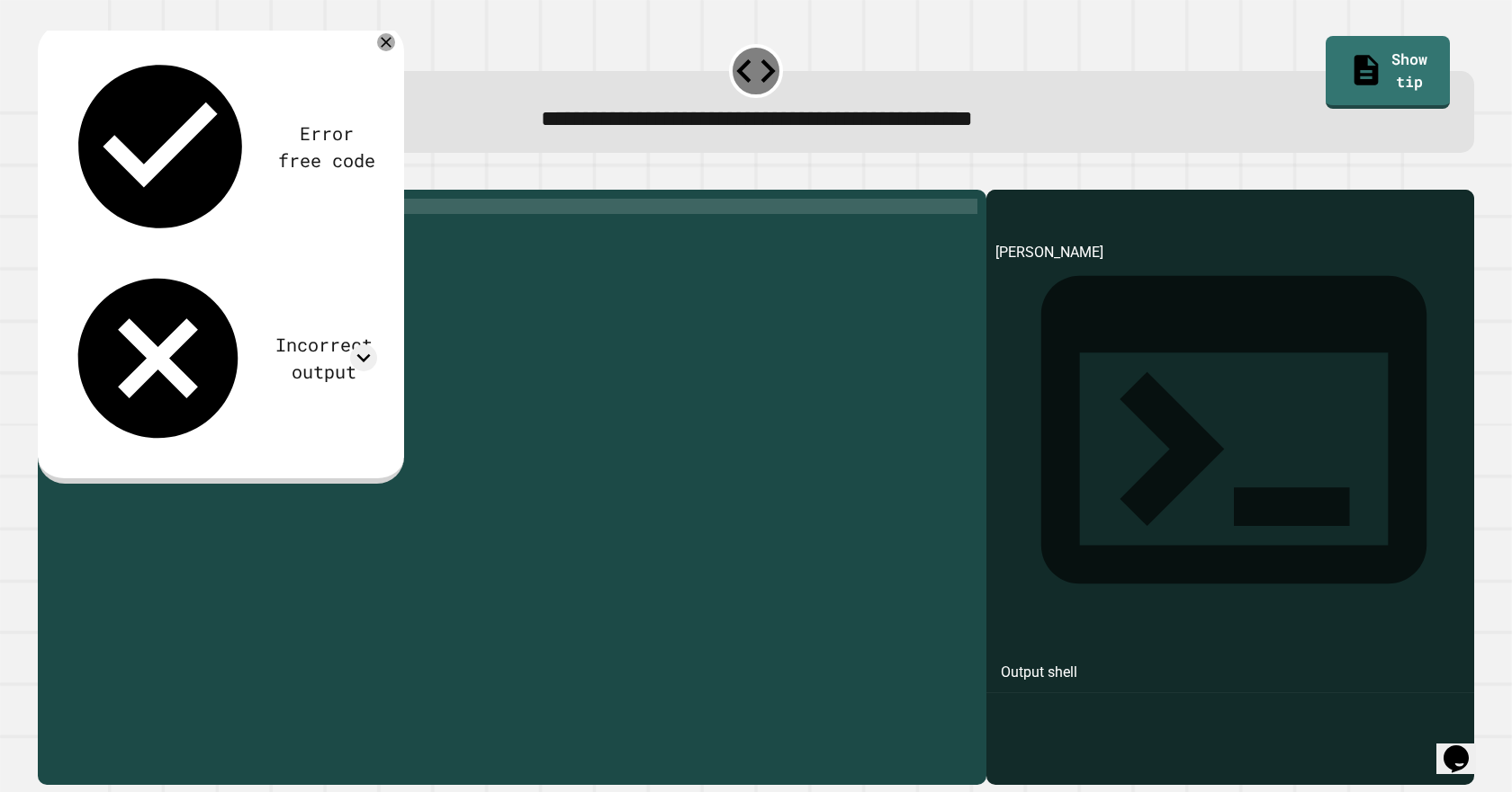
click at [154, 232] on div "myName = '[PERSON_NAME]' print ( myName )" at bounding box center [526, 466] width 903 height 535
type textarea "**********"
click at [47, 175] on icon "button" at bounding box center [47, 175] width 0 height 0
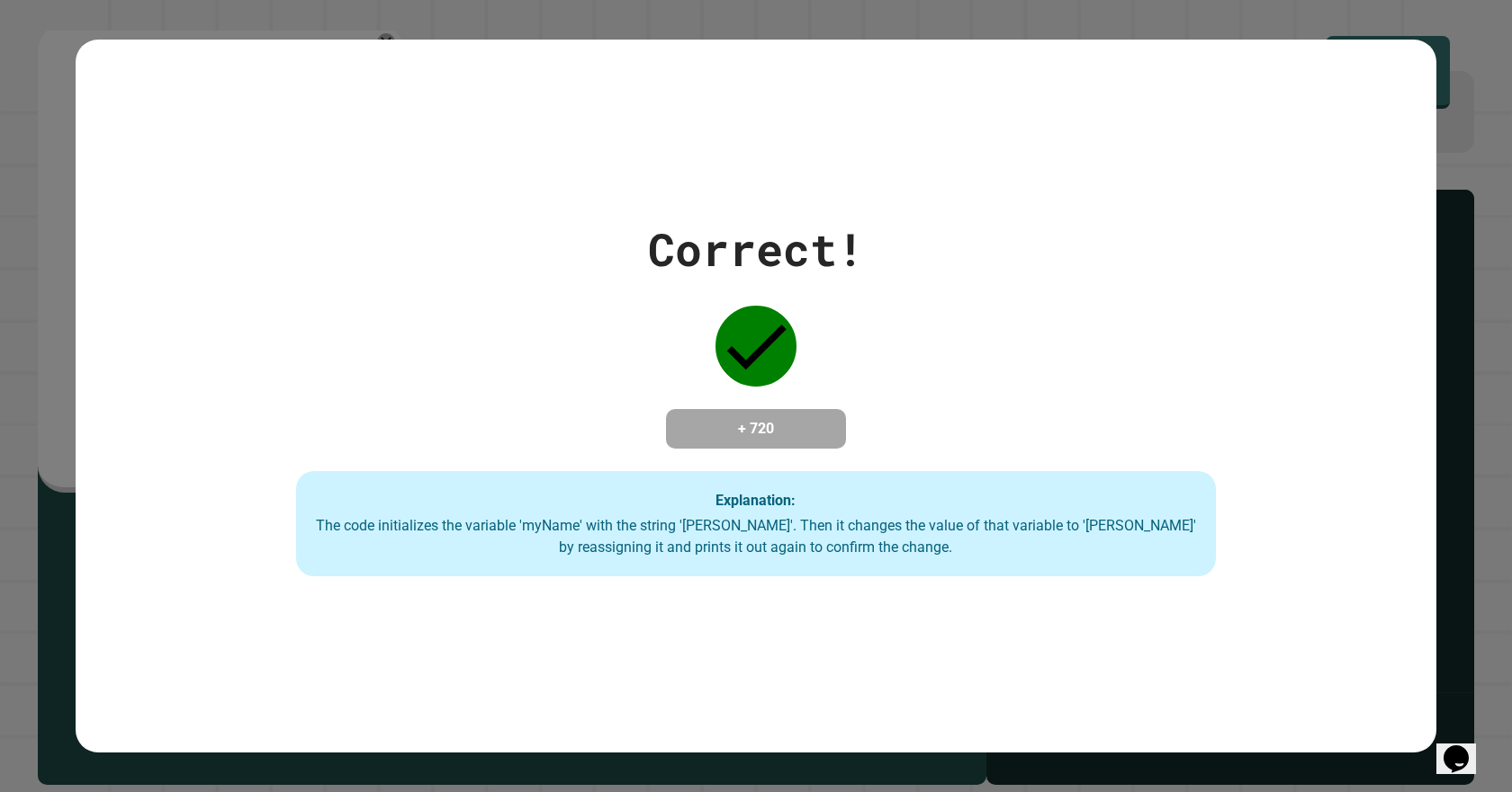
click at [1463, 751] on icon "Chat widget" at bounding box center [1456, 759] width 25 height 27
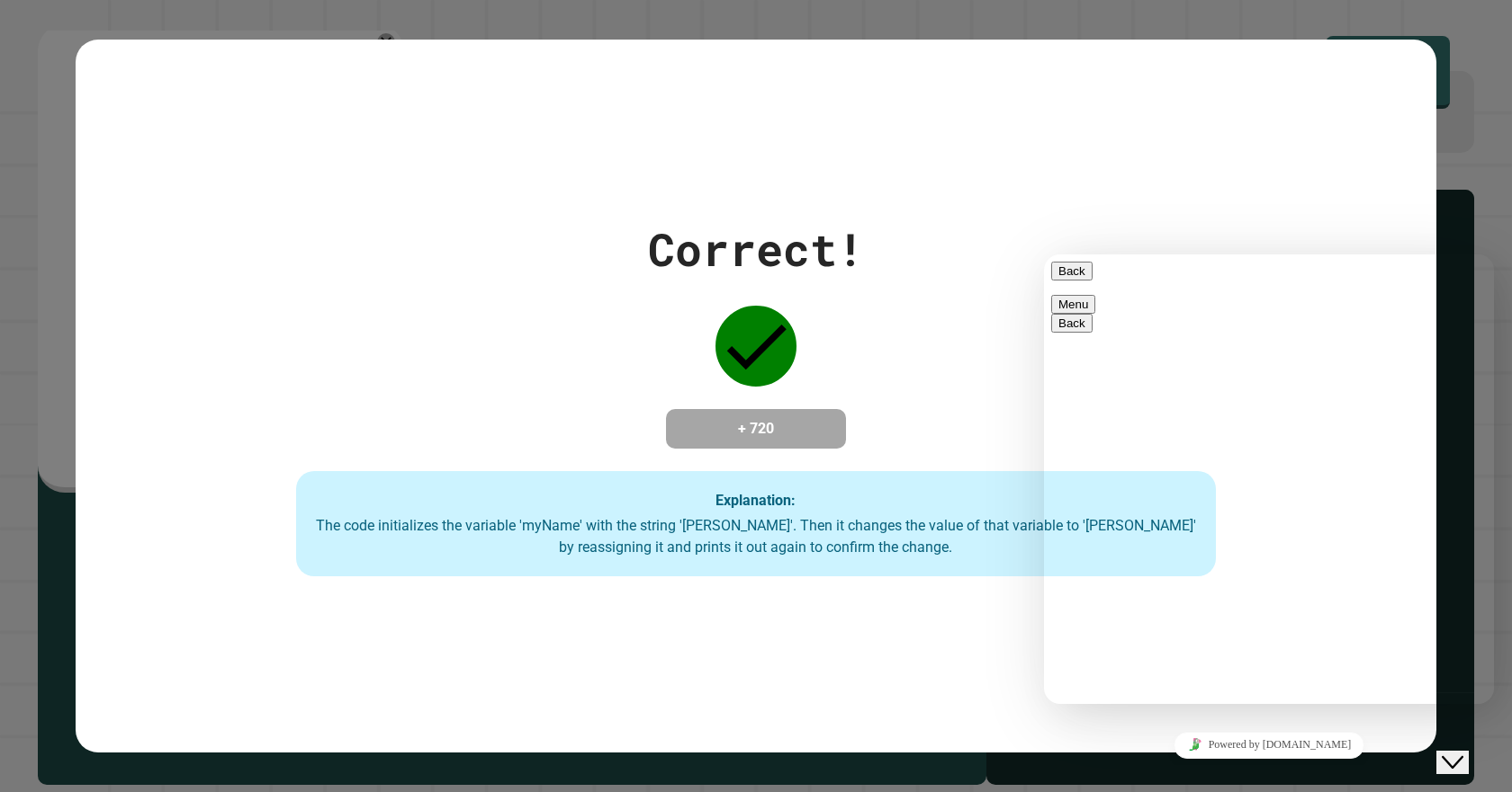
click at [1451, 752] on div "Close Chat This icon closes the chat window." at bounding box center [1453, 762] width 22 height 22
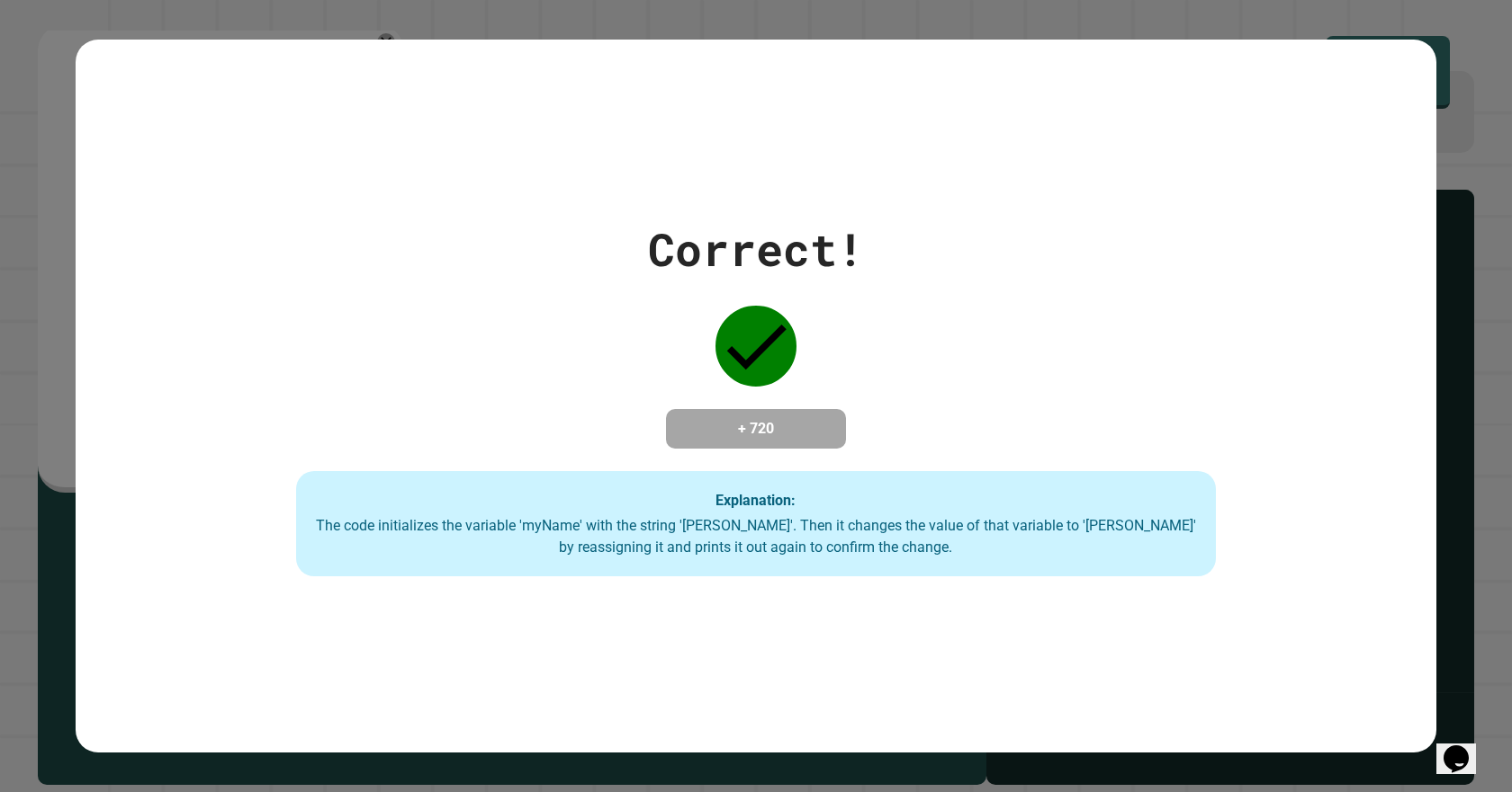
click at [1451, 745] on icon "Opens Chat This icon Opens the chat window." at bounding box center [1456, 759] width 29 height 29
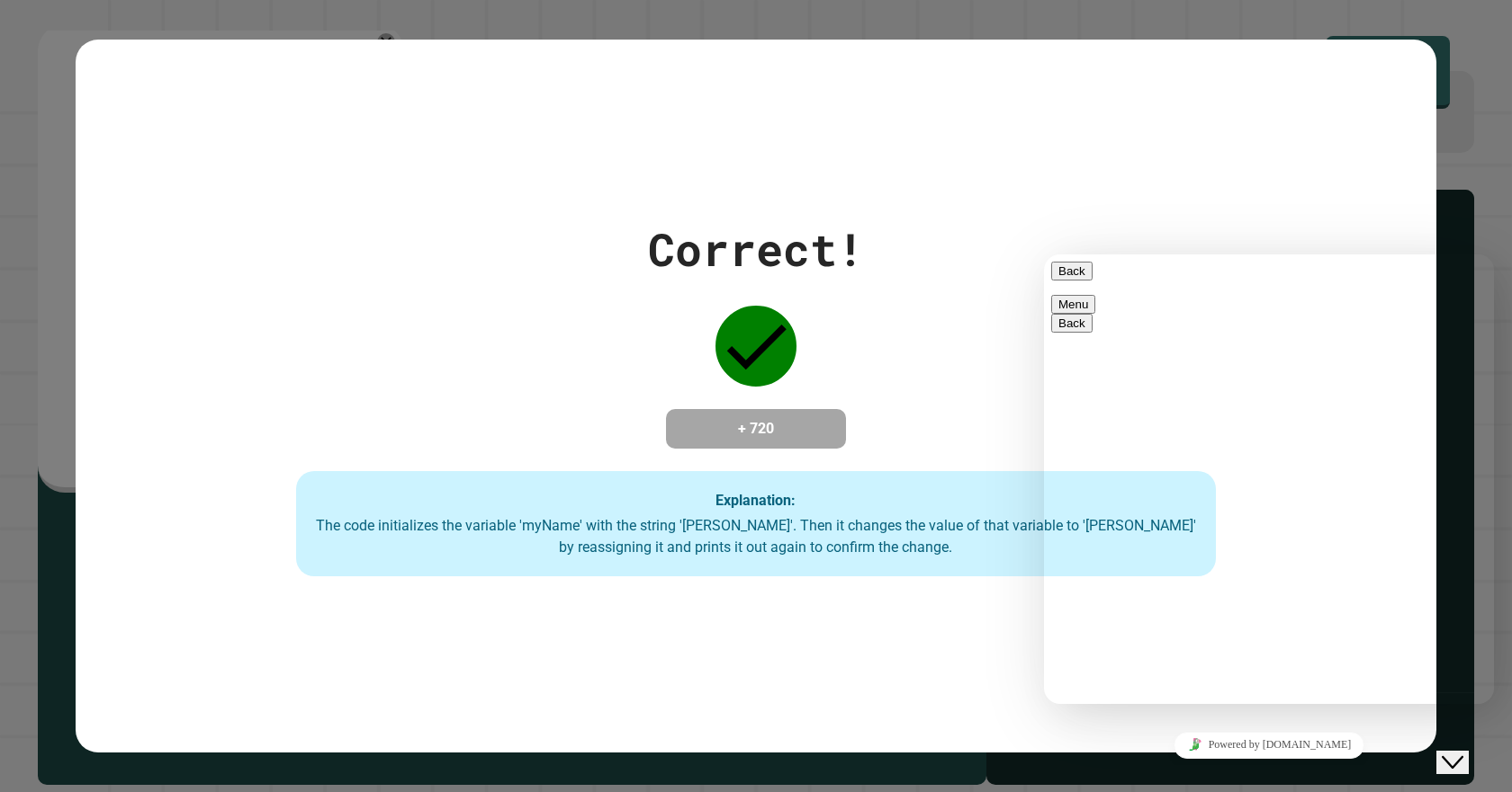
click at [1462, 752] on icon "Close Chat This icon closes the chat window." at bounding box center [1453, 762] width 22 height 22
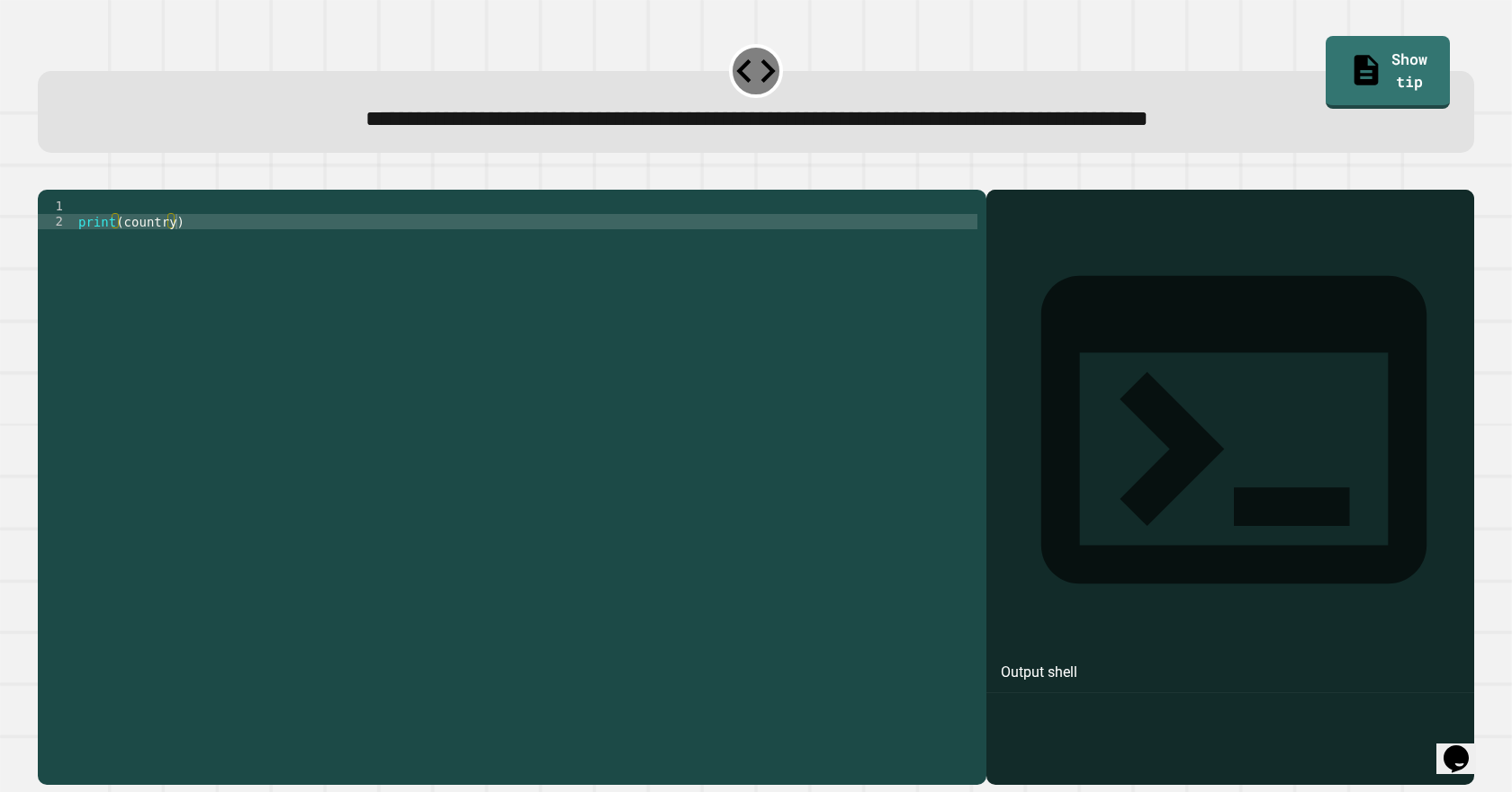
click at [168, 253] on div "print ( country )" at bounding box center [526, 466] width 903 height 535
click at [116, 235] on div "print ( country )" at bounding box center [526, 466] width 903 height 535
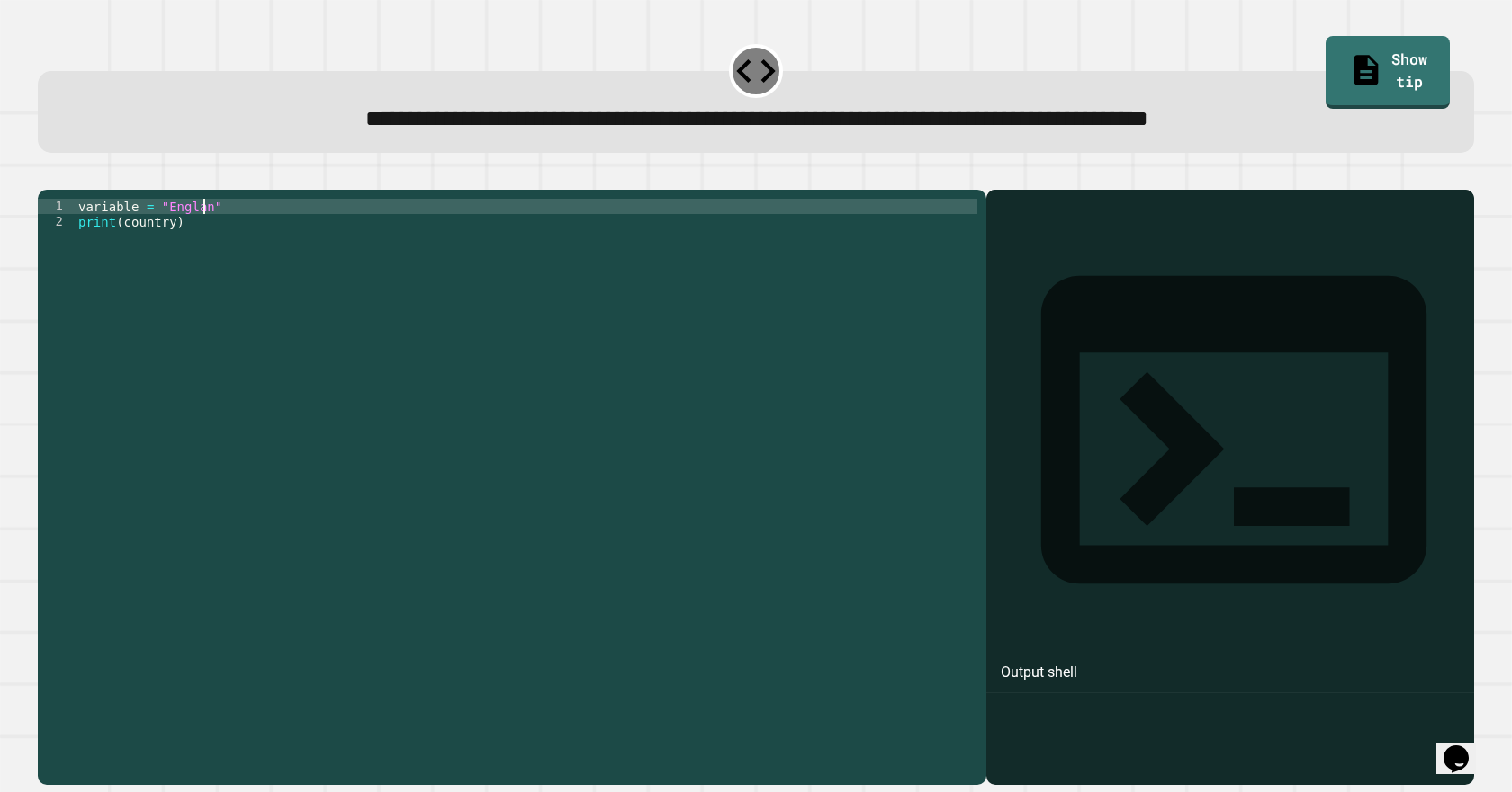
scroll to position [0, 8]
click at [47, 175] on button "button" at bounding box center [47, 175] width 0 height 0
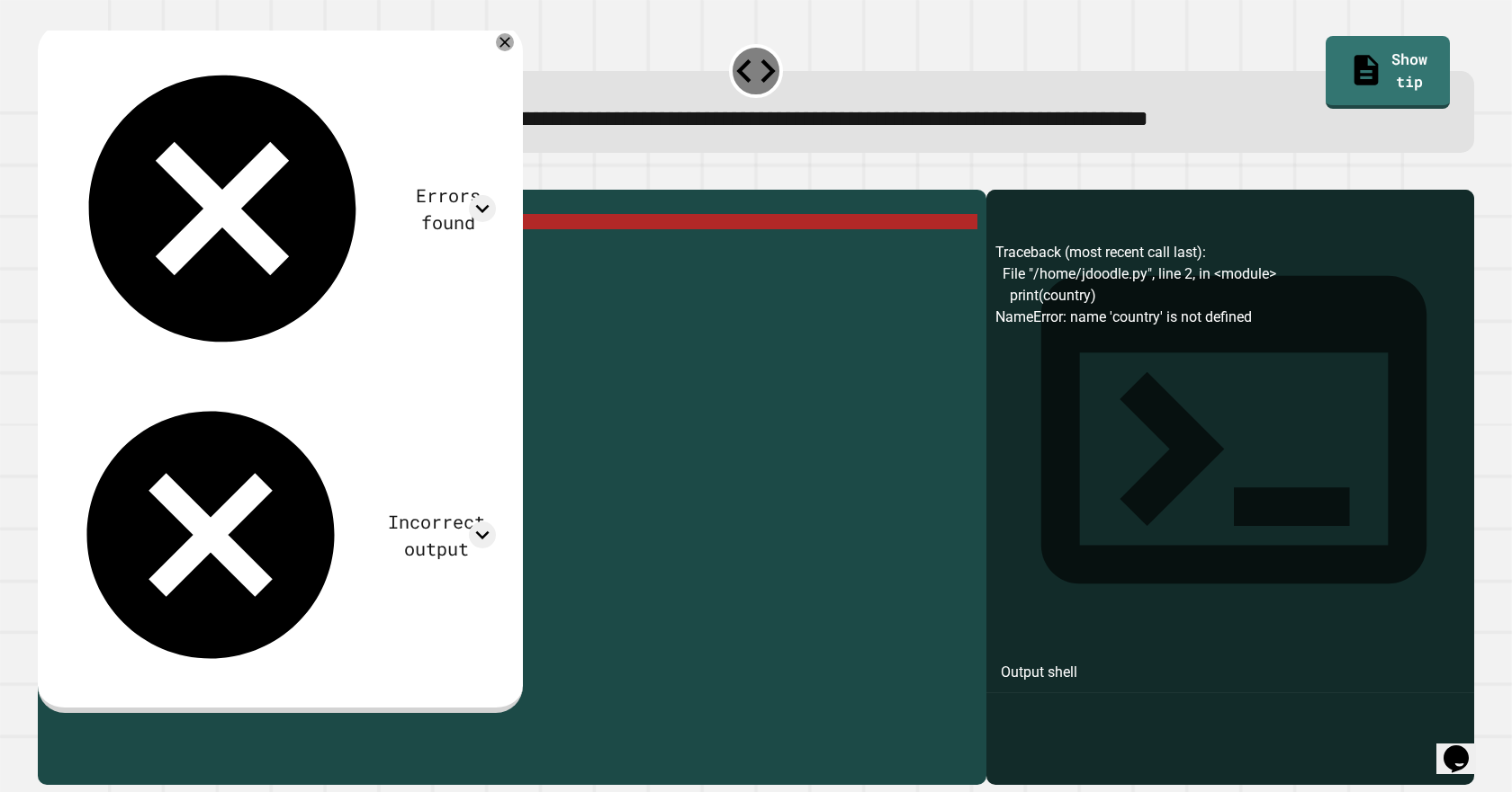
scroll to position [0, 7]
click at [163, 246] on div "variable = "England" print ( country )" at bounding box center [526, 466] width 903 height 535
click at [133, 234] on div "variable = "England" print ( country )" at bounding box center [526, 466] width 903 height 535
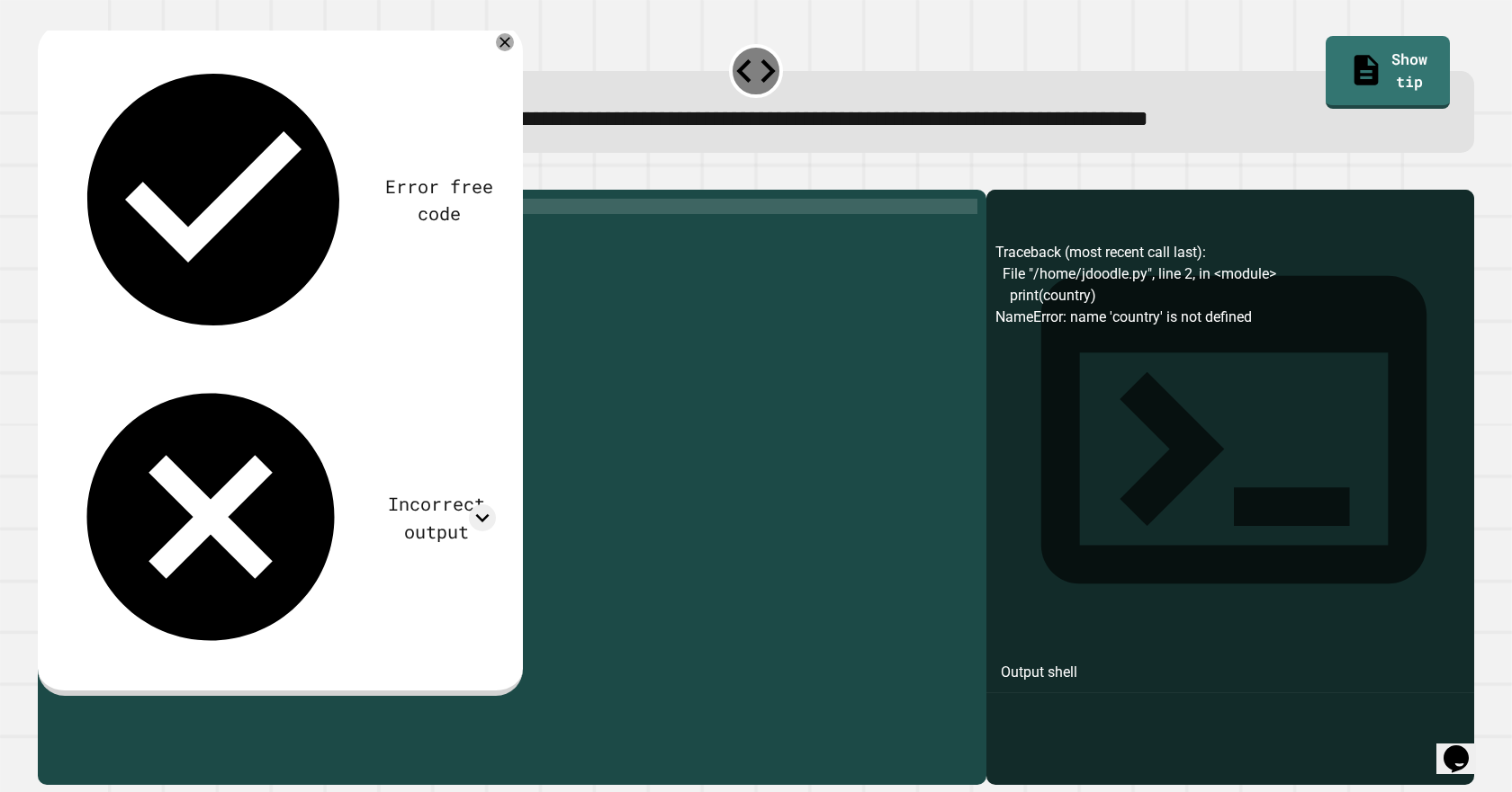
scroll to position [0, 3]
type textarea "**********"
click at [47, 175] on button "button" at bounding box center [47, 175] width 0 height 0
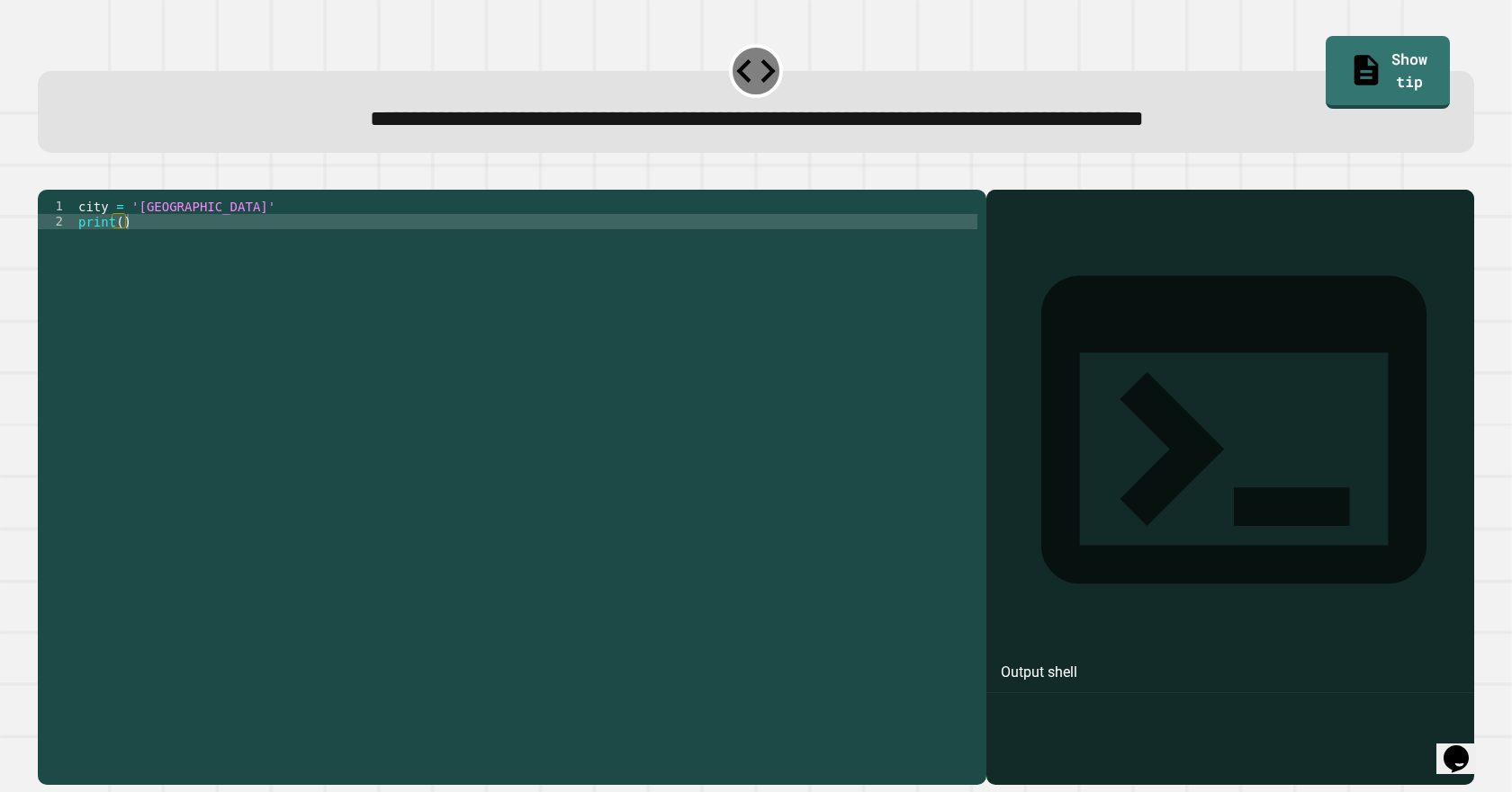
click at [174, 235] on div "city = 'Madrid' print ( )" at bounding box center [526, 466] width 903 height 535
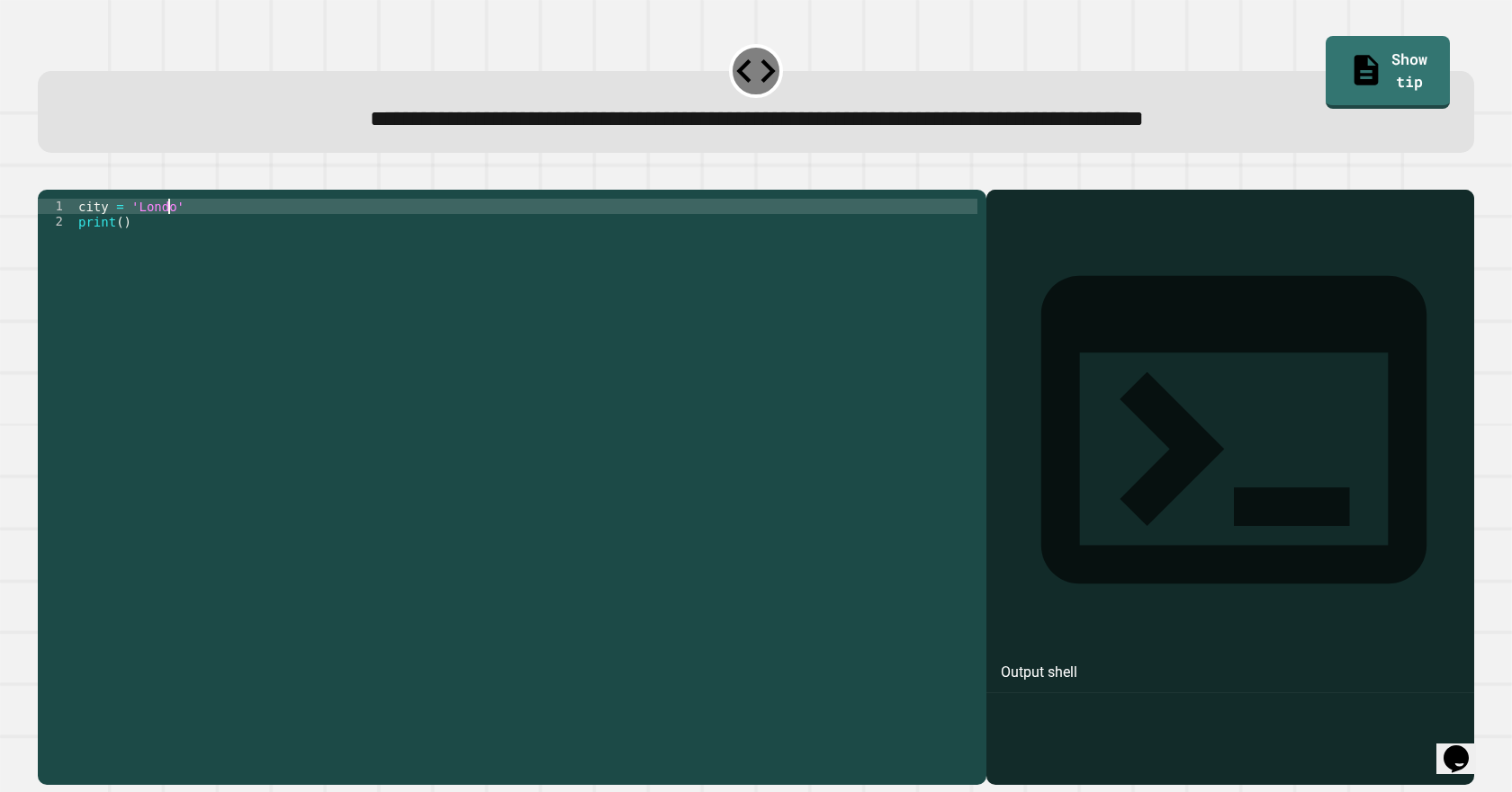
scroll to position [0, 7]
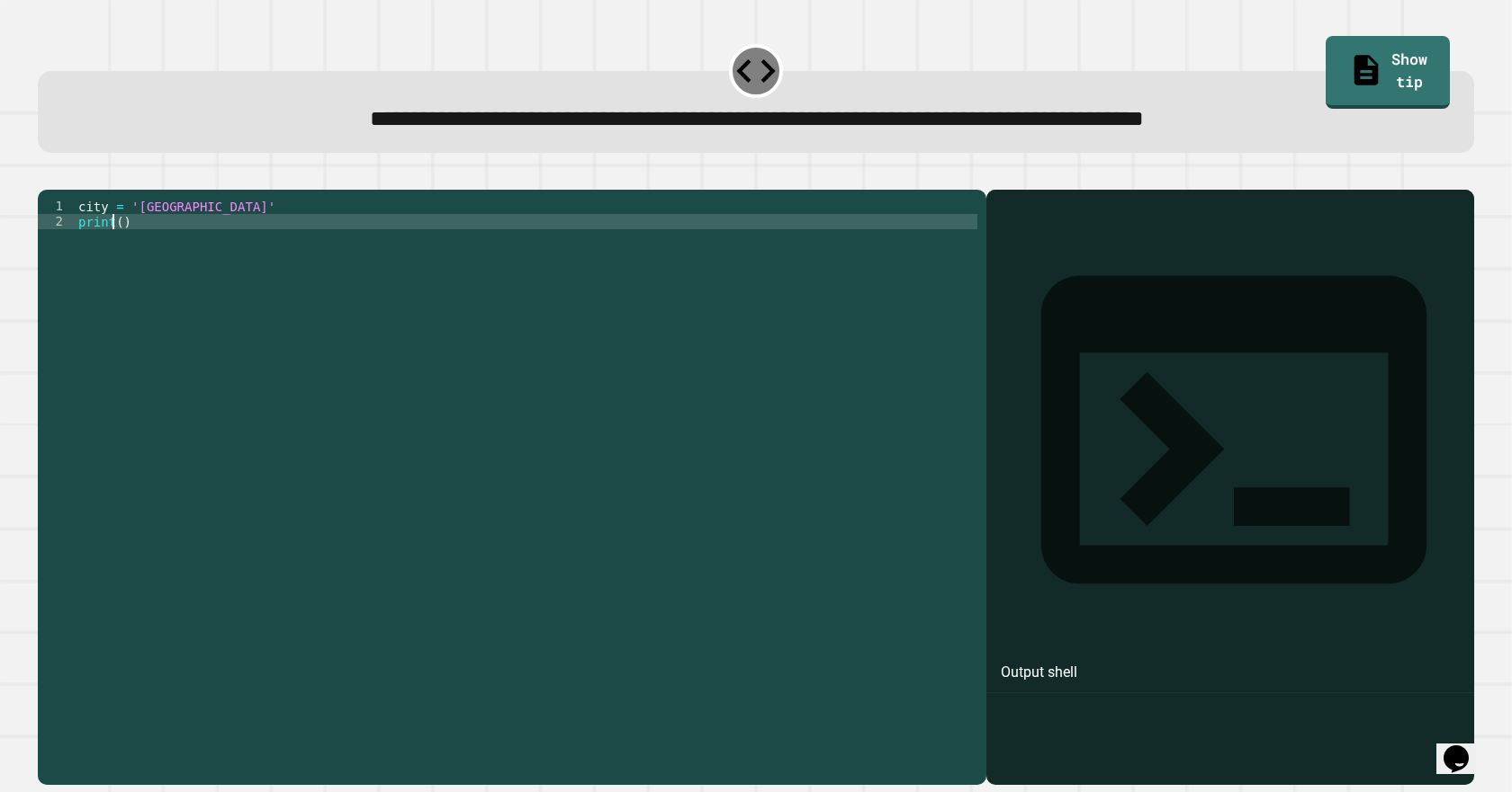
click at [116, 246] on div "city = 'London' print ( )" at bounding box center [526, 466] width 903 height 535
click at [118, 246] on div "city = 'London' print ( )" at bounding box center [526, 466] width 903 height 535
type textarea "**********"
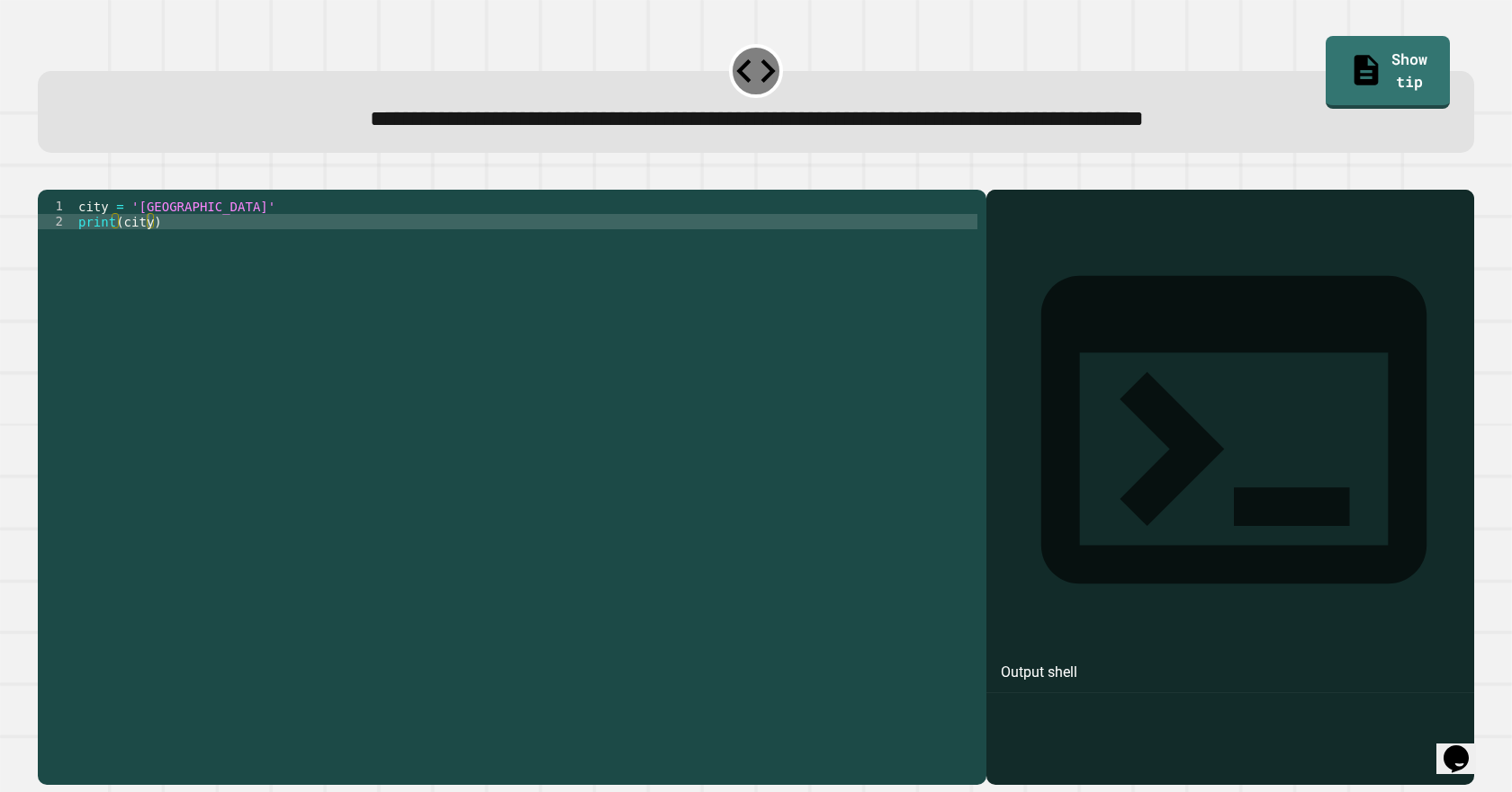
click at [47, 175] on icon "button" at bounding box center [47, 175] width 0 height 0
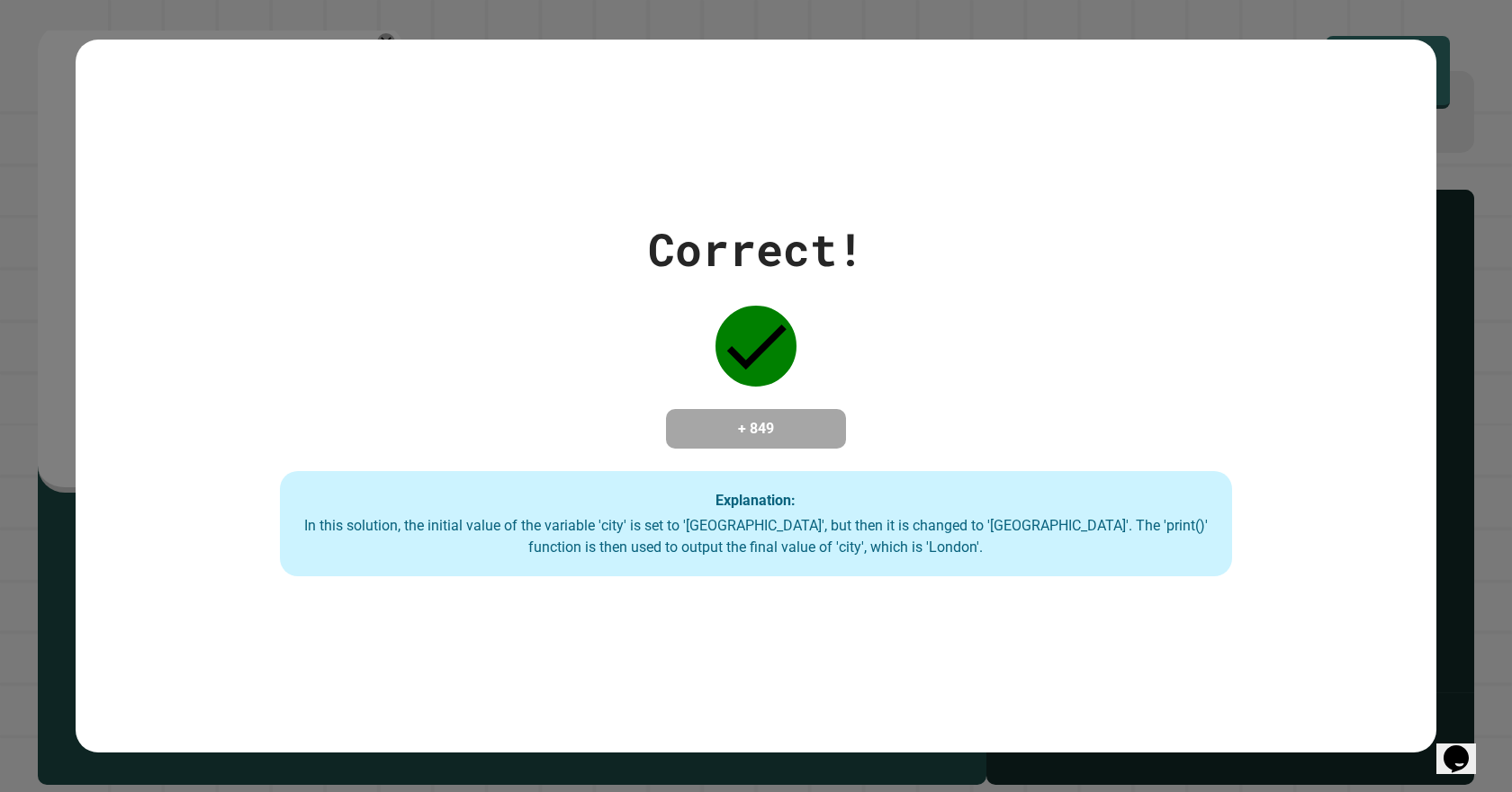
click at [1471, 745] on div "Opens Chat This icon Opens the chat window." at bounding box center [1456, 759] width 29 height 29
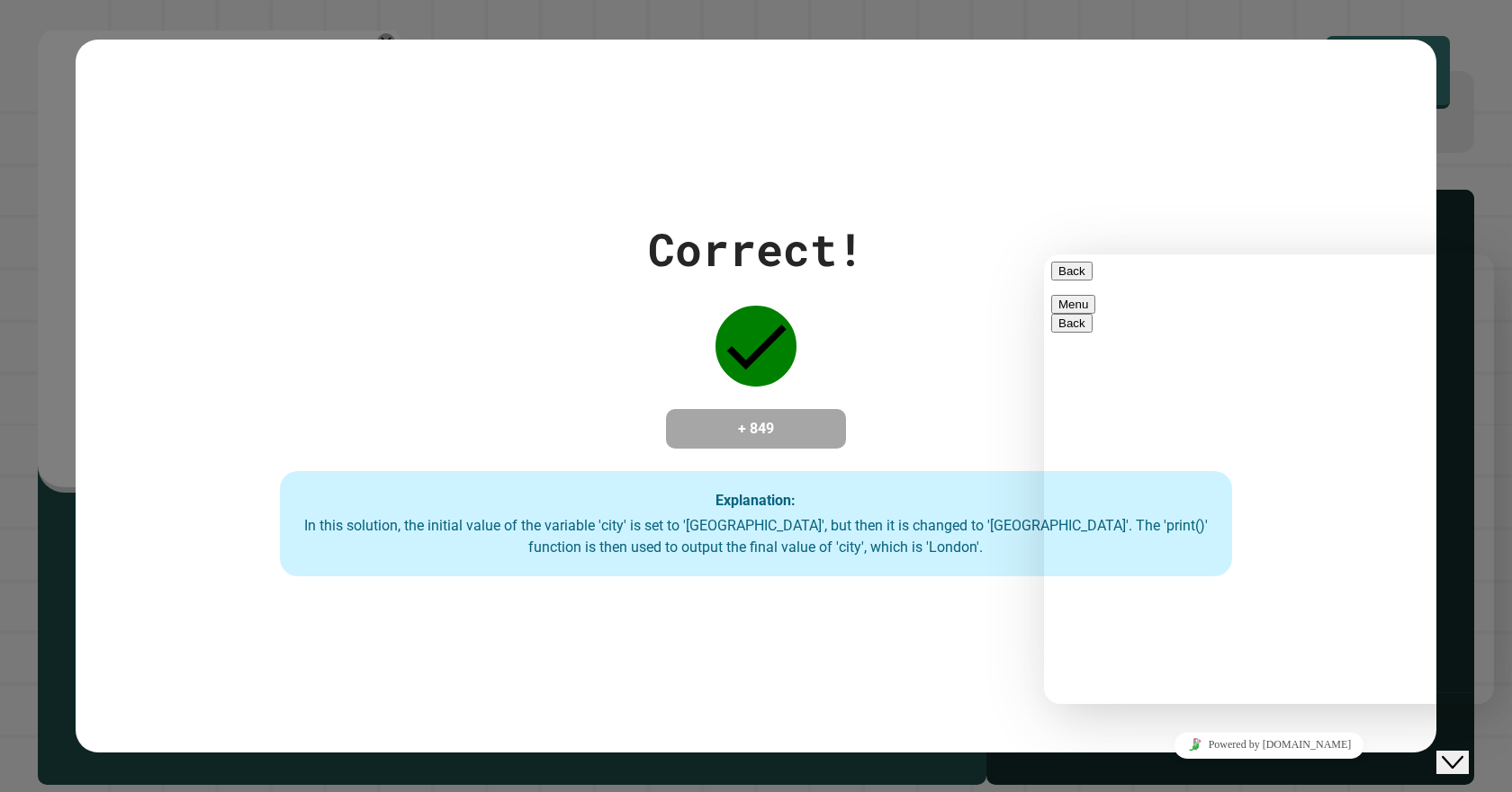
click at [1459, 752] on icon "Close Chat This icon closes the chat window." at bounding box center [1453, 762] width 22 height 22
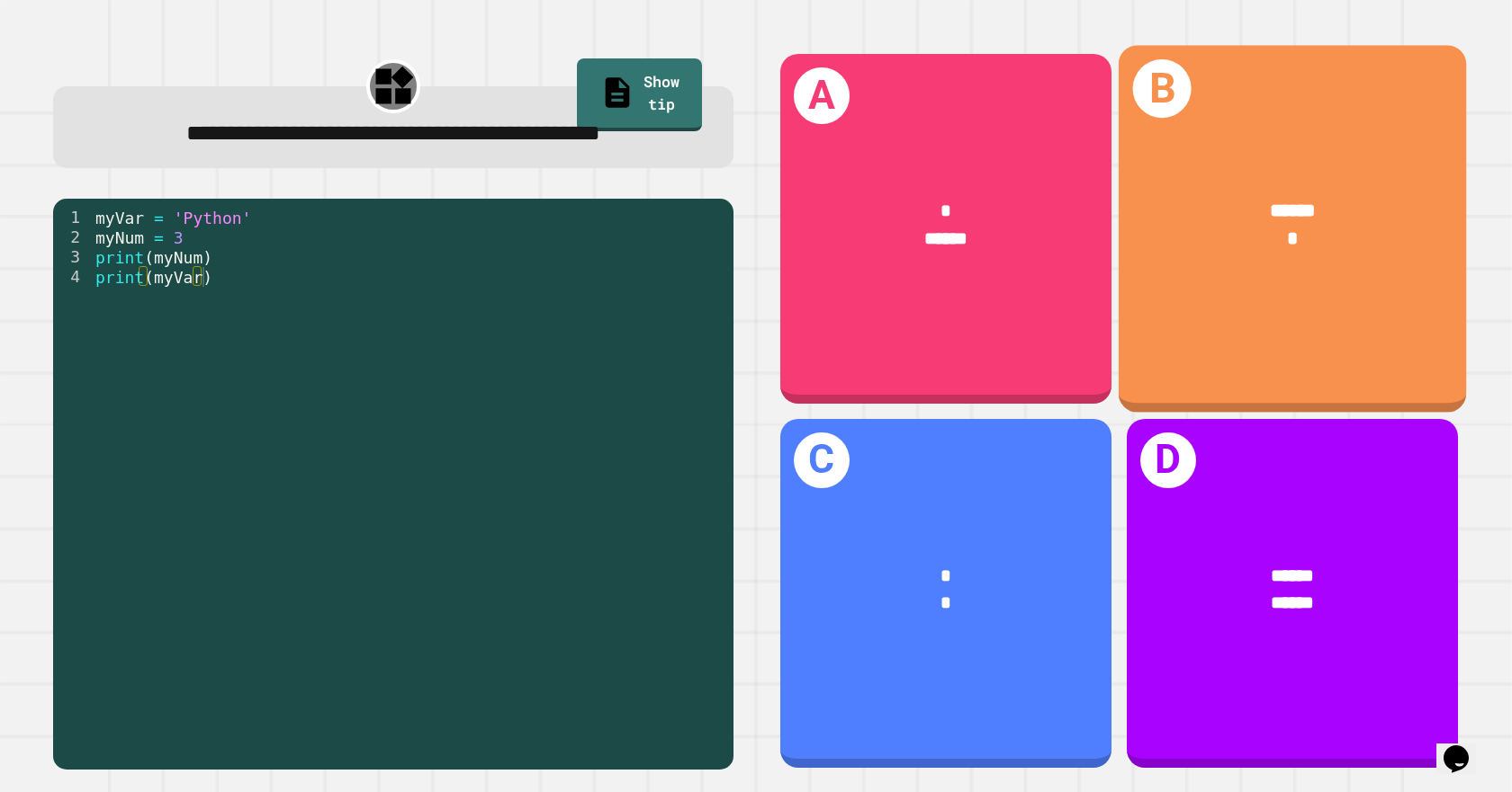
click at [1208, 224] on div "*" at bounding box center [1292, 239] width 271 height 29
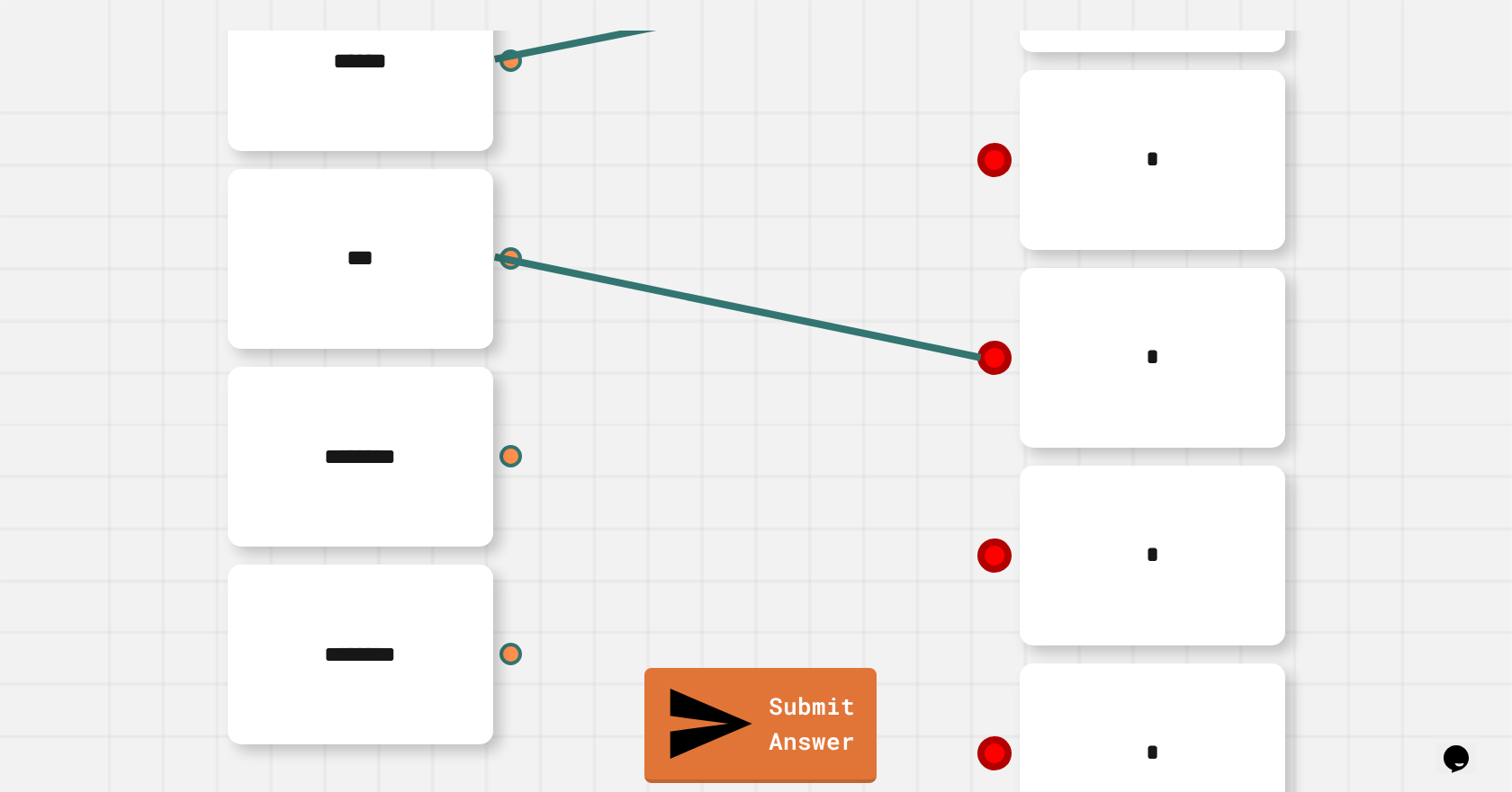
scroll to position [403, 0]
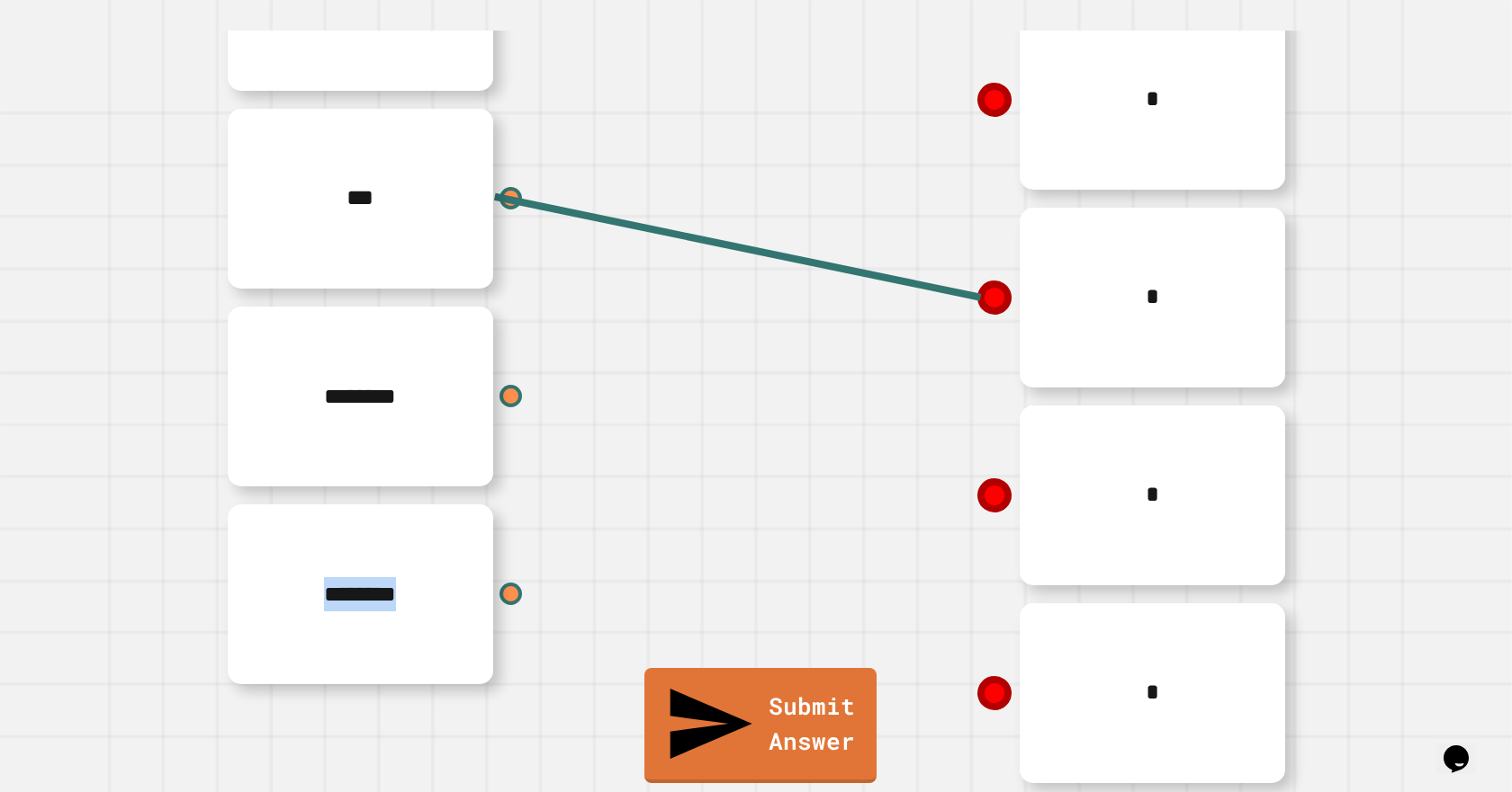
drag, startPoint x: 479, startPoint y: 558, endPoint x: 617, endPoint y: 583, distance: 140.2
click at [693, 583] on div "********" at bounding box center [485, 594] width 540 height 198
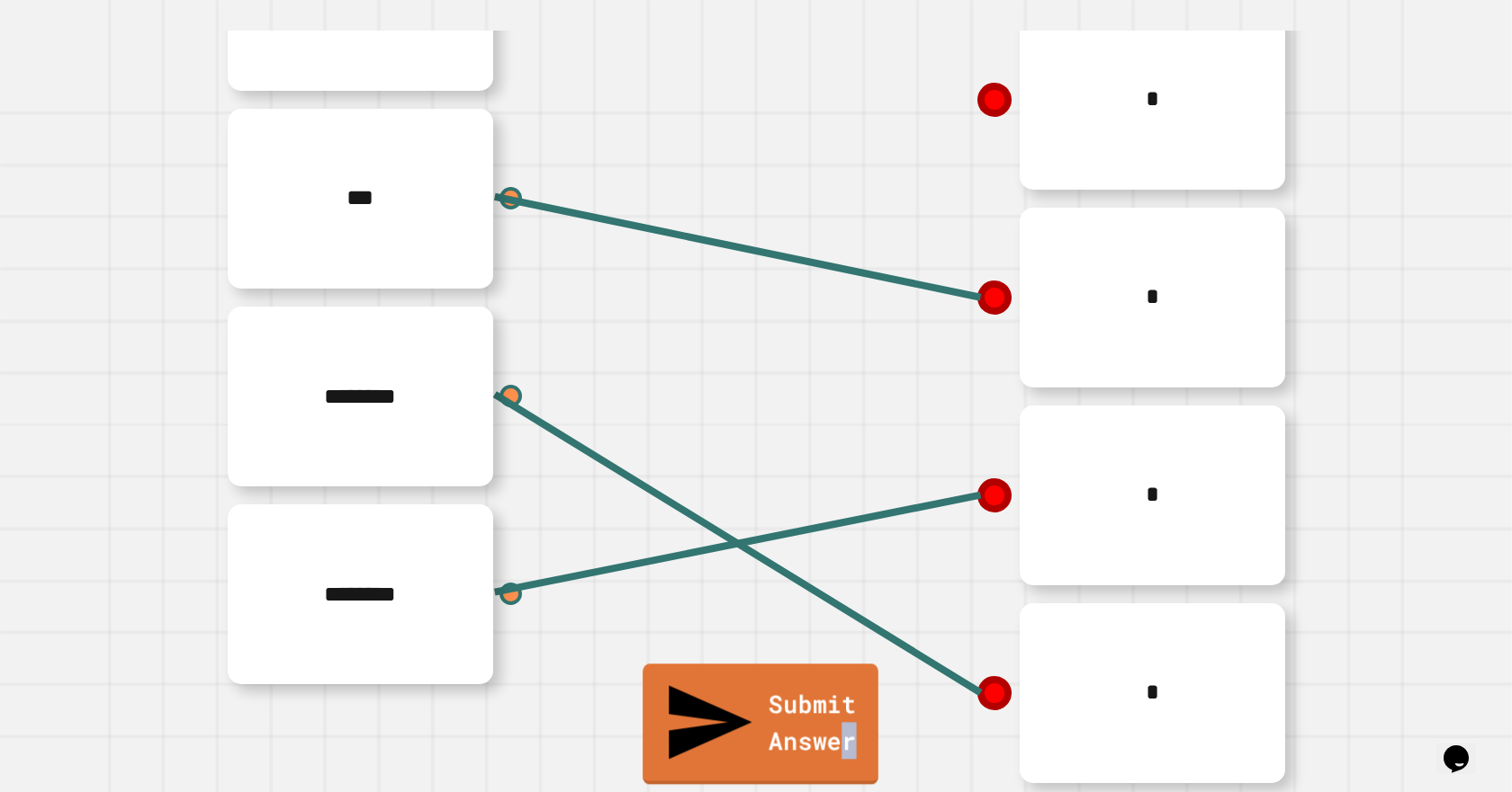
drag, startPoint x: 847, startPoint y: 763, endPoint x: 824, endPoint y: 733, distance: 37.8
click at [836, 748] on link "Submit Answer" at bounding box center [761, 724] width 236 height 121
